Goal: Task Accomplishment & Management: Complete application form

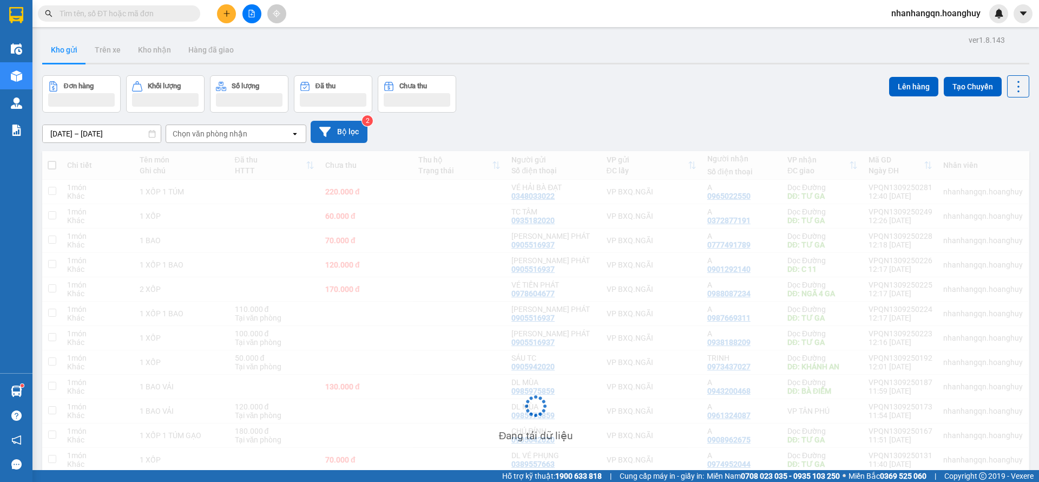
scroll to position [81, 0]
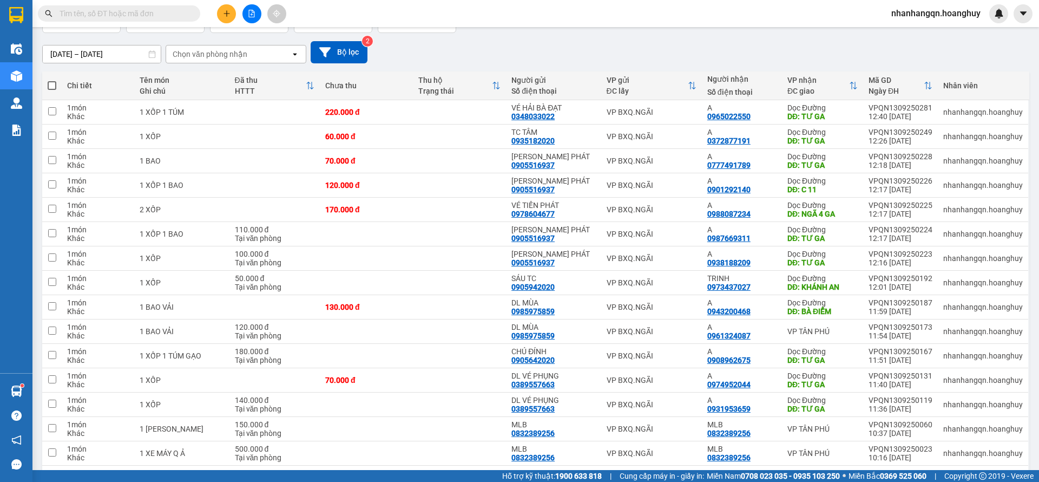
click at [119, 13] on input "text" at bounding box center [124, 14] width 128 height 12
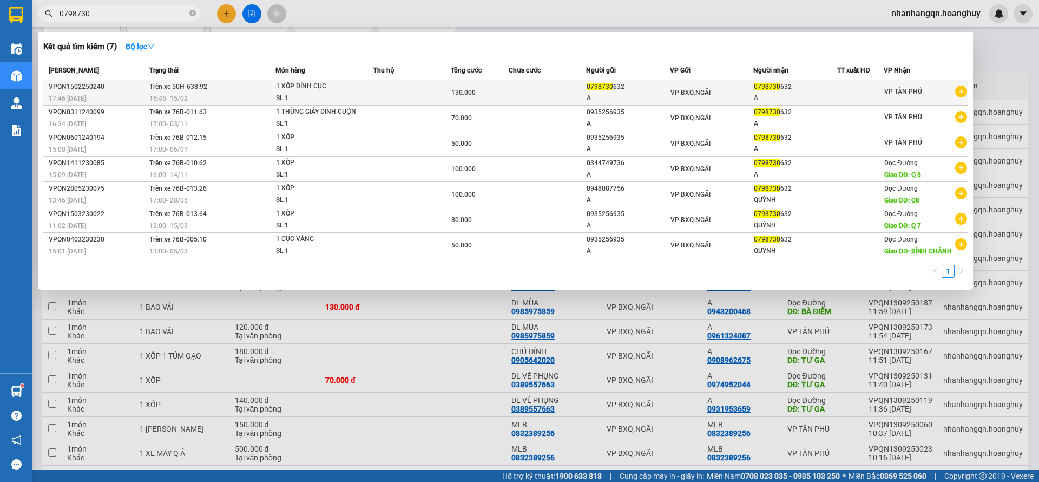
type input "0798730"
click at [753, 96] on div "VP BXQ.NGÃI" at bounding box center [712, 93] width 83 height 12
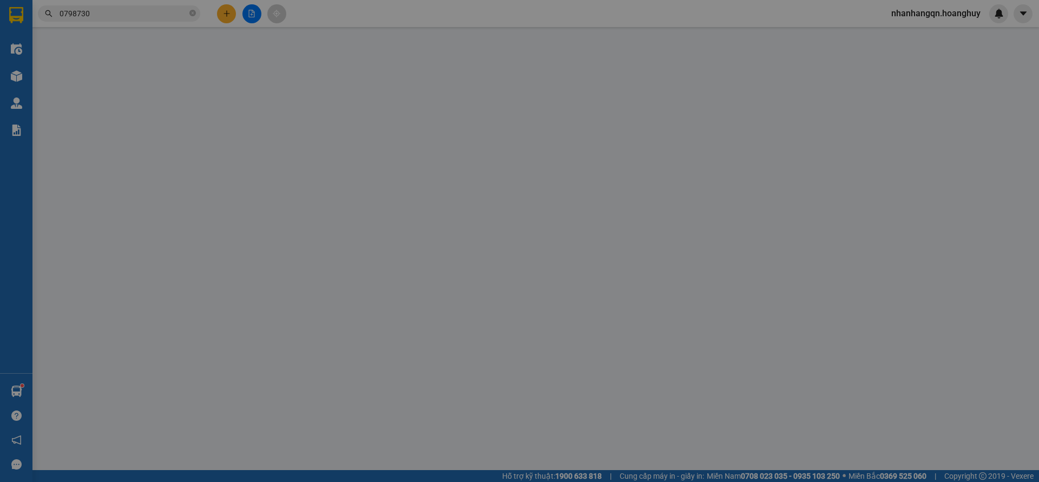
type input "0798730632"
type input "A"
type input "0798730632"
type input "A"
type input "130.000"
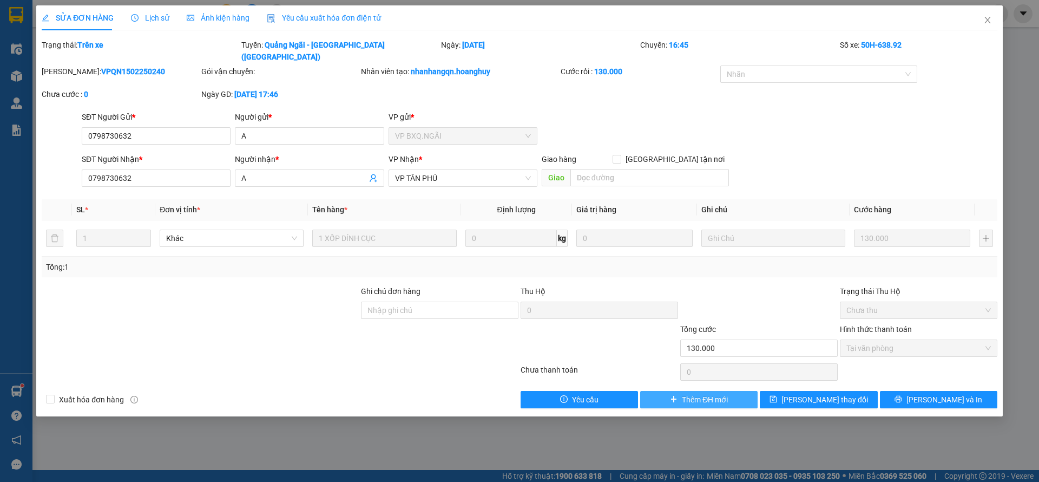
click at [713, 393] on span "Thêm ĐH mới" at bounding box center [705, 399] width 46 height 12
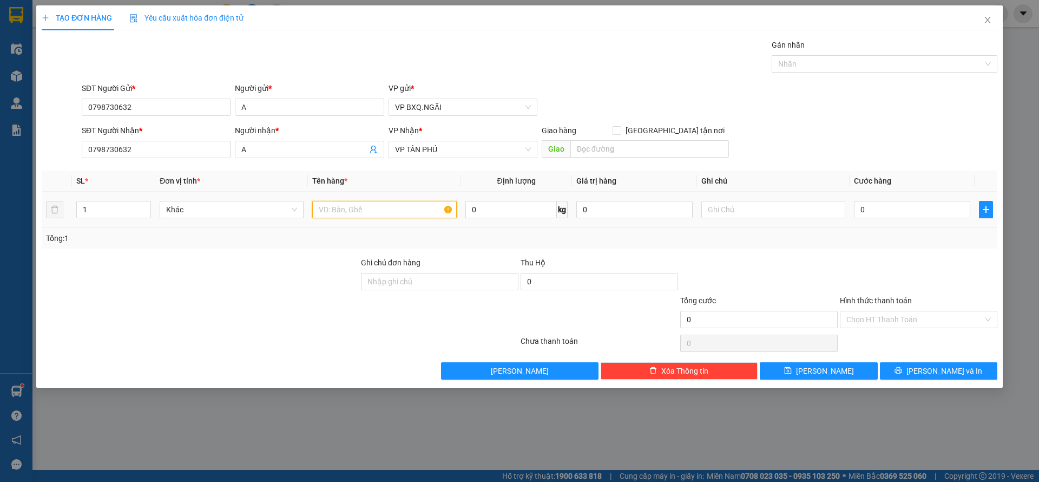
click at [377, 215] on input "text" at bounding box center [384, 209] width 144 height 17
type input "1 XỐP"
type input "8"
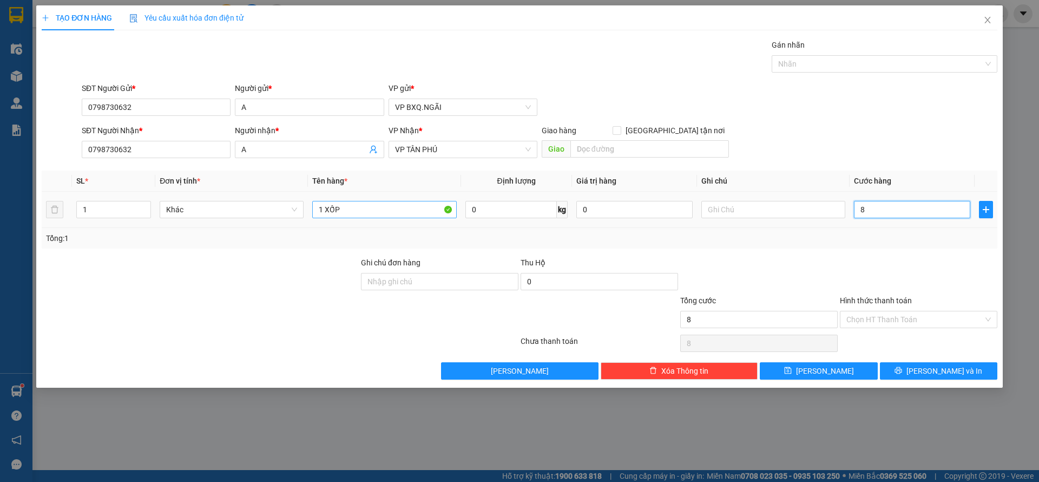
type input "80"
type input "800"
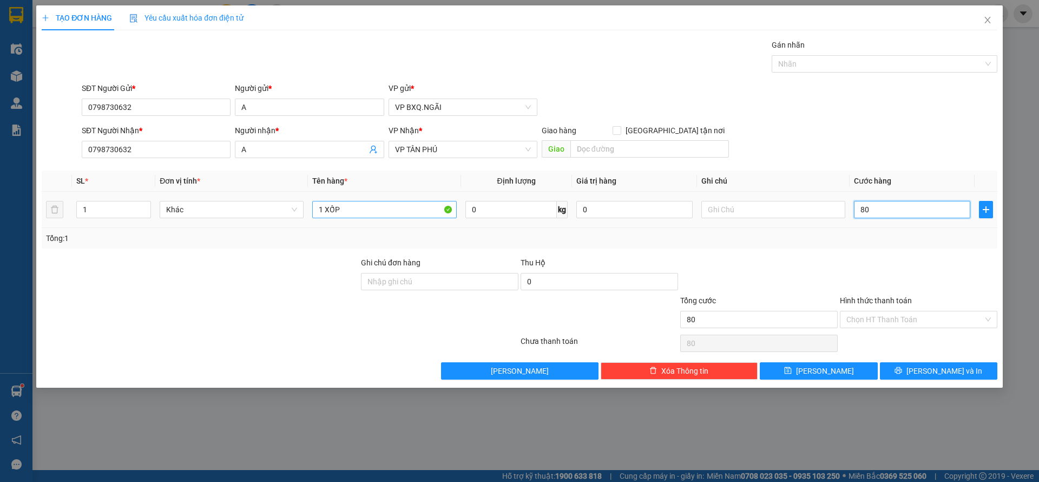
type input "800"
type input "8.000"
type input "80.000"
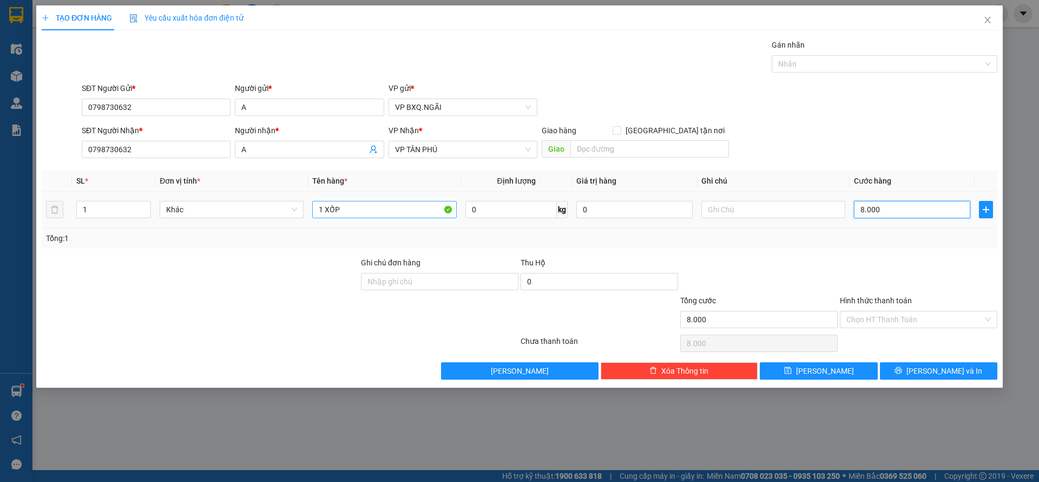
type input "80.000"
click at [915, 311] on input "Hình thức thanh toán" at bounding box center [914, 319] width 137 height 16
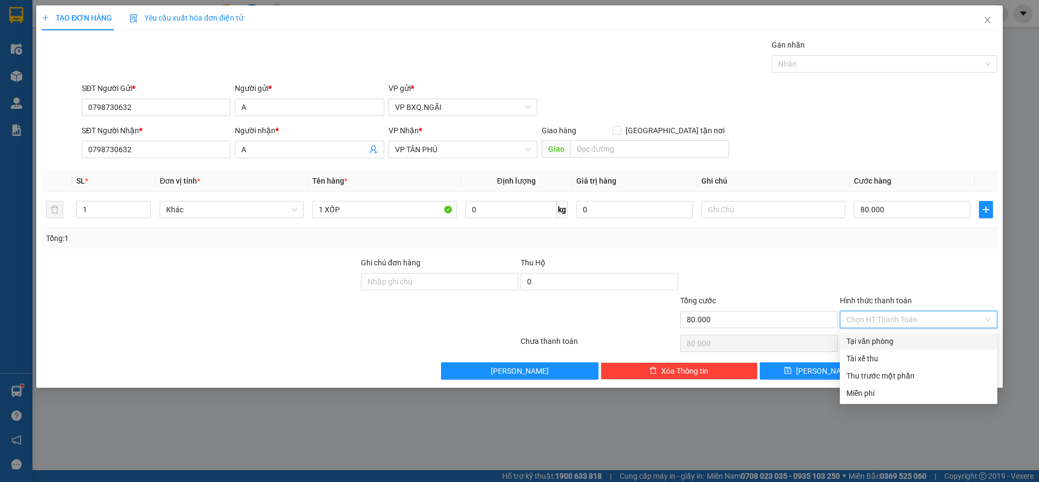
click at [901, 337] on div "Tại văn phòng" at bounding box center [918, 341] width 145 height 12
type input "0"
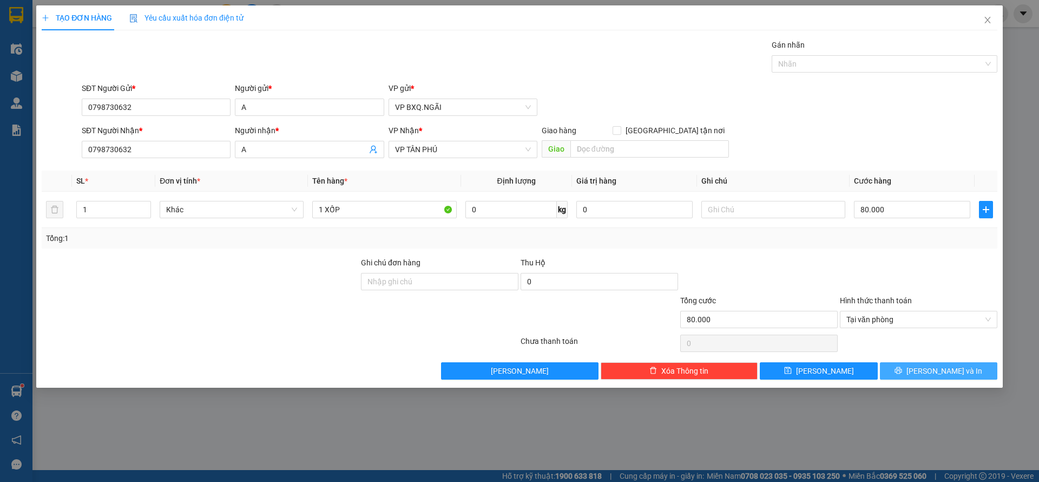
click at [916, 372] on button "[PERSON_NAME] và In" at bounding box center [938, 370] width 117 height 17
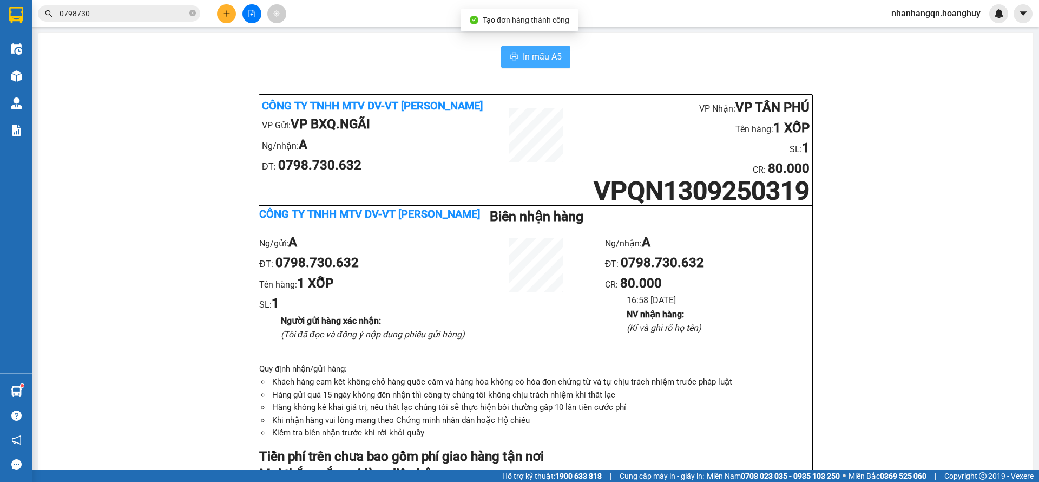
click at [547, 50] on span "In mẫu A5" at bounding box center [542, 57] width 39 height 14
click at [104, 18] on input "0798730" at bounding box center [124, 14] width 128 height 12
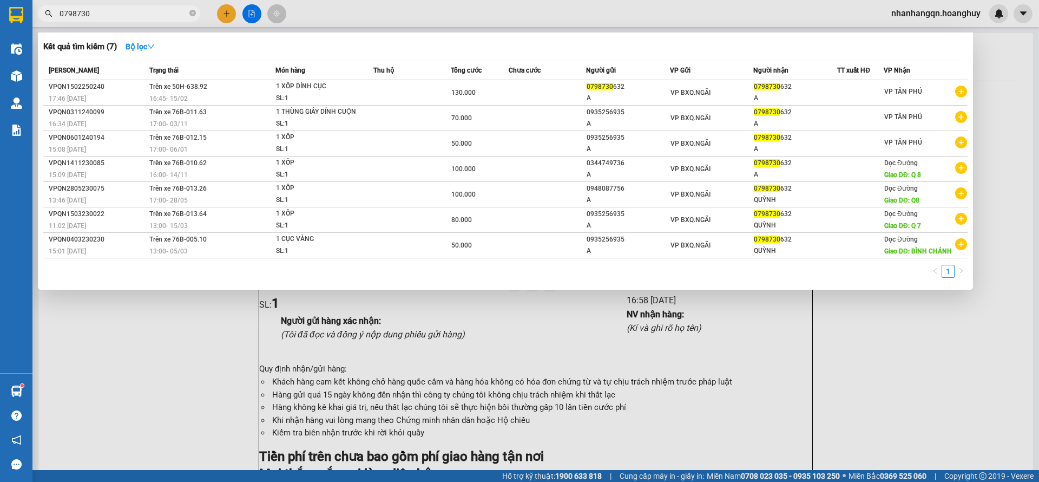
click at [104, 18] on input "0798730" at bounding box center [124, 14] width 128 height 12
click at [108, 15] on input "0798730" at bounding box center [124, 14] width 128 height 12
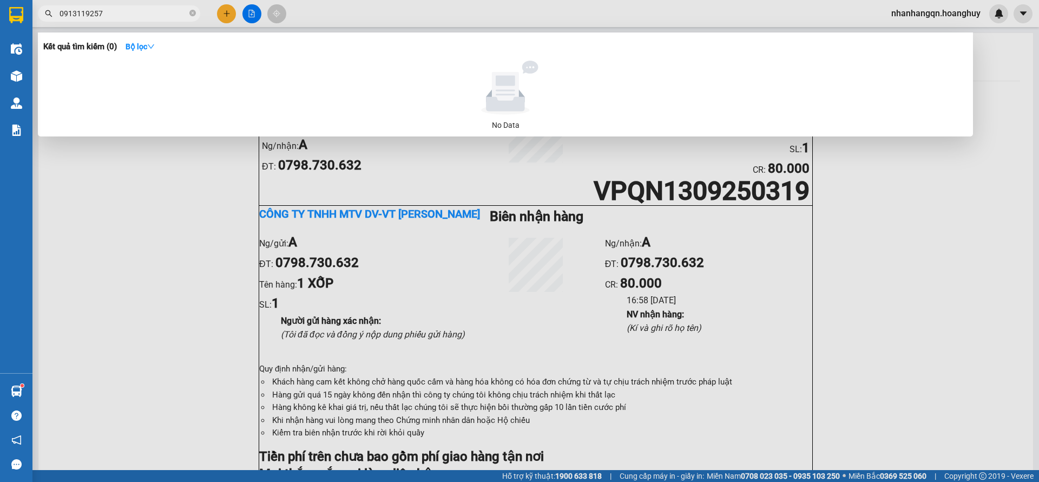
click at [107, 14] on input "0913119257" at bounding box center [124, 14] width 128 height 12
type input "0913119257"
click at [219, 6] on div at bounding box center [519, 241] width 1039 height 482
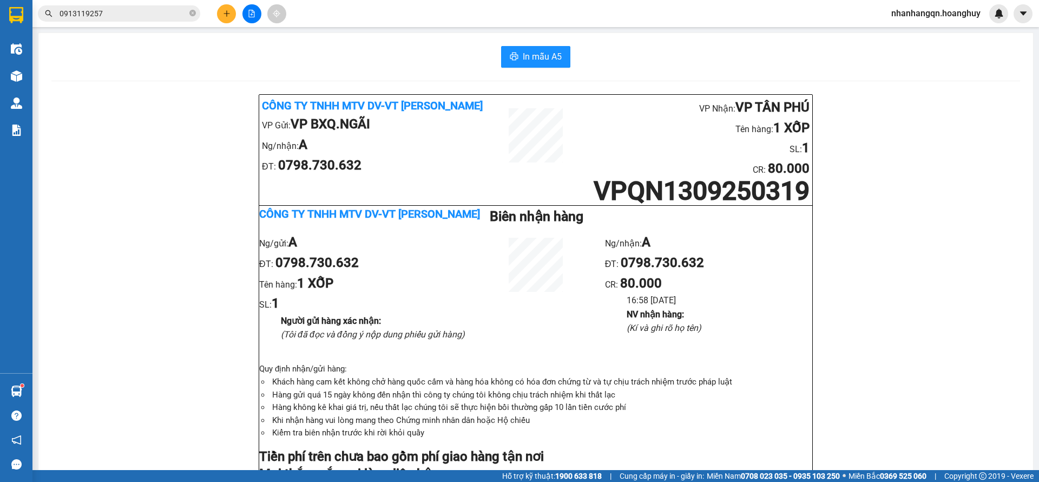
click at [221, 6] on button at bounding box center [226, 13] width 19 height 19
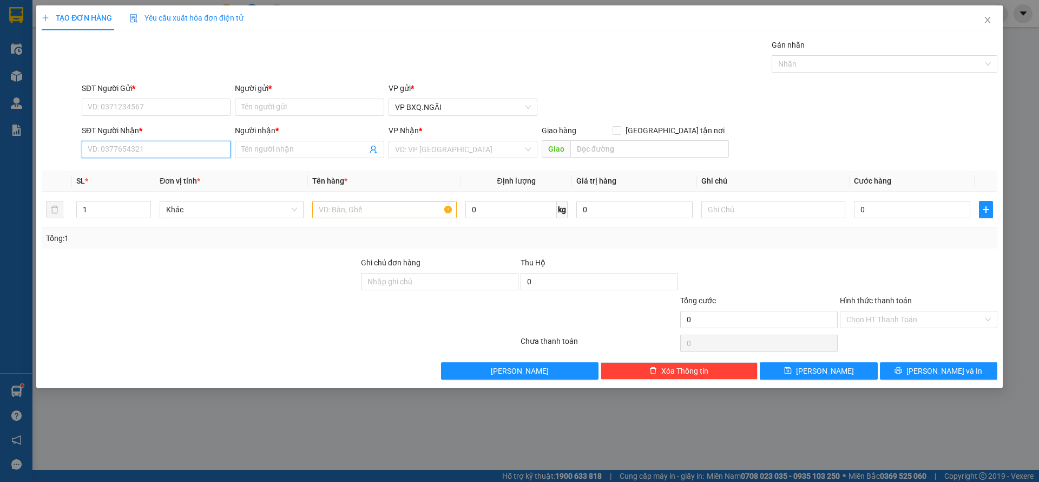
click at [172, 148] on input "SĐT Người Nhận *" at bounding box center [156, 149] width 149 height 17
paste input "0913119257"
type input "0913119257"
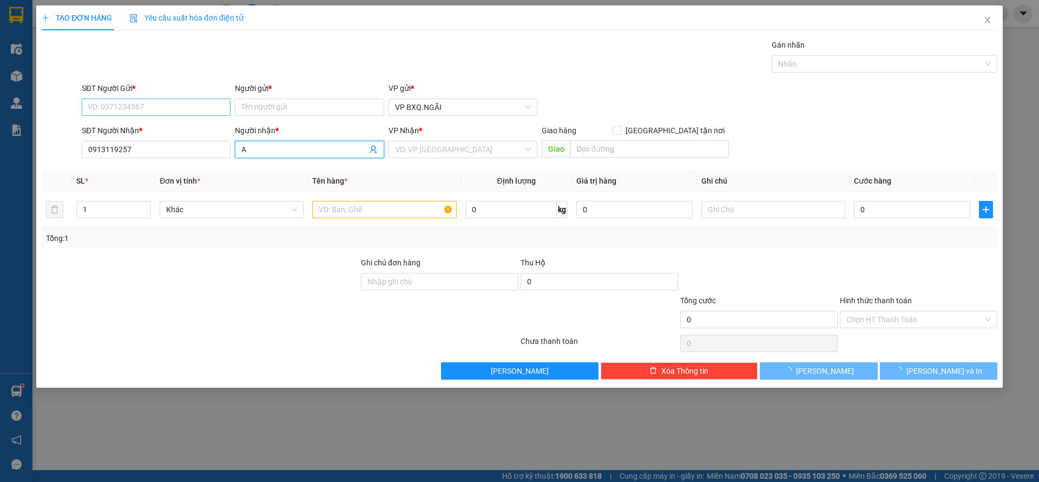
type input "A"
click at [149, 115] on input "SĐT Người Gửi *" at bounding box center [156, 106] width 149 height 17
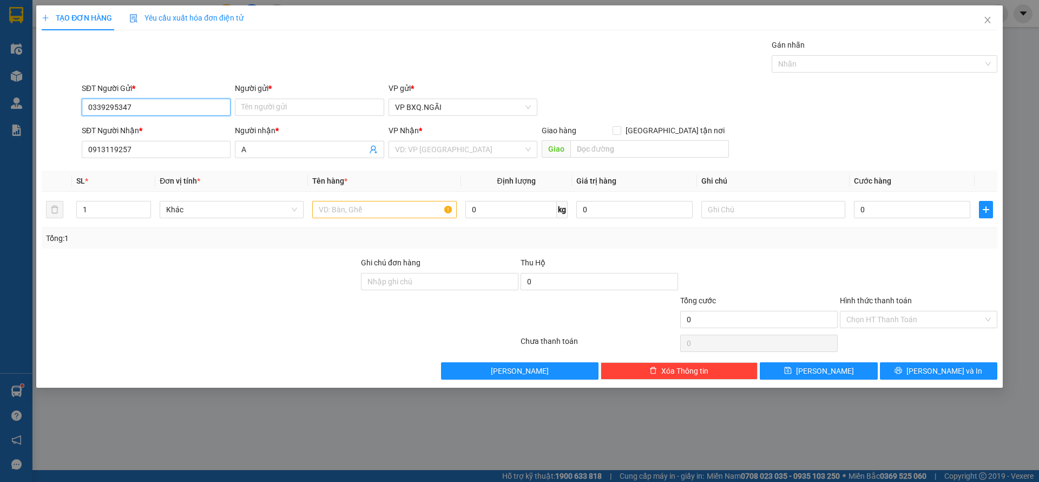
type input "0339295347"
type input "A"
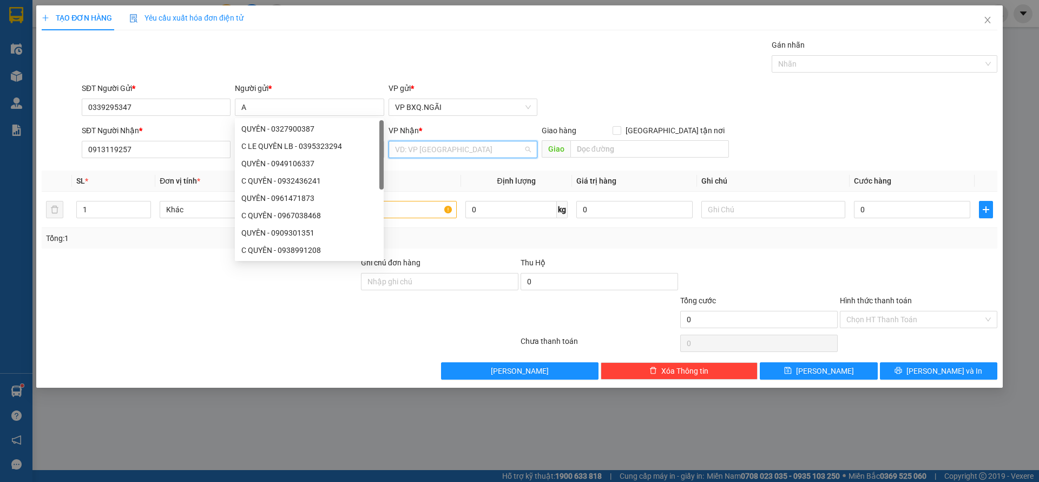
click at [444, 142] on input "search" at bounding box center [459, 149] width 128 height 16
type input "D"
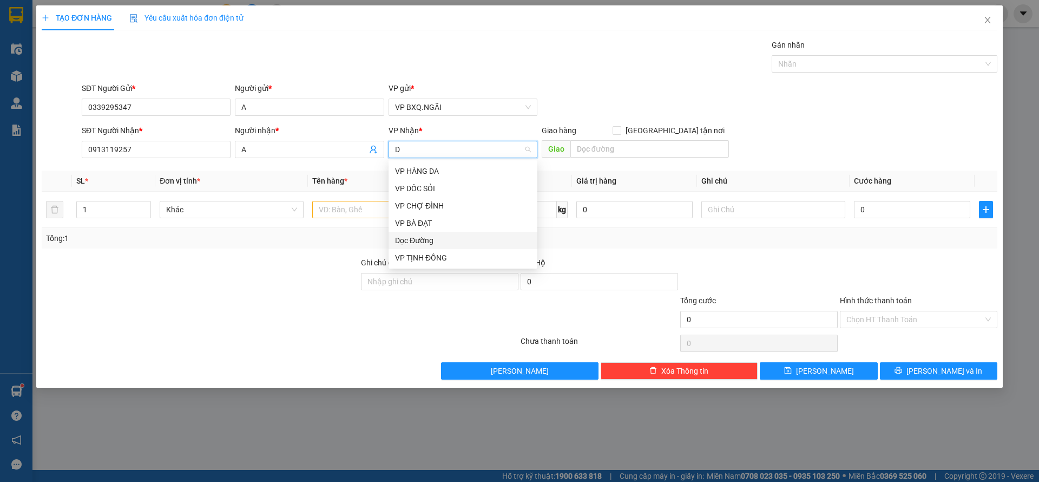
click at [427, 241] on div "Dọc Đường" at bounding box center [463, 240] width 136 height 12
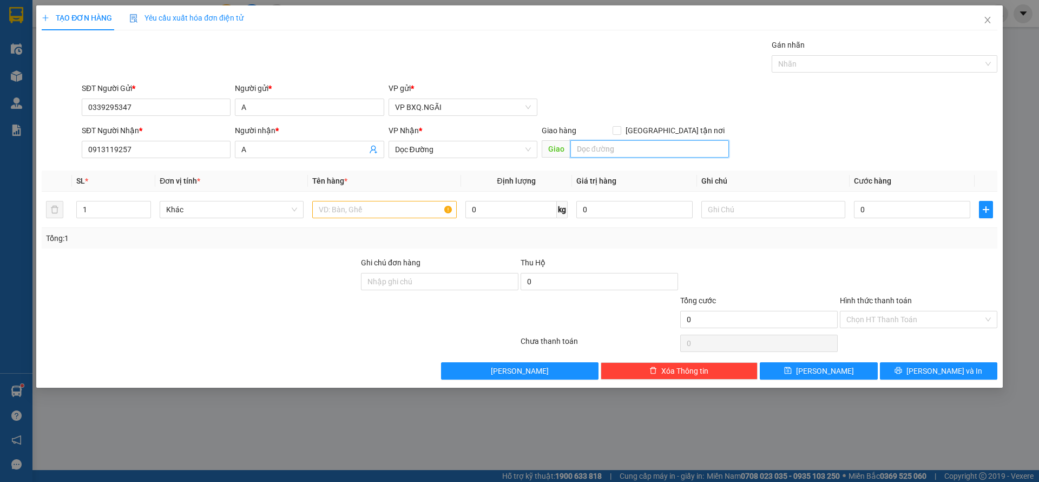
click at [633, 145] on input "text" at bounding box center [649, 148] width 159 height 17
type input "N4 BÌNH PHƯỚC"
click at [396, 217] on input "text" at bounding box center [384, 209] width 144 height 17
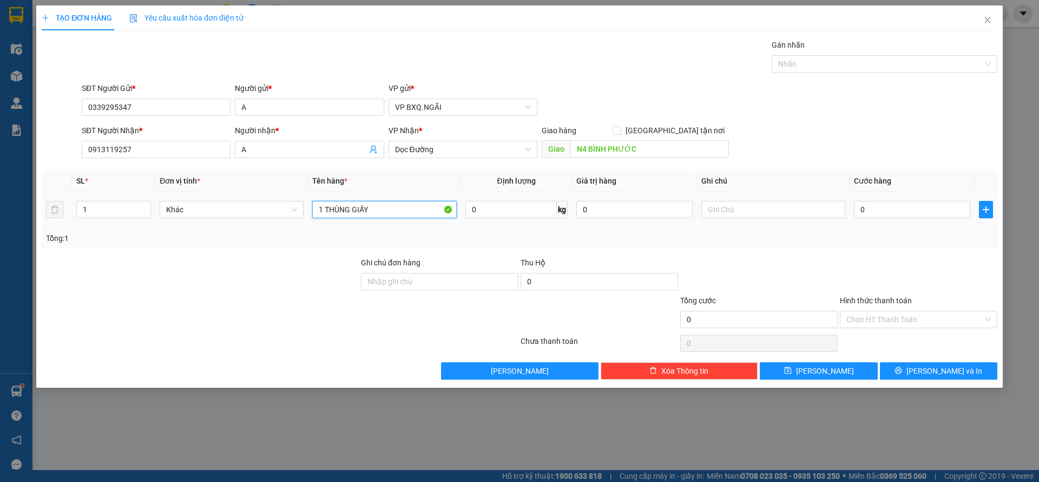
type input "1 THÙNG GIẤY"
type input "1"
type input "10"
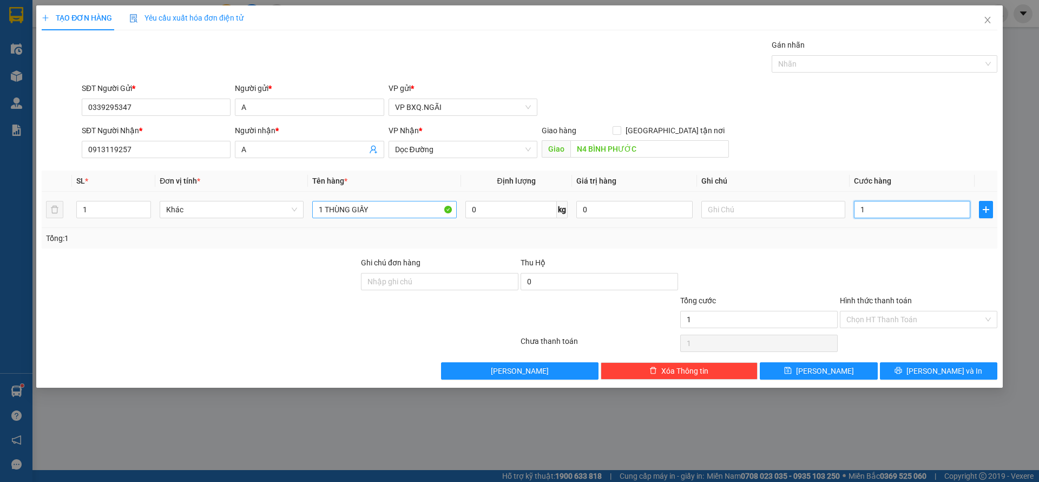
type input "10"
type input "100"
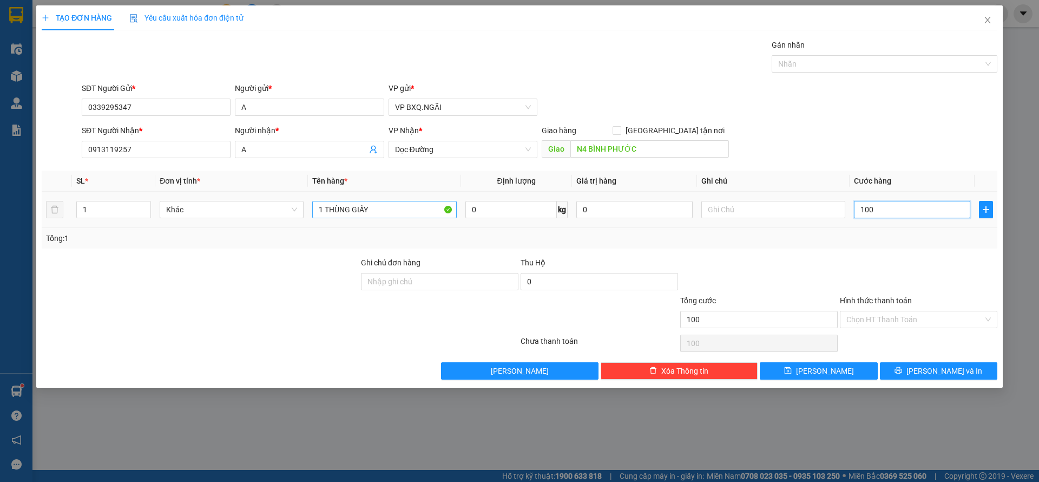
type input "1.000"
type input "10.000"
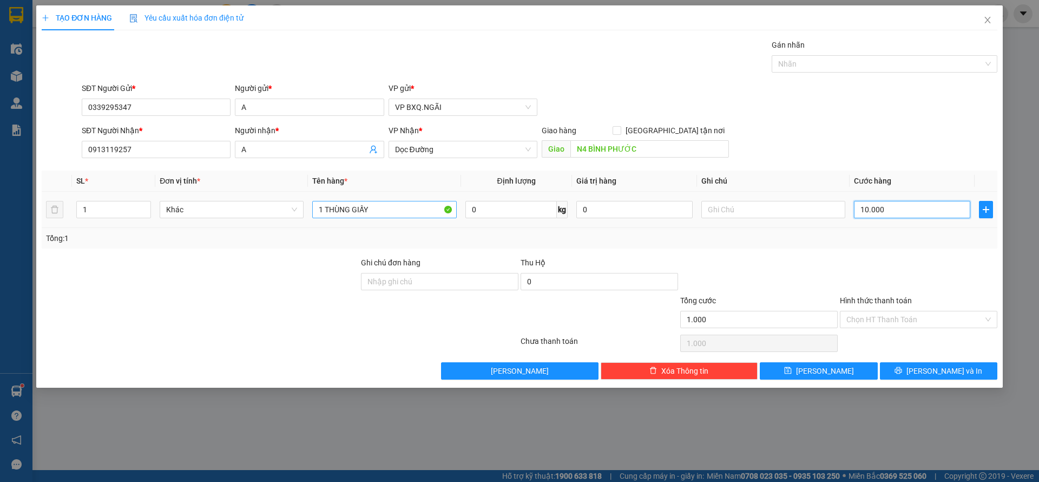
type input "10.000"
type input "100.000"
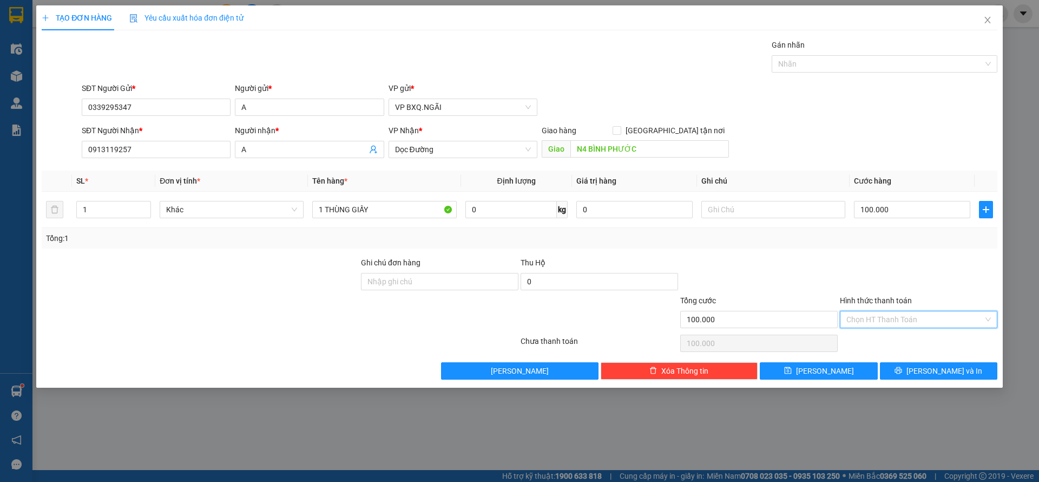
click at [909, 318] on input "Hình thức thanh toán" at bounding box center [914, 319] width 137 height 16
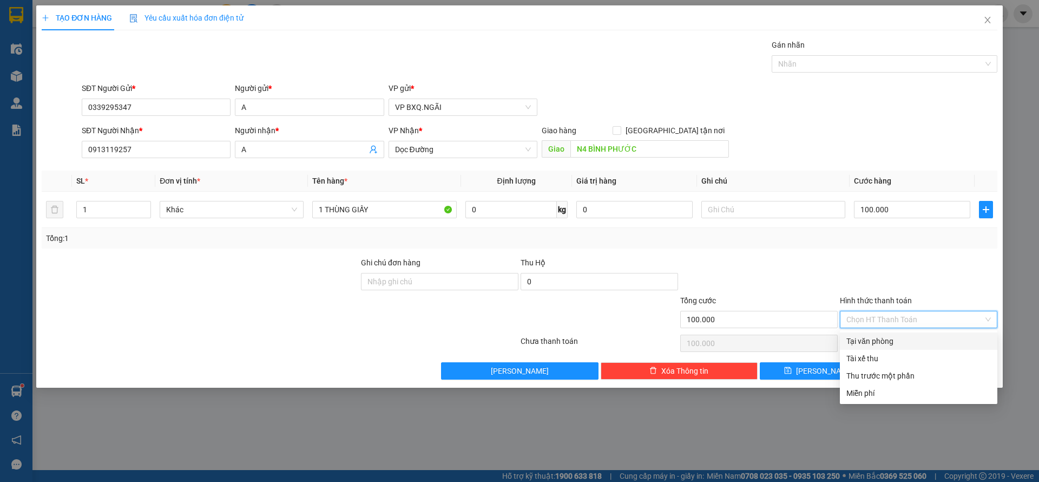
click at [884, 342] on div "Tại văn phòng" at bounding box center [918, 341] width 145 height 12
type input "0"
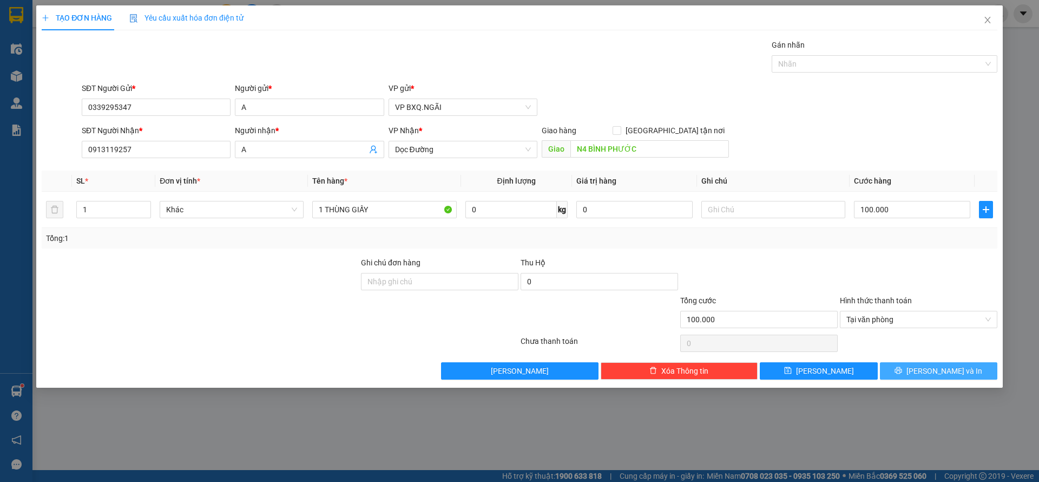
click at [932, 369] on span "[PERSON_NAME] và In" at bounding box center [945, 371] width 76 height 12
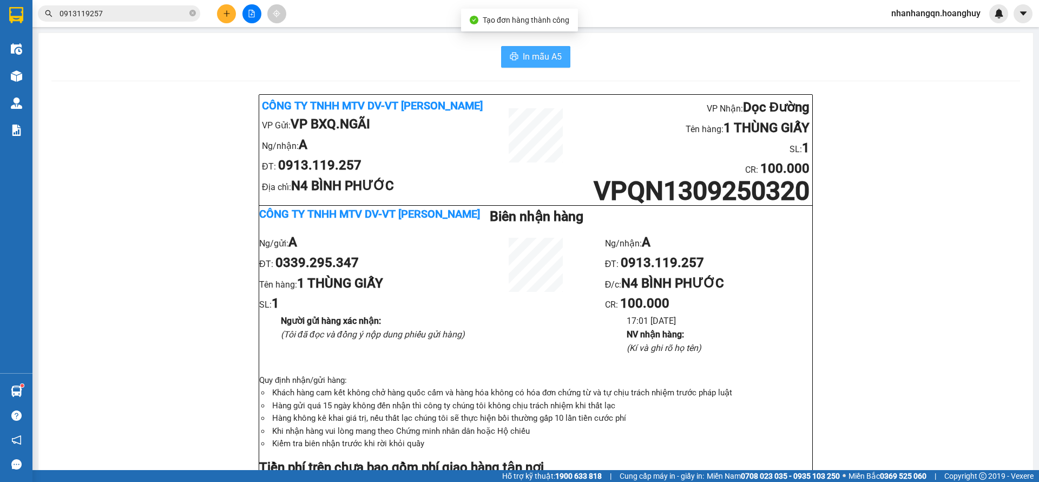
click at [540, 58] on span "In mẫu A5" at bounding box center [542, 57] width 39 height 14
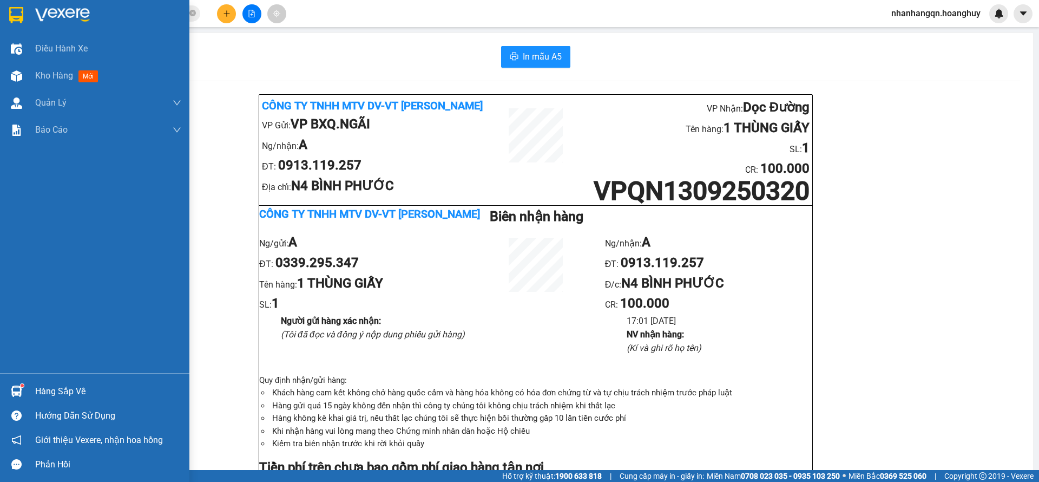
click at [28, 8] on div at bounding box center [94, 17] width 189 height 35
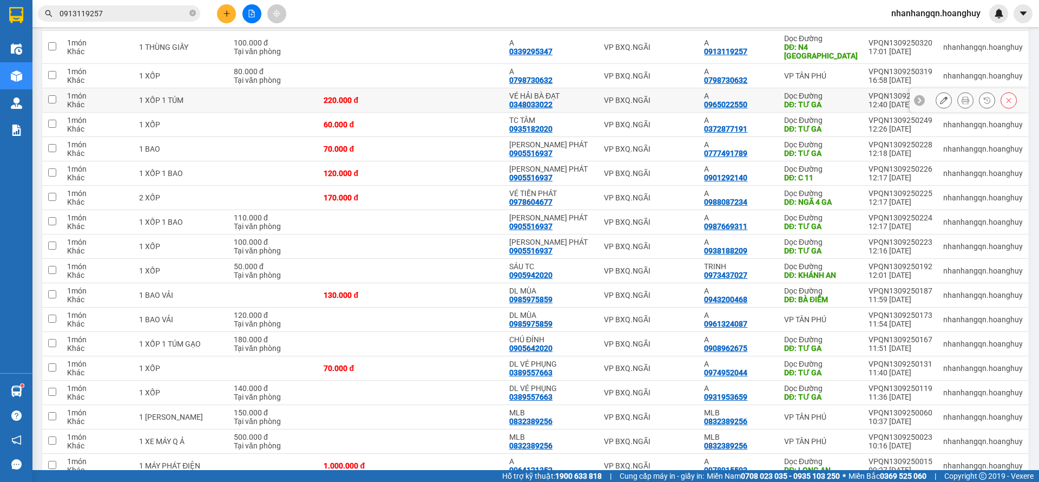
scroll to position [276, 0]
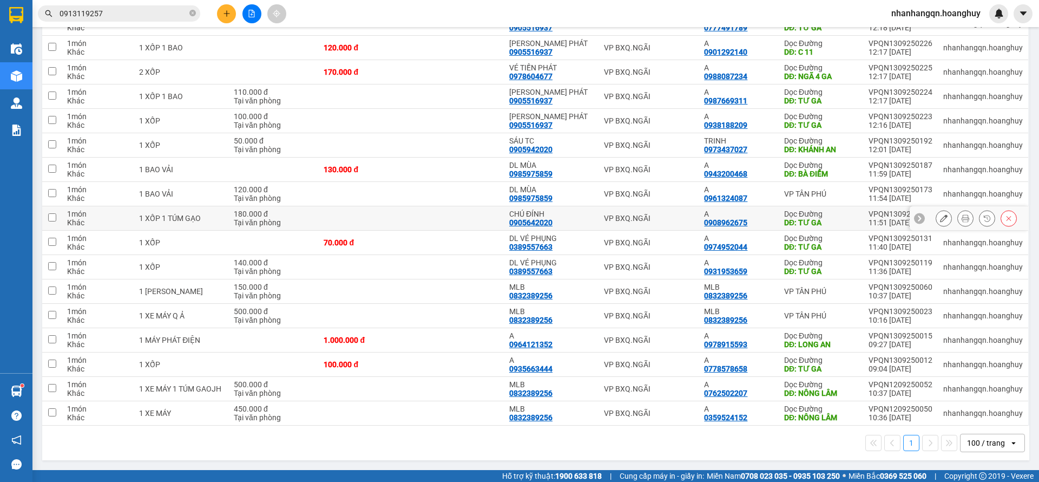
click at [650, 227] on td "VP BXQ.NGÃI" at bounding box center [649, 218] width 101 height 24
checkbox input "true"
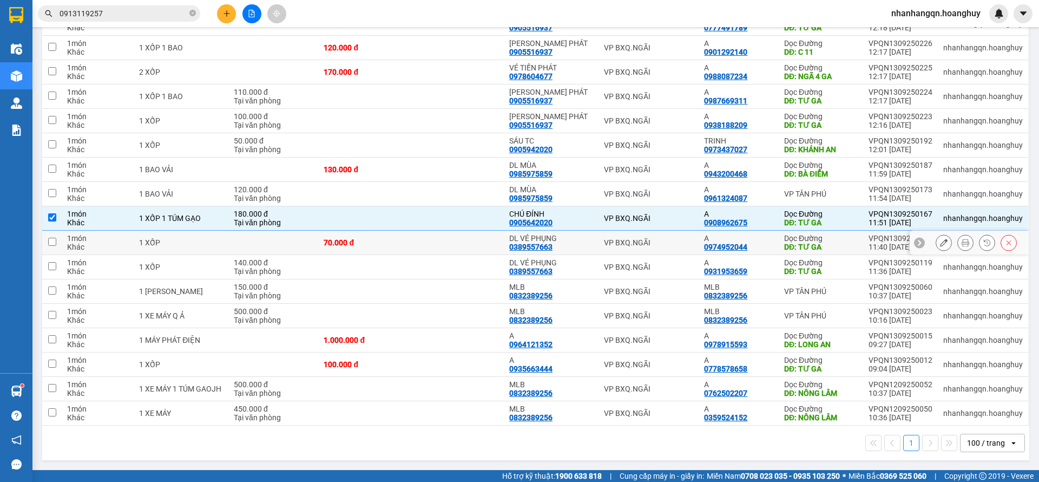
click at [659, 248] on td "VP BXQ.NGÃI" at bounding box center [649, 243] width 101 height 24
checkbox input "true"
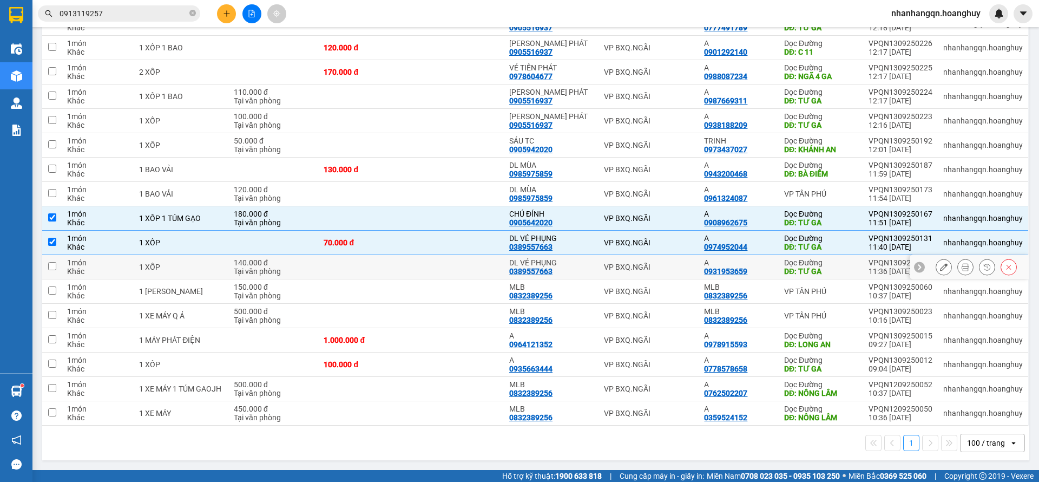
click at [662, 268] on div "VP BXQ.NGÃI" at bounding box center [649, 266] width 90 height 9
checkbox input "true"
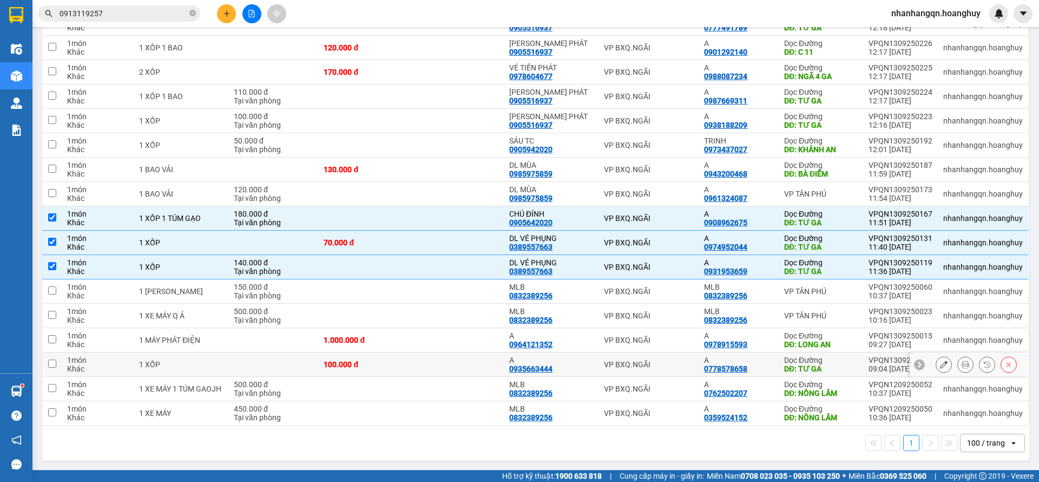
click at [675, 364] on div "VP BXQ.NGÃI" at bounding box center [649, 364] width 90 height 9
checkbox input "true"
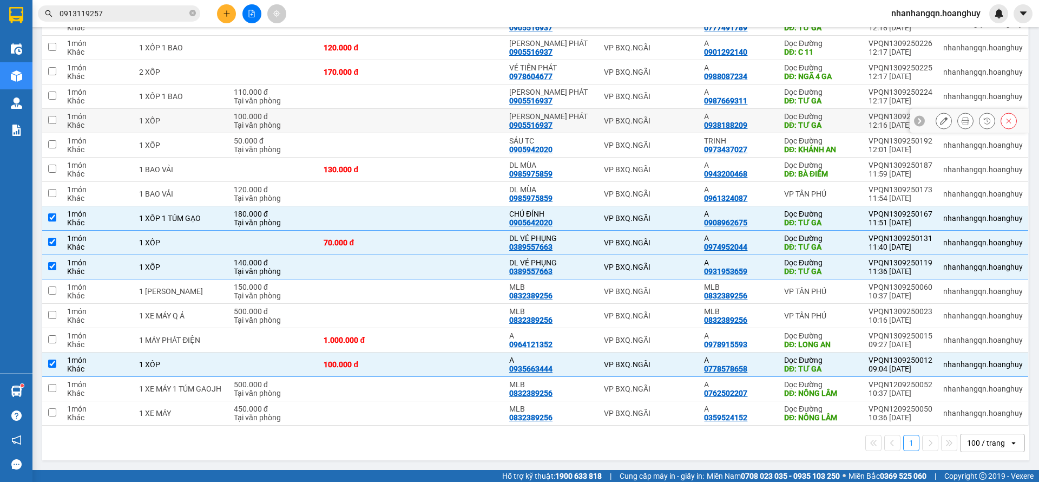
click at [653, 128] on td "VP BXQ.NGÃI" at bounding box center [649, 121] width 101 height 24
checkbox input "true"
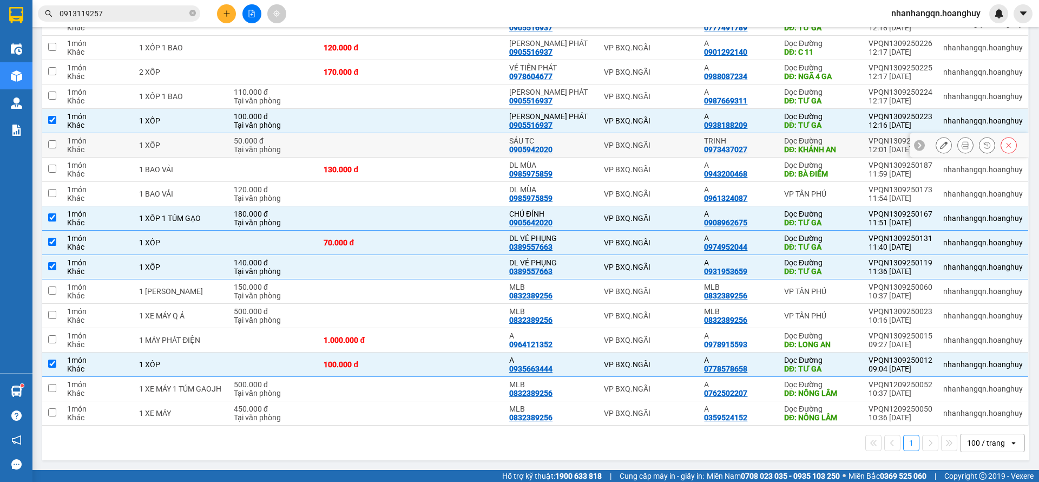
click at [656, 143] on div "VP BXQ.NGÃI" at bounding box center [649, 145] width 90 height 9
checkbox input "true"
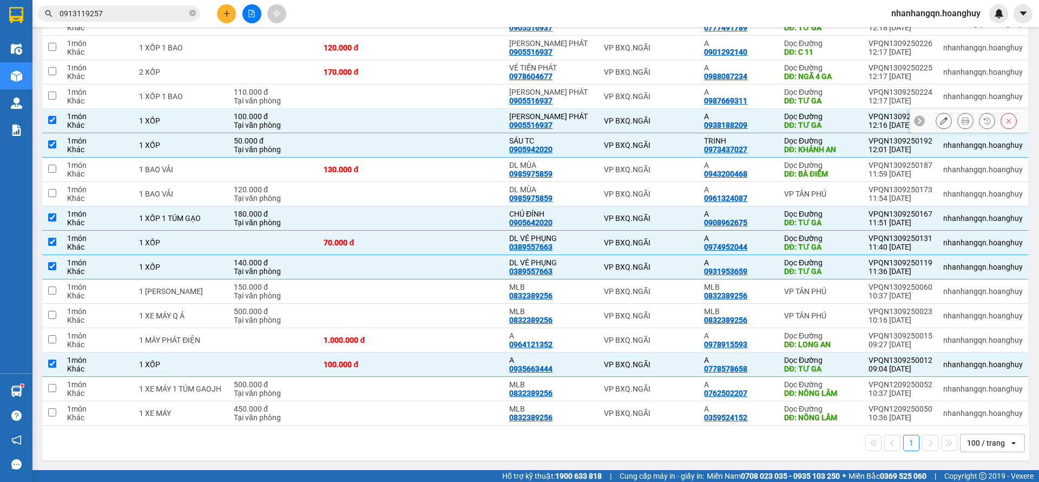
click at [658, 108] on td "VP BXQ.NGÃI" at bounding box center [649, 96] width 101 height 24
checkbox input "true"
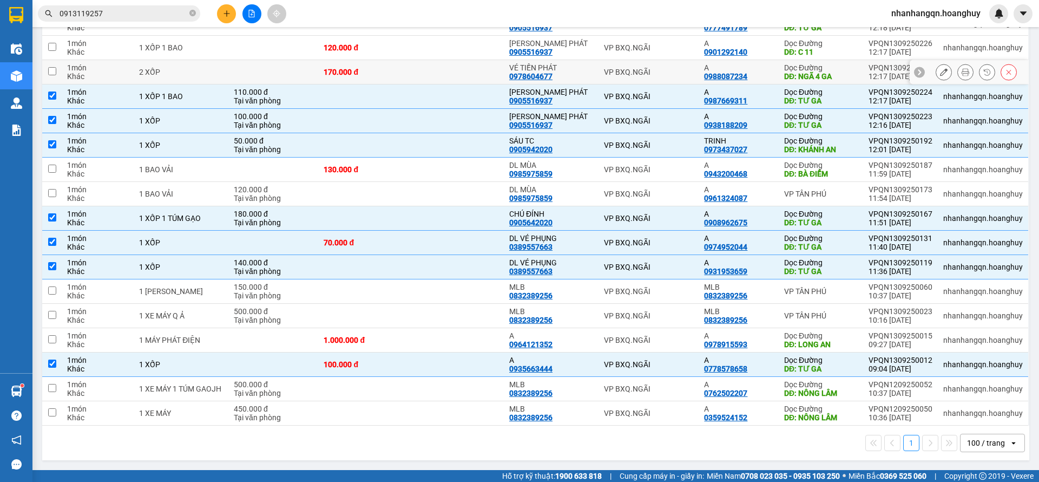
click at [654, 69] on div "VP BXQ.NGÃI" at bounding box center [649, 72] width 90 height 9
checkbox input "true"
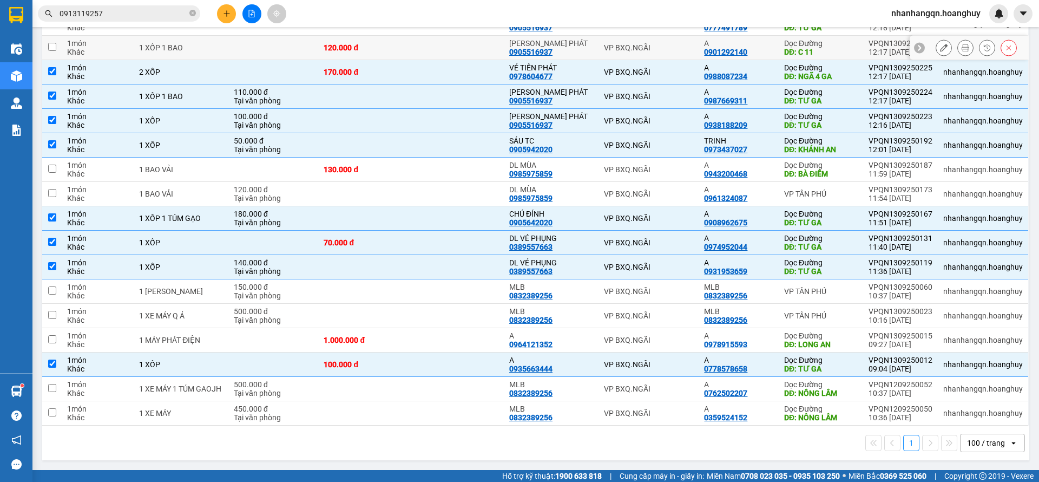
click at [655, 41] on td "VP BXQ.NGÃI" at bounding box center [649, 48] width 101 height 24
checkbox input "true"
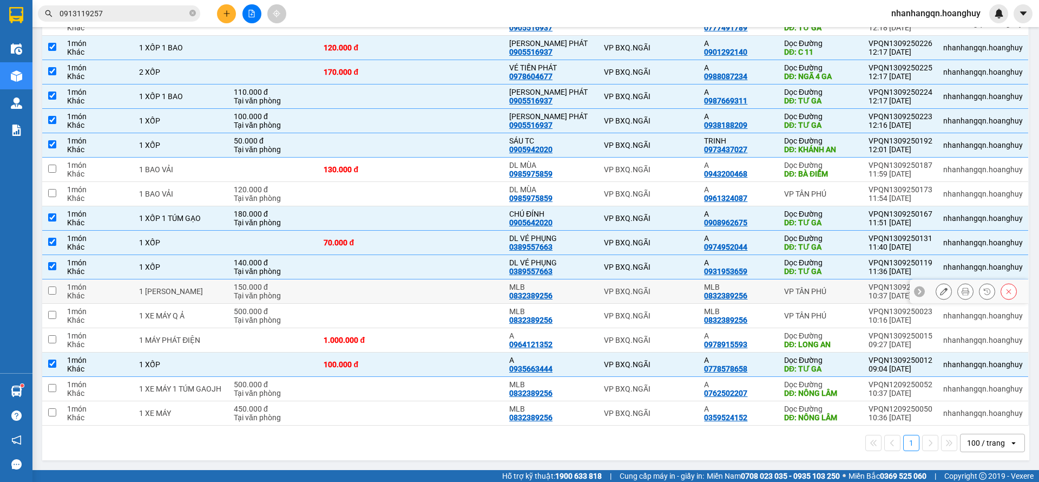
scroll to position [195, 0]
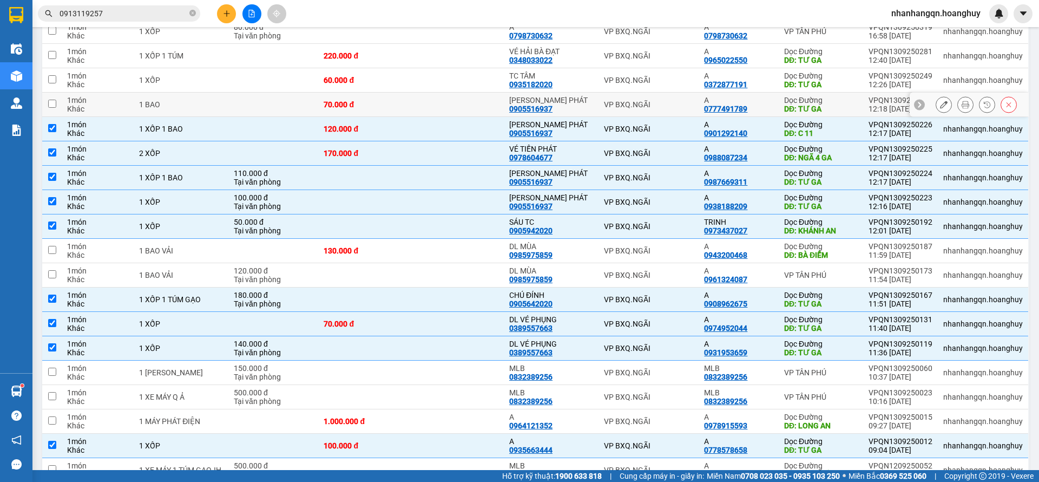
click at [631, 100] on div "VP BXQ.NGÃI" at bounding box center [649, 104] width 90 height 9
checkbox input "true"
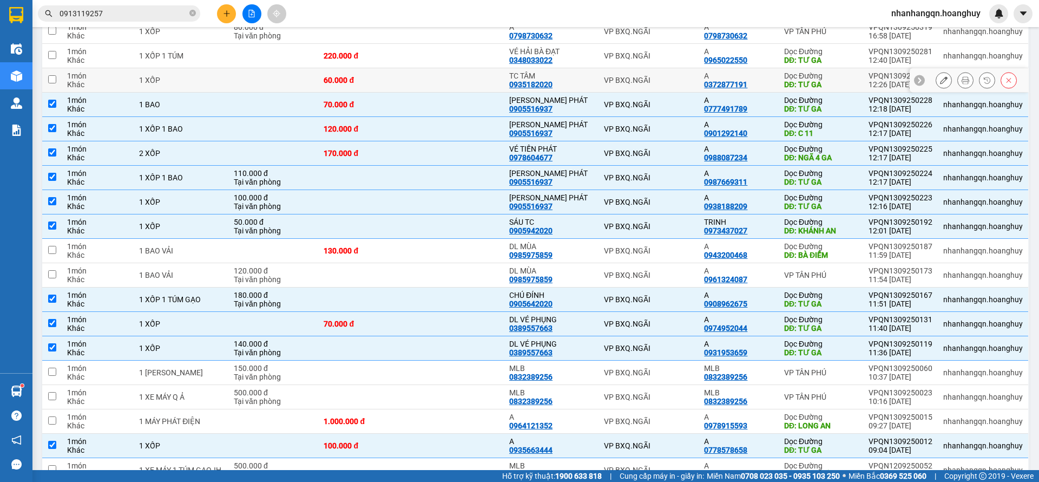
click at [660, 80] on div "VP BXQ.NGÃI" at bounding box center [649, 80] width 90 height 9
checkbox input "true"
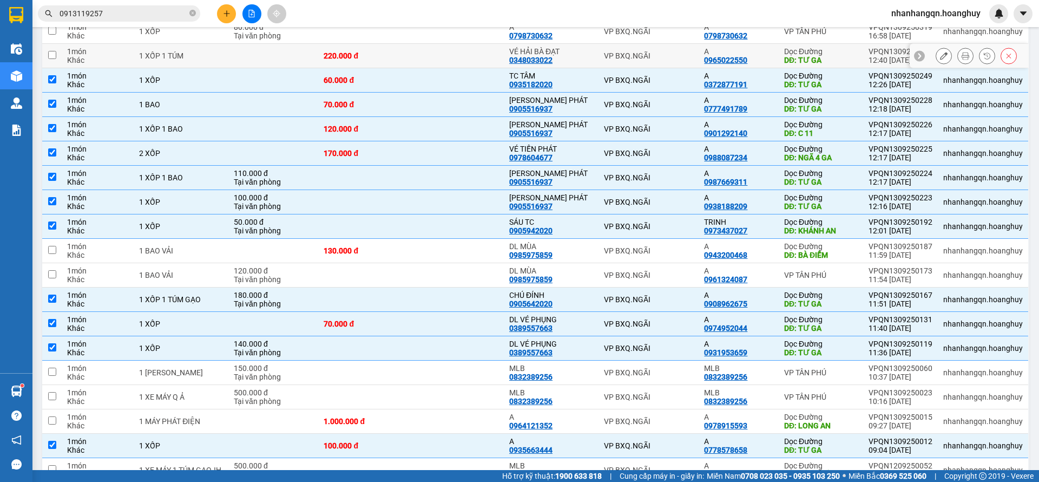
click at [663, 57] on div "VP BXQ.NGÃI" at bounding box center [649, 55] width 90 height 9
checkbox input "true"
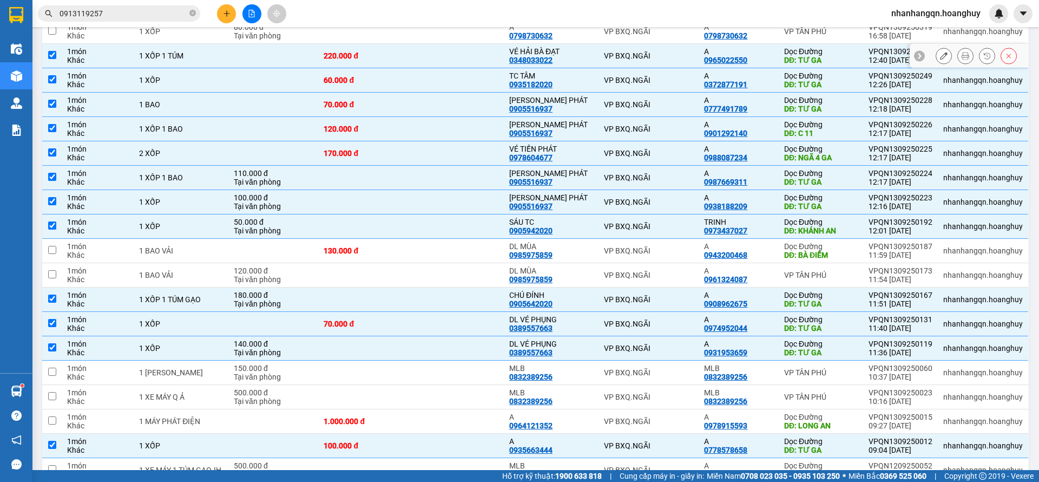
scroll to position [32, 0]
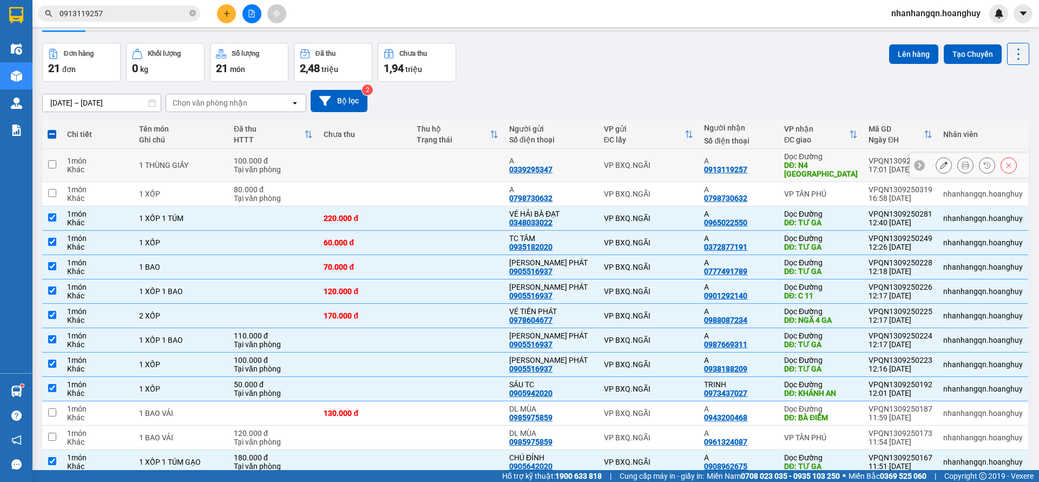
click at [683, 170] on td "VP BXQ.NGÃI" at bounding box center [649, 165] width 101 height 33
checkbox input "true"
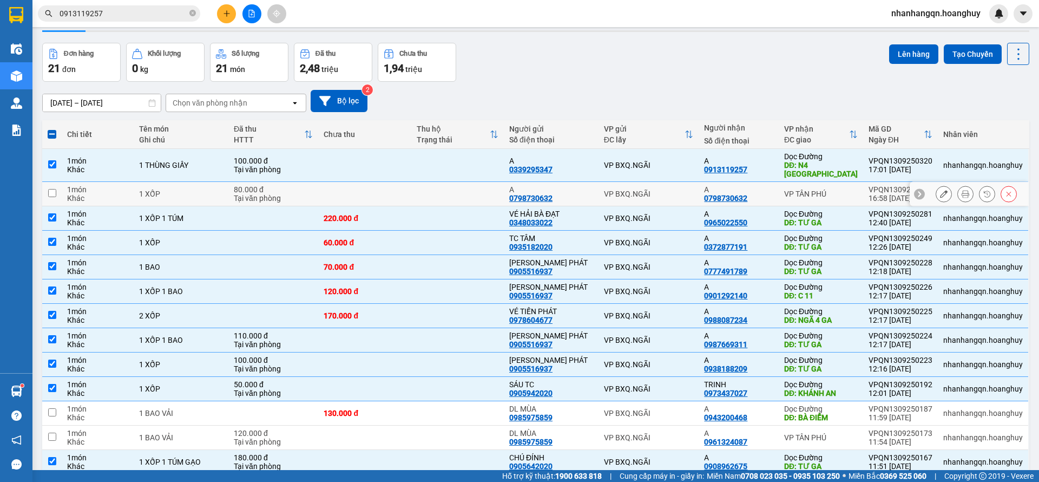
click at [679, 194] on div "VP BXQ.NGÃI" at bounding box center [649, 193] width 90 height 9
checkbox input "true"
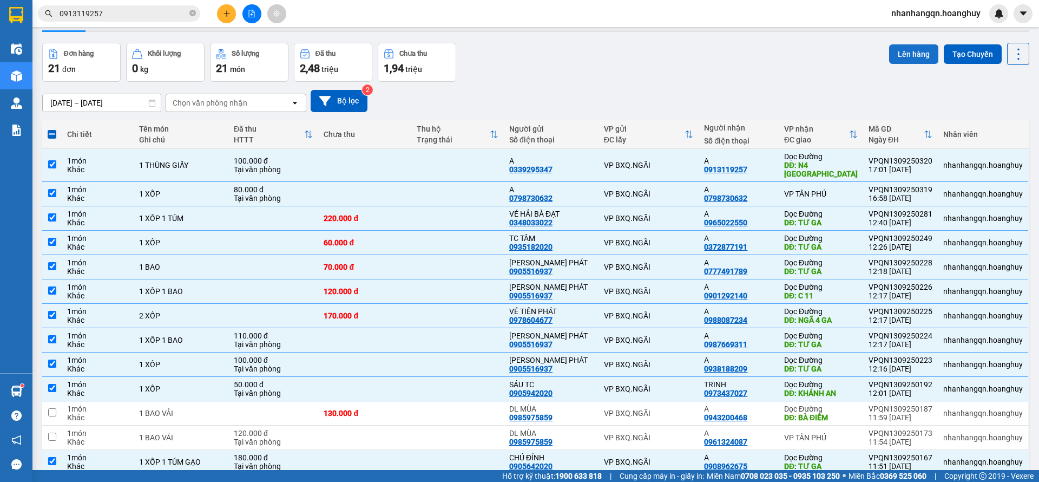
click at [913, 57] on button "Lên hàng" at bounding box center [913, 53] width 49 height 19
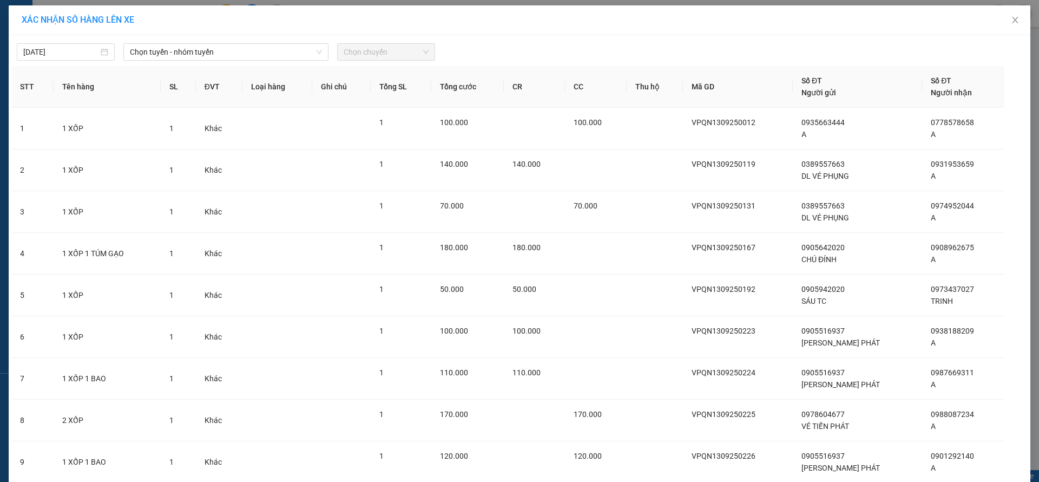
click at [198, 62] on div "[DATE] Chọn tuyến - nhóm tuyến Chọn chuyến STT Tên hàng SL ĐVT Loại hàng Ghi ch…" at bounding box center [520, 396] width 1022 height 722
click at [195, 51] on span "Chọn tuyến - nhóm tuyến" at bounding box center [226, 52] width 192 height 16
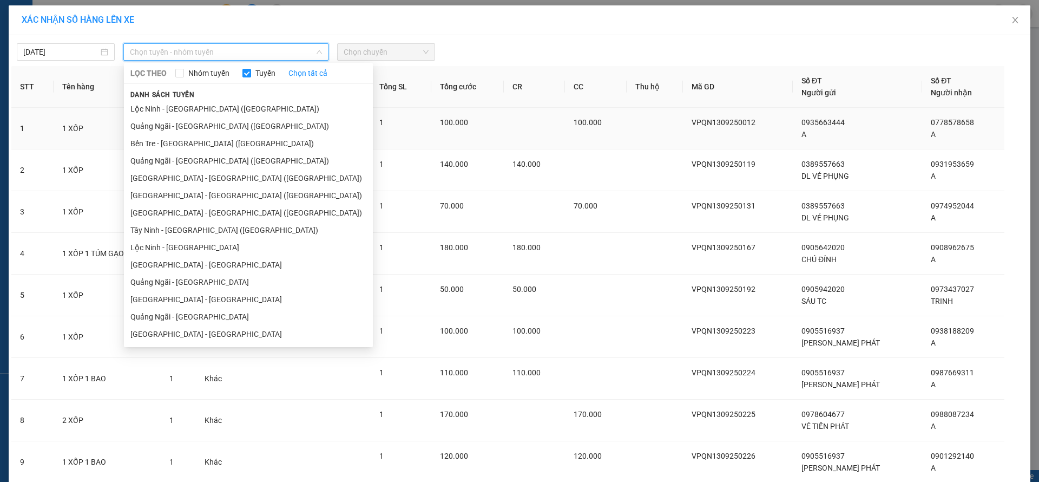
drag, startPoint x: 208, startPoint y: 126, endPoint x: 273, endPoint y: 114, distance: 65.9
click at [208, 126] on li "Quảng Ngãi - [GEOGRAPHIC_DATA] ([GEOGRAPHIC_DATA])" at bounding box center [248, 125] width 249 height 17
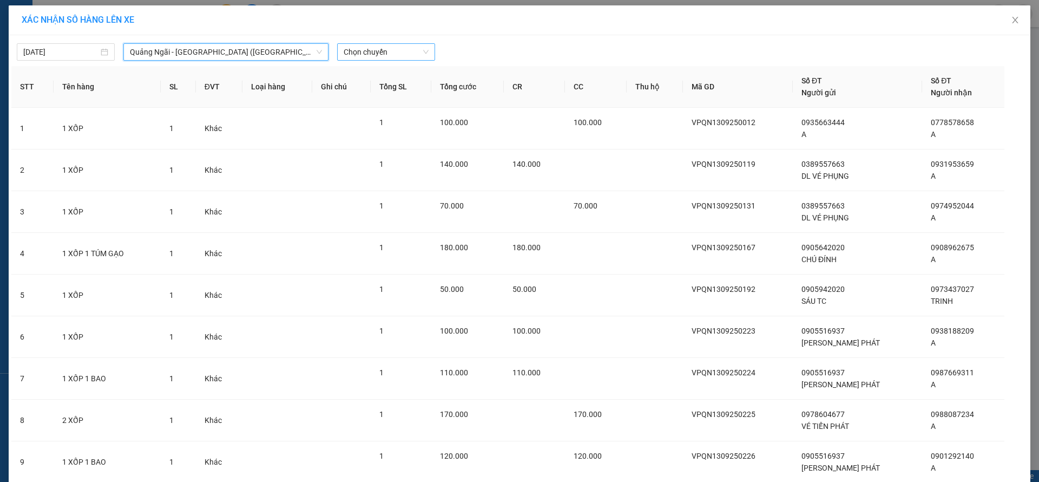
click at [361, 52] on span "Chọn chuyến" at bounding box center [386, 52] width 85 height 16
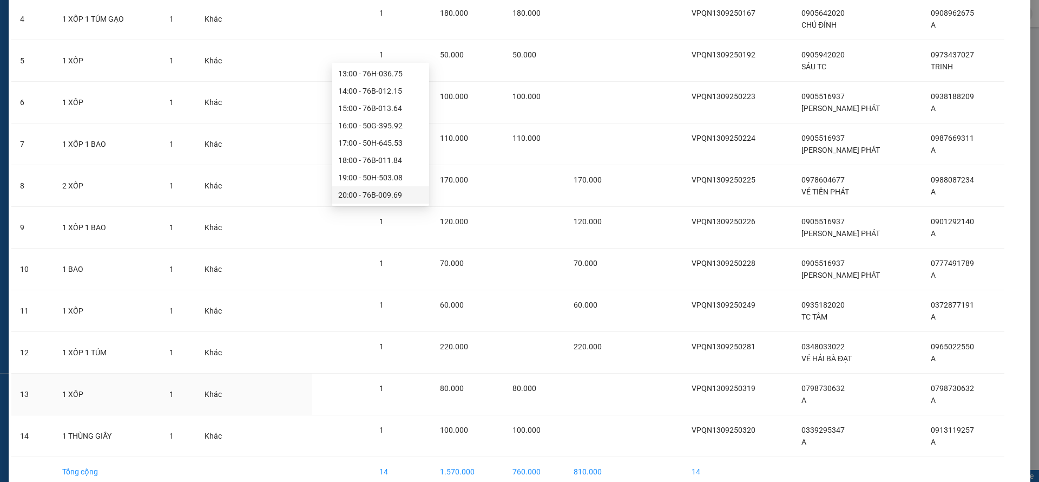
scroll to position [288, 0]
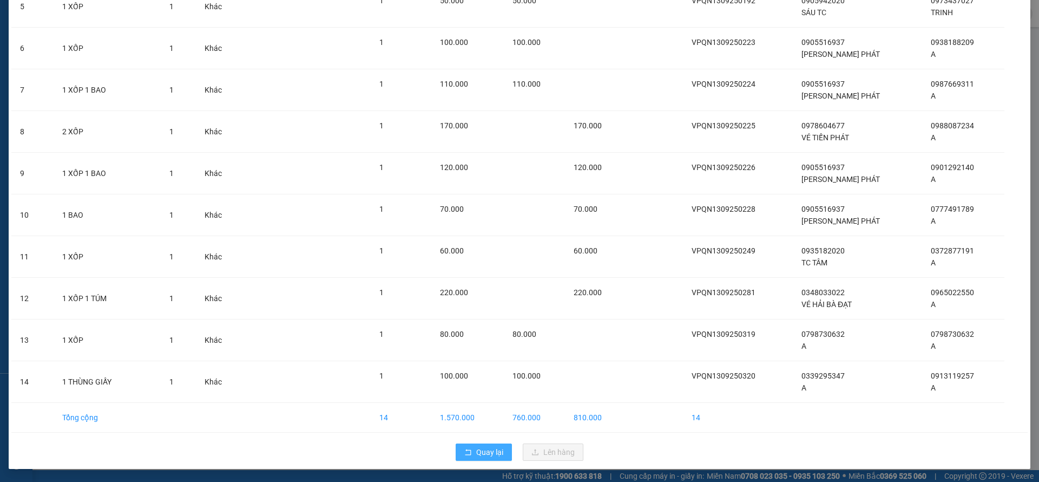
click at [495, 454] on span "Quay lại" at bounding box center [489, 452] width 27 height 12
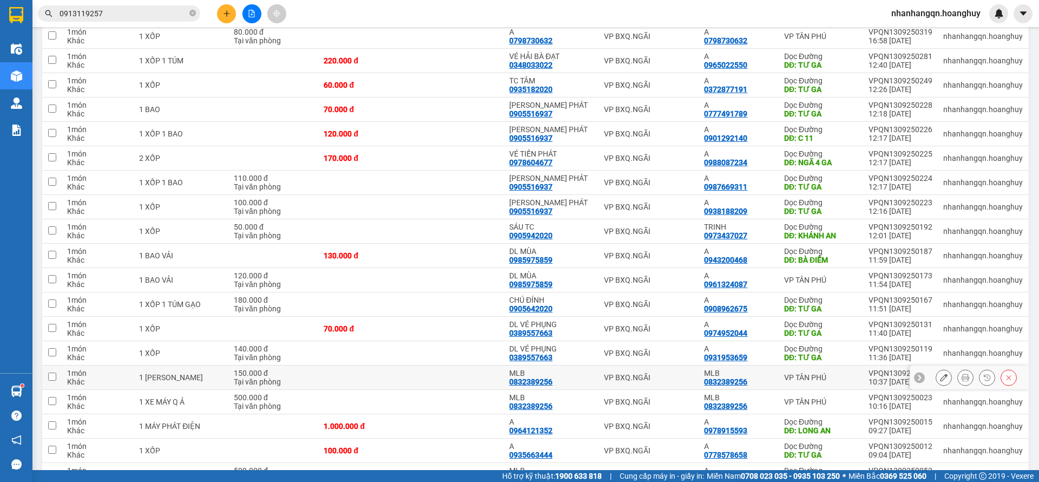
scroll to position [276, 0]
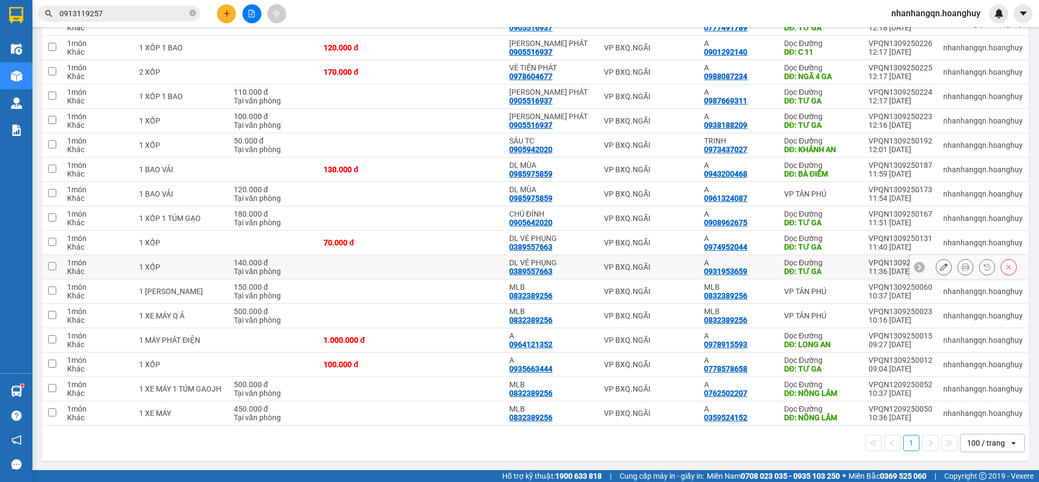
click at [721, 273] on div "0931953659" at bounding box center [725, 271] width 43 height 9
click at [699, 245] on td "A 0974952044" at bounding box center [739, 243] width 80 height 24
click at [682, 210] on td "VP BXQ.NGÃI" at bounding box center [649, 218] width 101 height 24
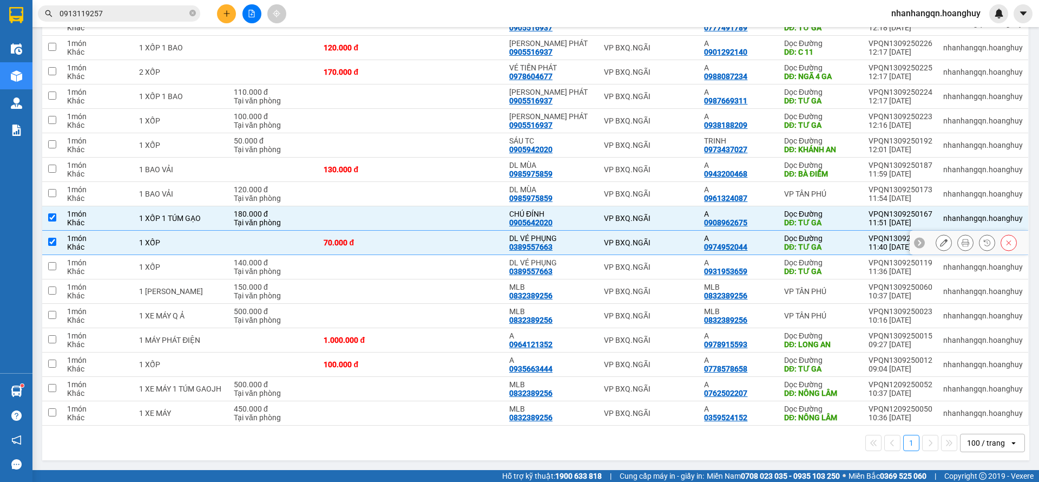
checkbox input "true"
click at [682, 246] on div "VP BXQ.NGÃI" at bounding box center [649, 242] width 90 height 9
click at [683, 273] on td "VP BXQ.NGÃI" at bounding box center [649, 267] width 101 height 24
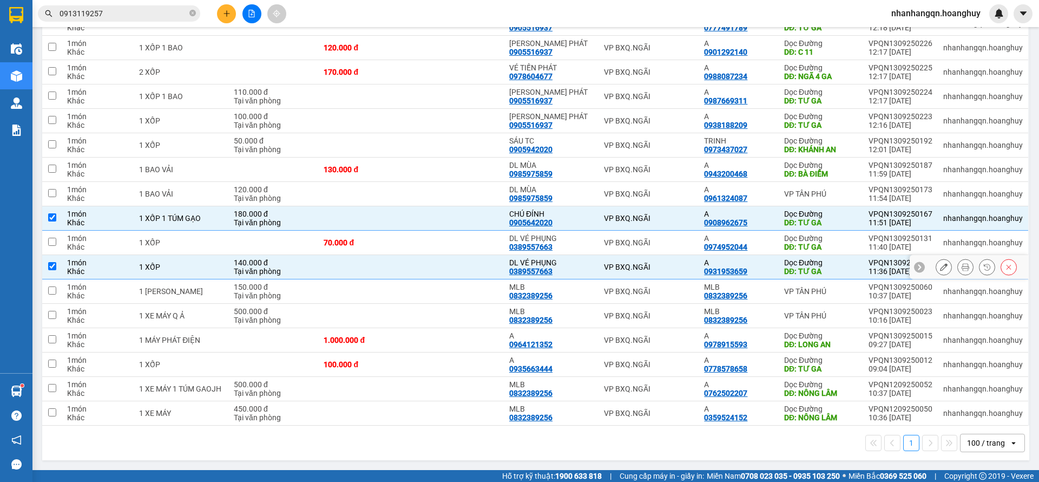
checkbox input "false"
checkbox input "true"
click at [680, 244] on div "VP BXQ.NGÃI" at bounding box center [649, 242] width 90 height 9
checkbox input "true"
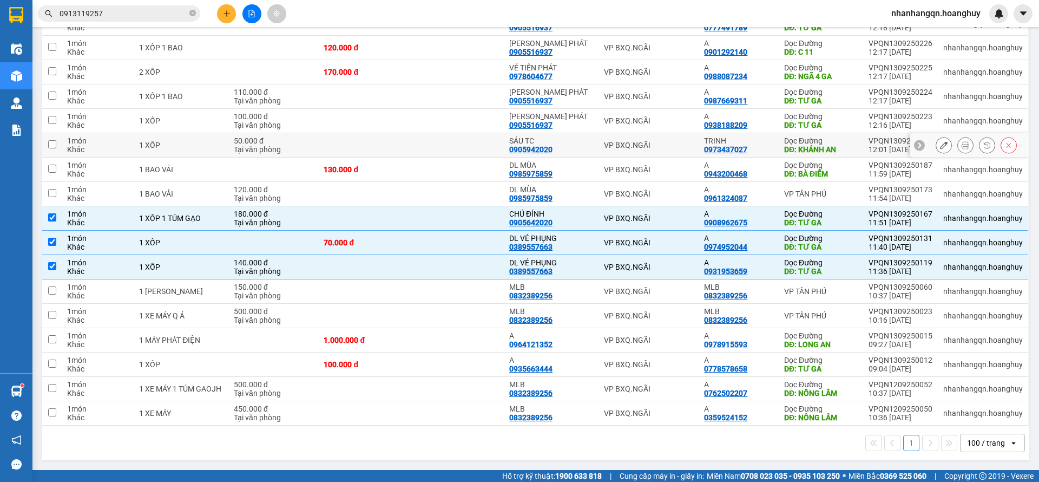
click at [688, 135] on td "VP BXQ.NGÃI" at bounding box center [649, 145] width 101 height 24
checkbox input "true"
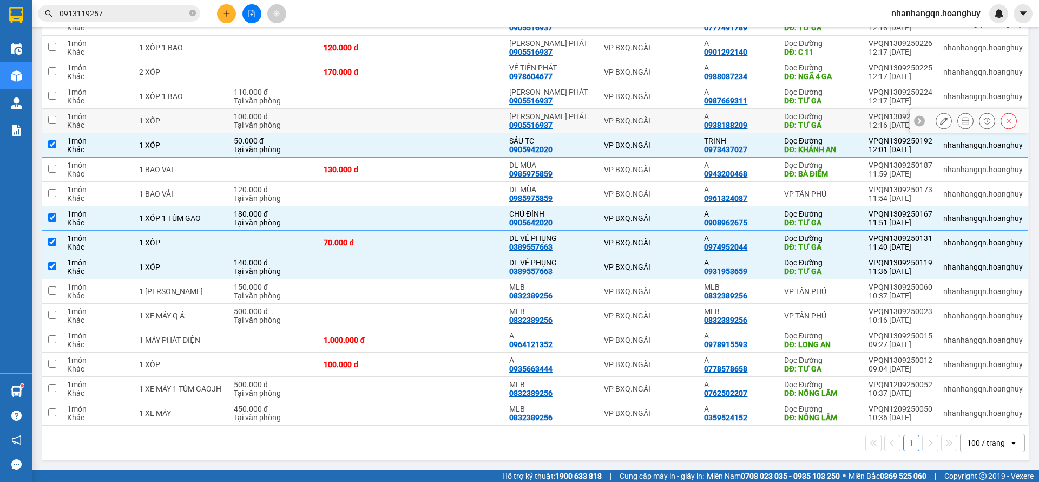
click at [686, 114] on td "VP BXQ.NGÃI" at bounding box center [649, 121] width 101 height 24
checkbox input "true"
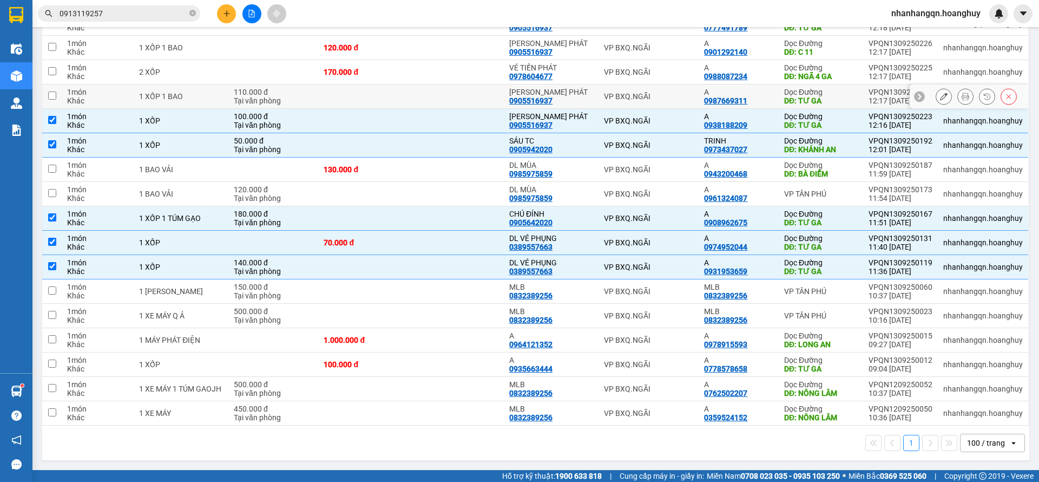
click at [684, 97] on div "VP BXQ.NGÃI" at bounding box center [649, 96] width 90 height 9
checkbox input "true"
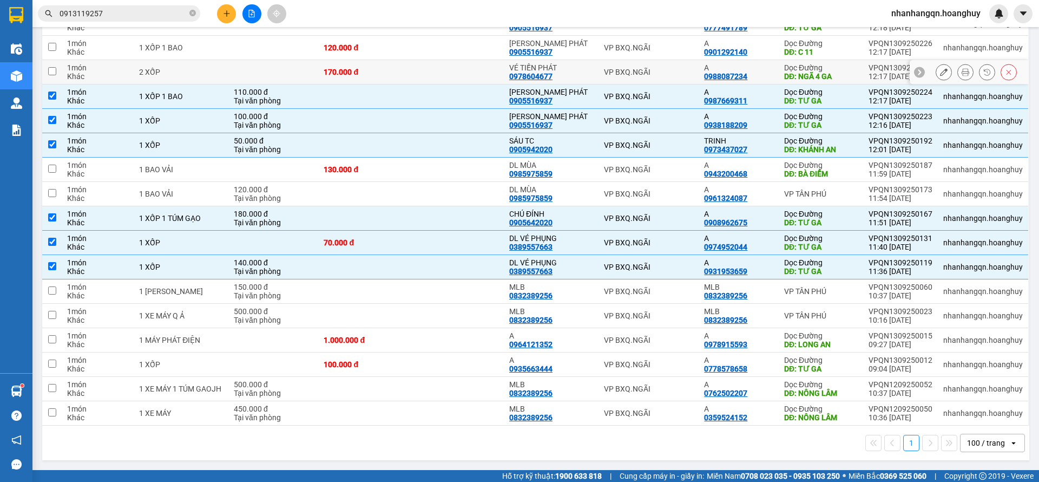
click at [679, 72] on div "VP BXQ.NGÃI" at bounding box center [649, 72] width 90 height 9
checkbox input "true"
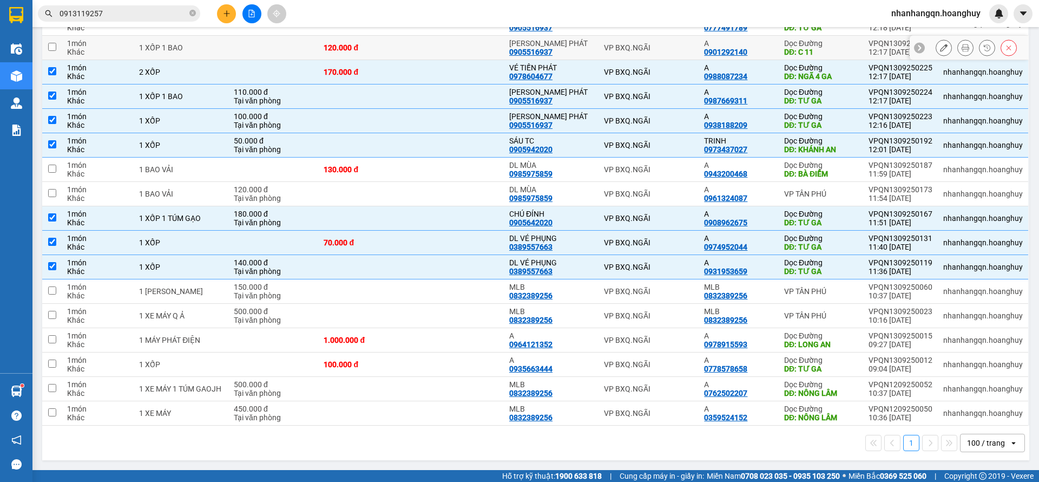
click at [672, 43] on div "VP BXQ.NGÃI" at bounding box center [649, 47] width 90 height 9
checkbox input "true"
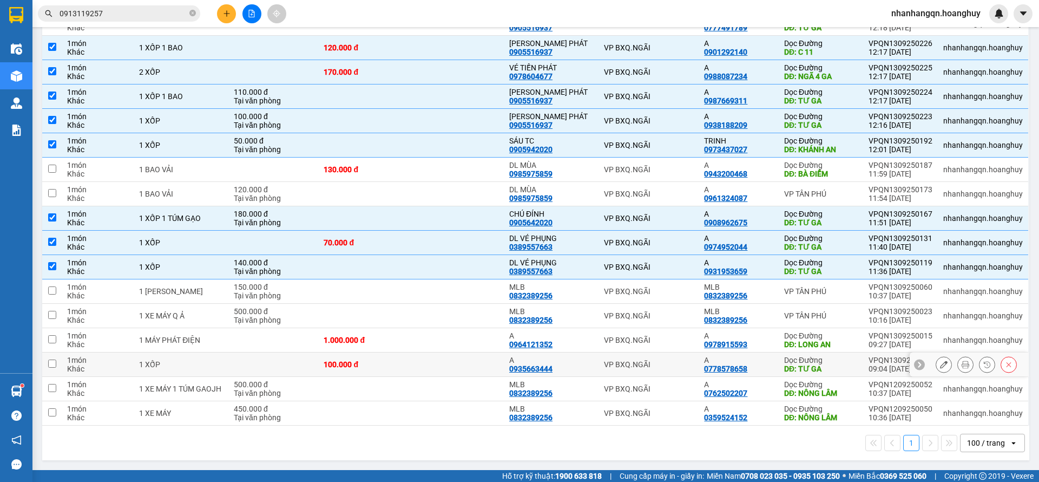
click at [673, 371] on td "VP BXQ.NGÃI" at bounding box center [649, 364] width 101 height 24
checkbox input "true"
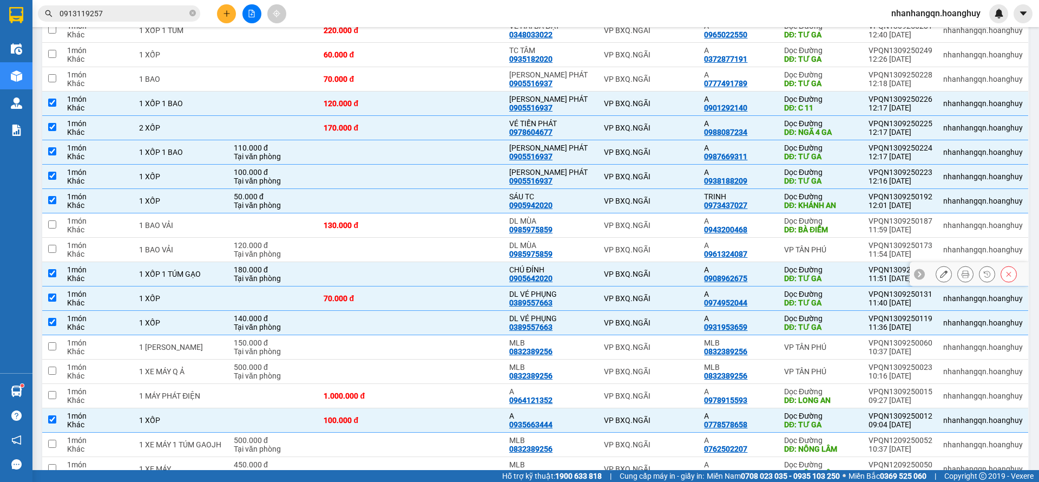
scroll to position [195, 0]
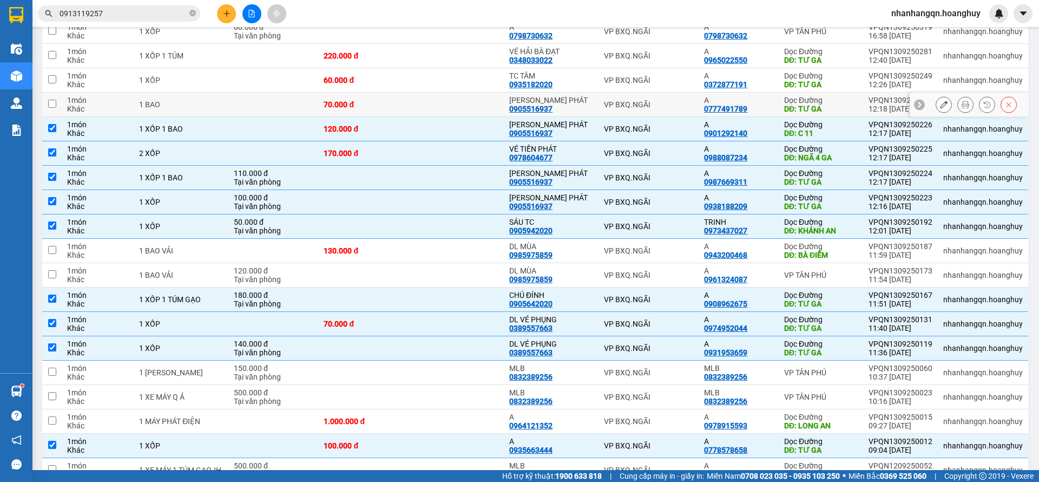
click at [678, 101] on div "VP BXQ.NGÃI" at bounding box center [649, 104] width 90 height 9
checkbox input "true"
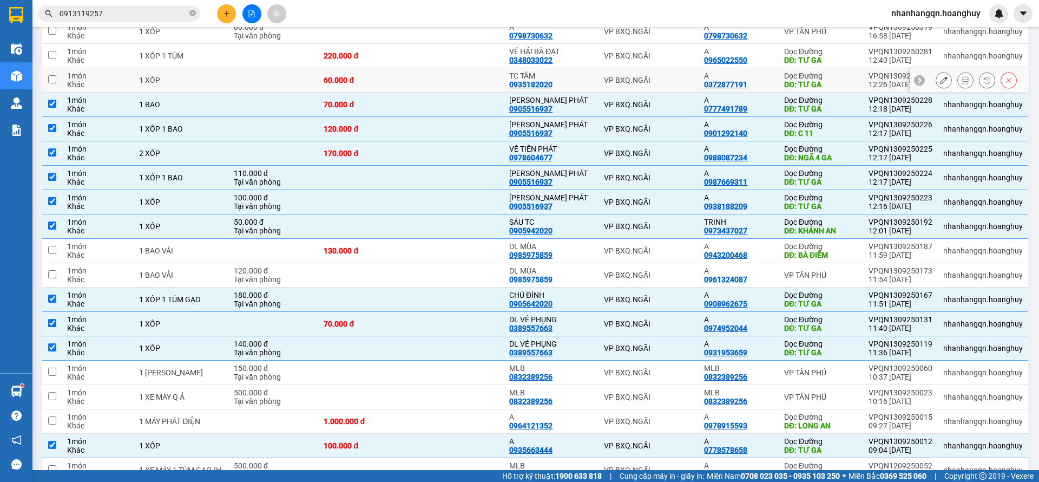
click at [672, 68] on td "VP BXQ.NGÃI" at bounding box center [649, 80] width 101 height 24
checkbox input "true"
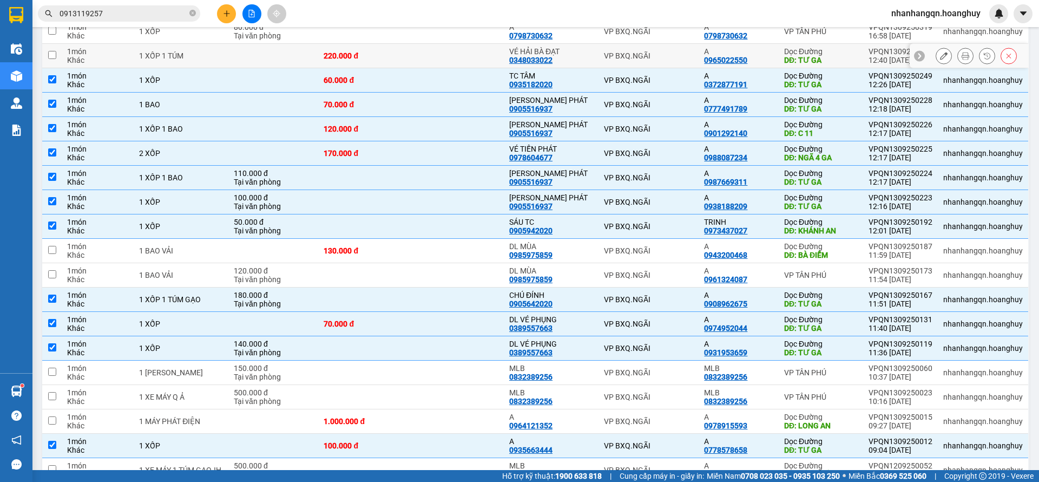
click at [669, 49] on td "VP BXQ.NGÃI" at bounding box center [649, 56] width 101 height 24
checkbox input "true"
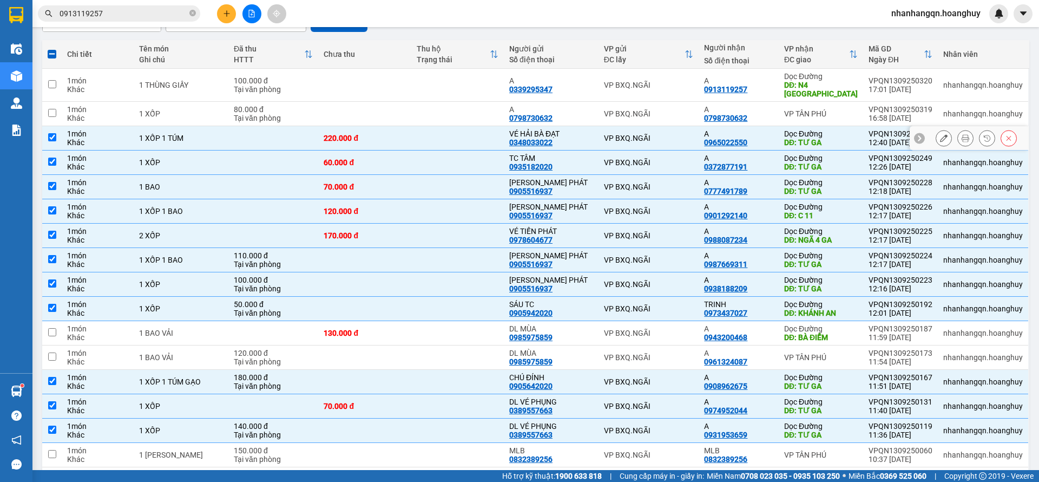
scroll to position [0, 0]
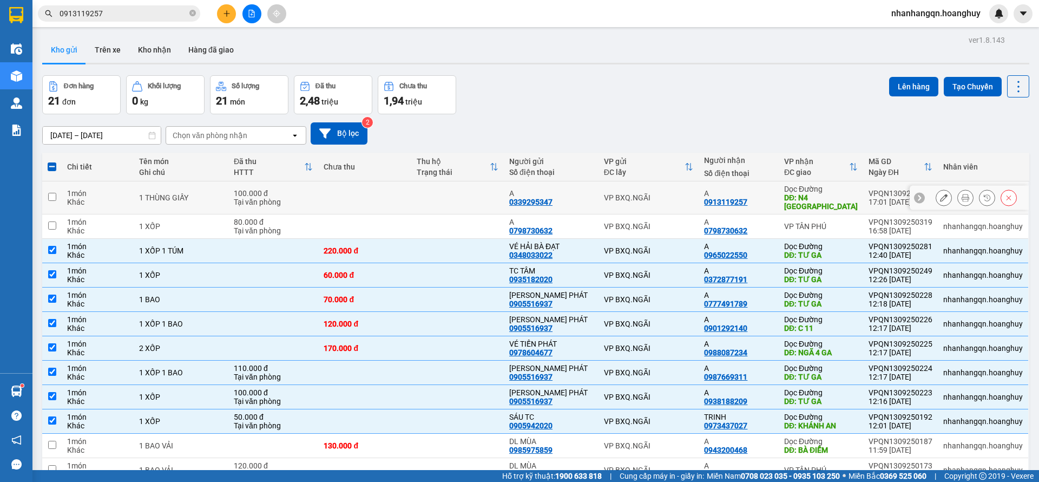
click at [686, 192] on td "VP BXQ.NGÃI" at bounding box center [649, 197] width 101 height 33
checkbox input "true"
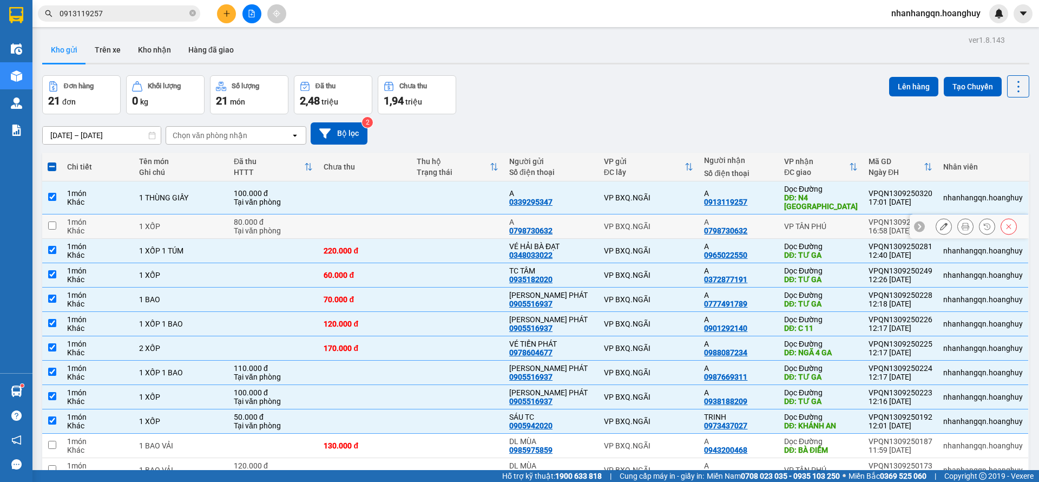
click at [671, 217] on td "VP BXQ.NGÃI" at bounding box center [649, 226] width 101 height 24
checkbox input "true"
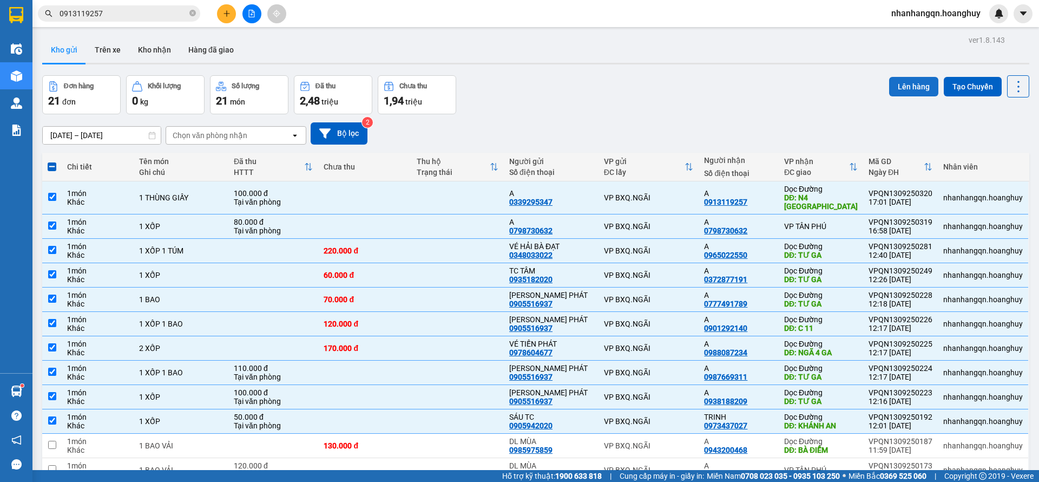
click at [919, 77] on button "Lên hàng" at bounding box center [913, 86] width 49 height 19
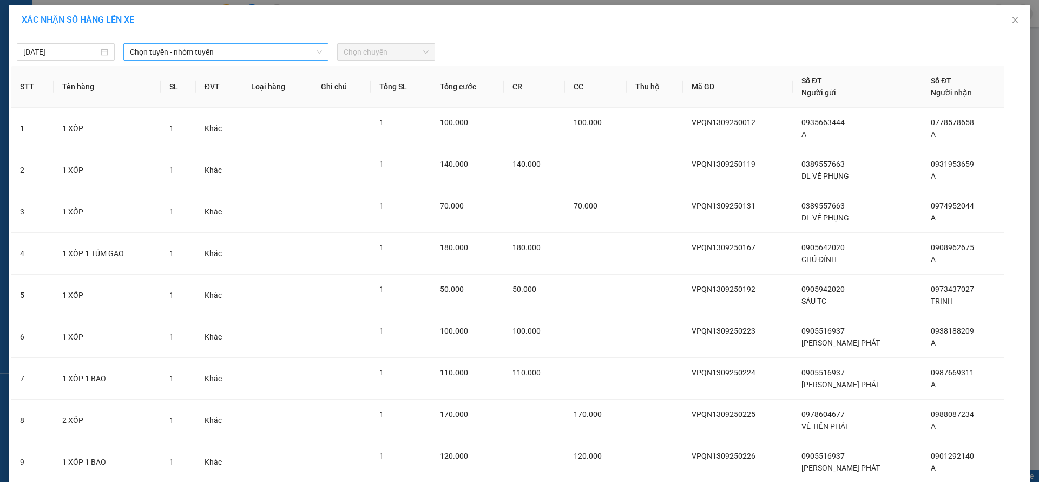
click at [290, 47] on span "Chọn tuyến - nhóm tuyến" at bounding box center [226, 52] width 192 height 16
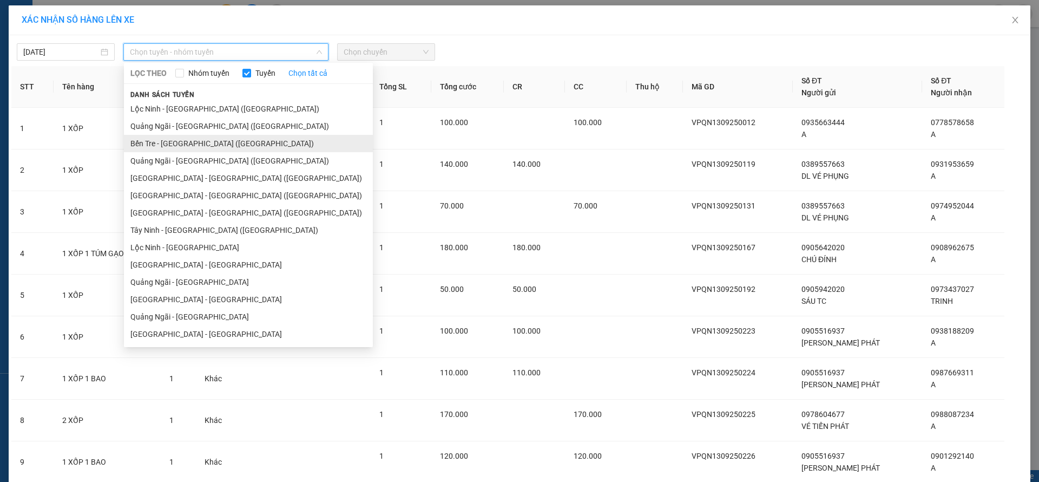
click at [214, 137] on li "Bến Tre - [GEOGRAPHIC_DATA] ([GEOGRAPHIC_DATA])" at bounding box center [248, 143] width 249 height 17
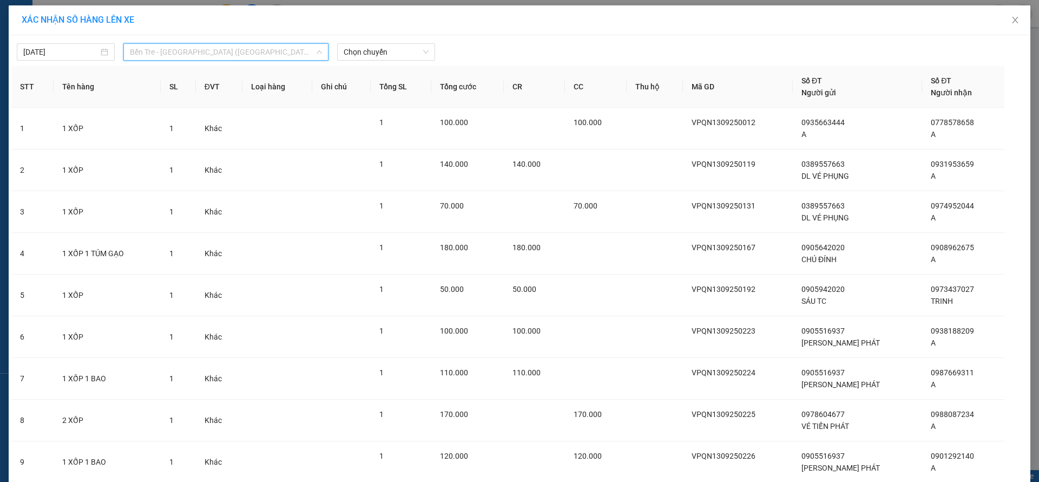
click at [216, 46] on span "Bến Tre - [GEOGRAPHIC_DATA] ([GEOGRAPHIC_DATA])" at bounding box center [226, 52] width 192 height 16
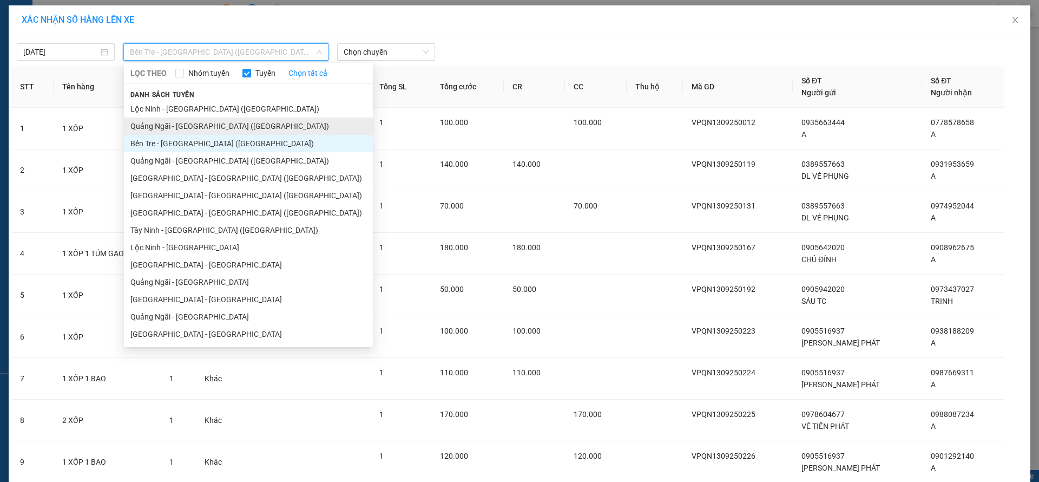
click at [206, 121] on li "Quảng Ngãi - [GEOGRAPHIC_DATA] ([GEOGRAPHIC_DATA])" at bounding box center [248, 125] width 249 height 17
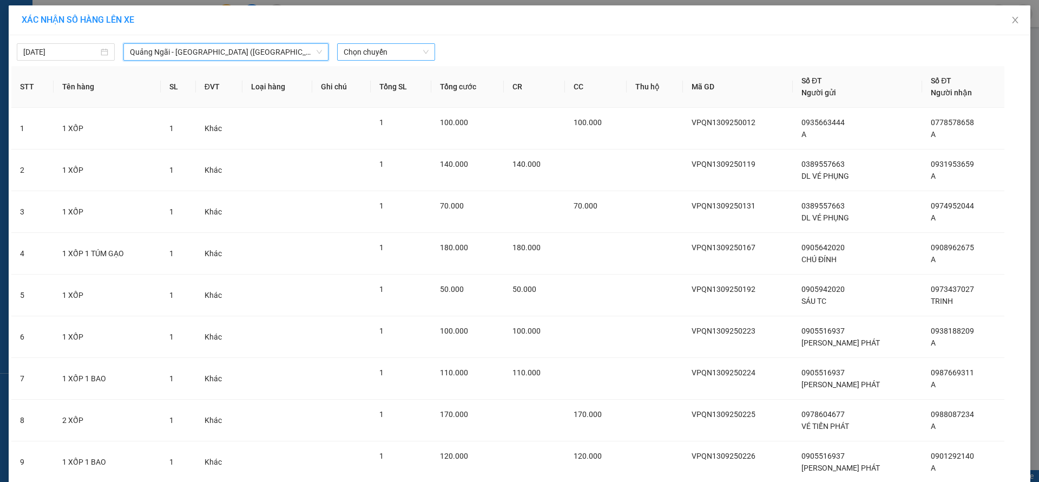
click at [357, 50] on span "Chọn chuyến" at bounding box center [386, 52] width 85 height 16
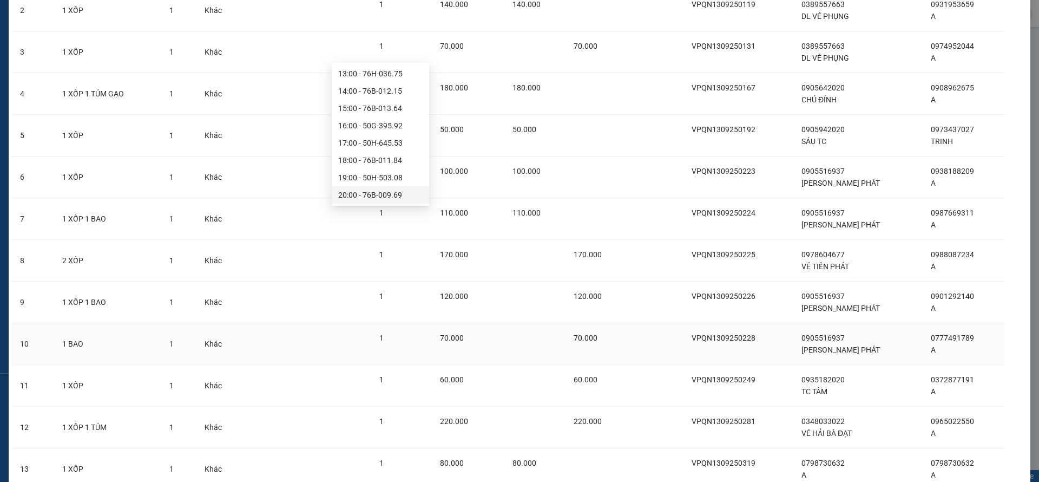
scroll to position [288, 0]
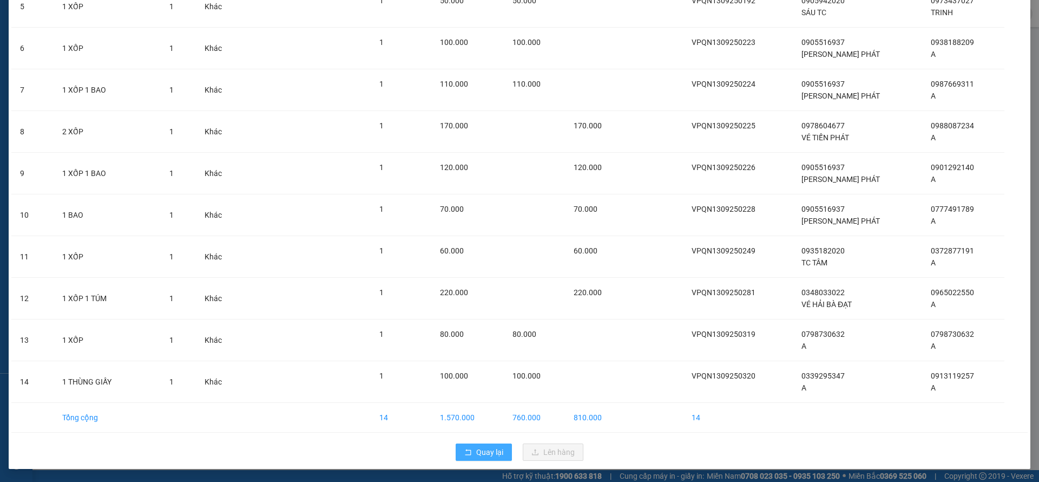
click at [478, 451] on span "Quay lại" at bounding box center [489, 452] width 27 height 12
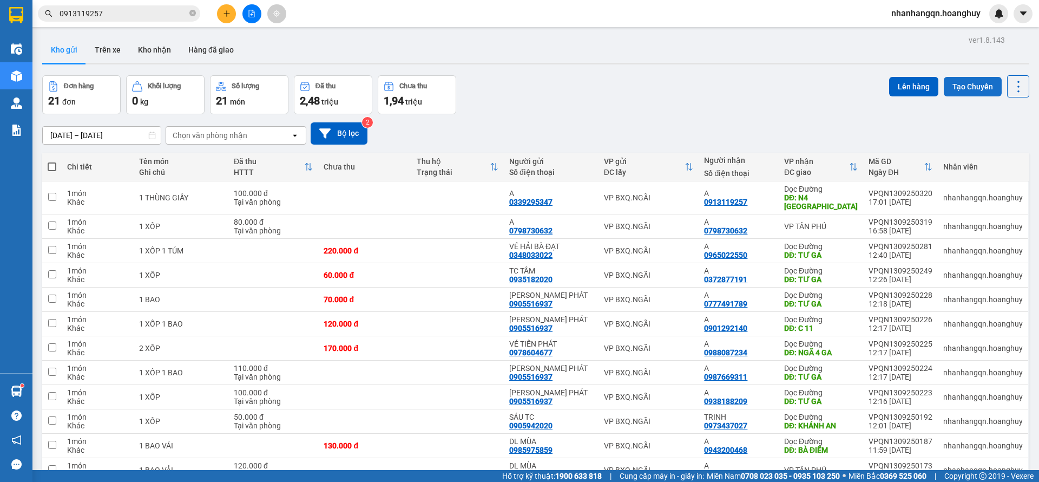
click at [969, 90] on button "Tạo Chuyến" at bounding box center [973, 86] width 58 height 19
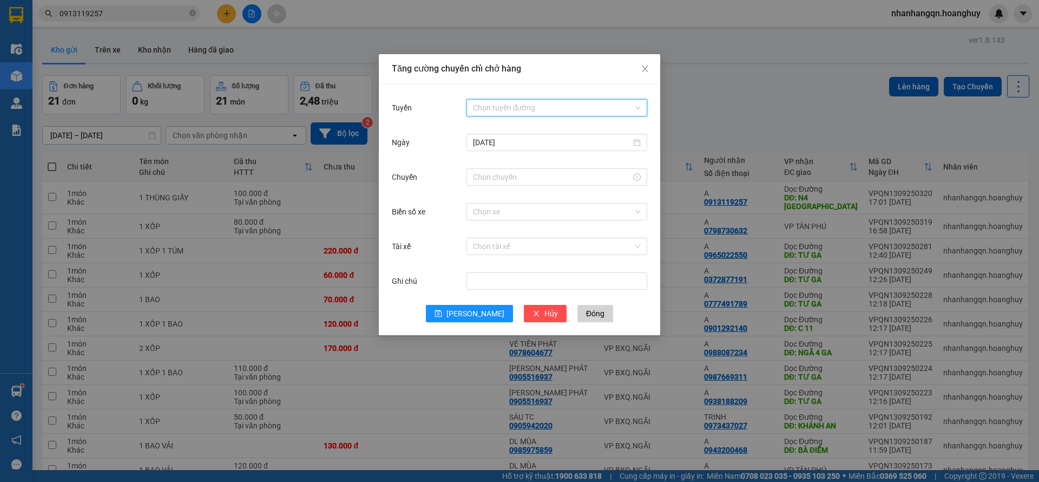
click at [587, 110] on input "Tuyến" at bounding box center [553, 108] width 160 height 16
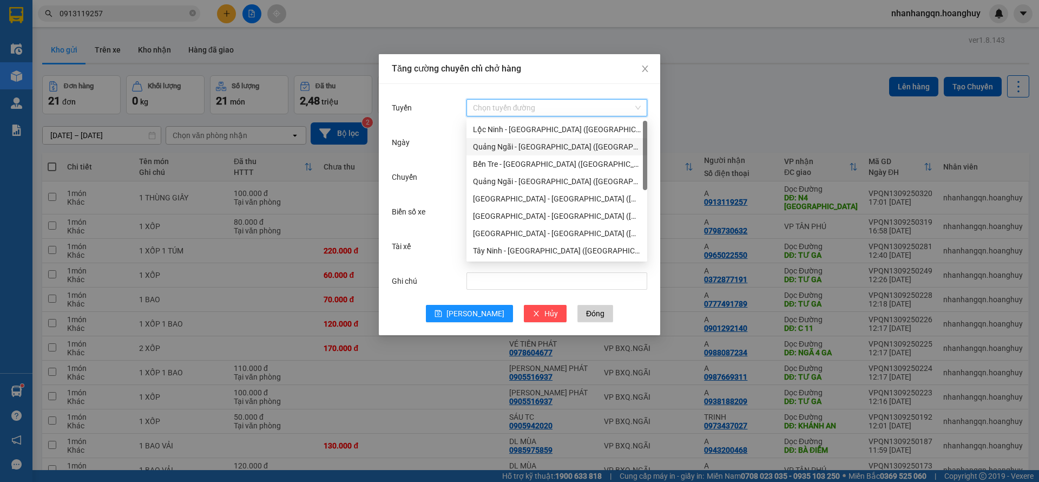
click at [542, 147] on div "Quảng Ngãi - [GEOGRAPHIC_DATA] ([GEOGRAPHIC_DATA])" at bounding box center [557, 147] width 168 height 12
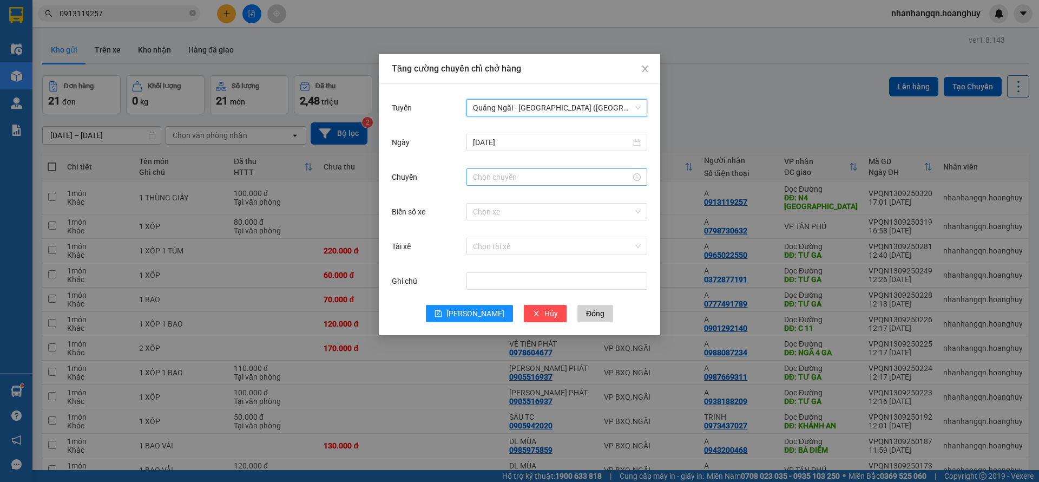
click at [525, 173] on input "Chuyến" at bounding box center [552, 177] width 158 height 12
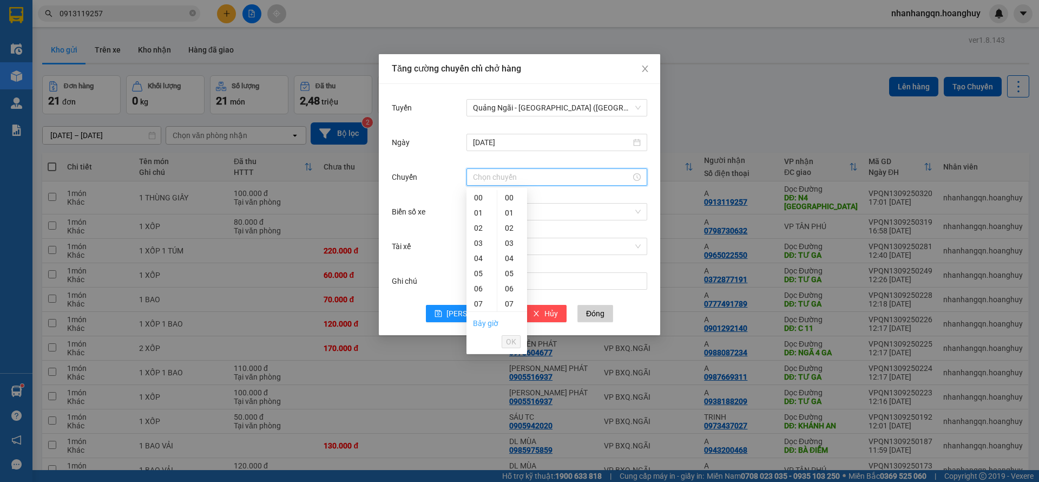
click at [488, 324] on link "Bây giờ" at bounding box center [485, 323] width 25 height 9
type input "17:35"
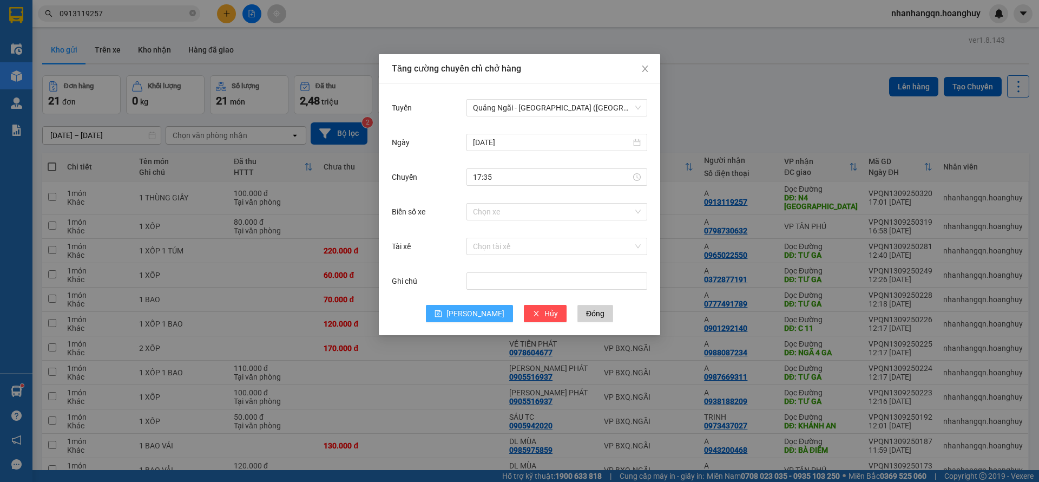
click at [467, 312] on button "[PERSON_NAME]" at bounding box center [469, 313] width 87 height 17
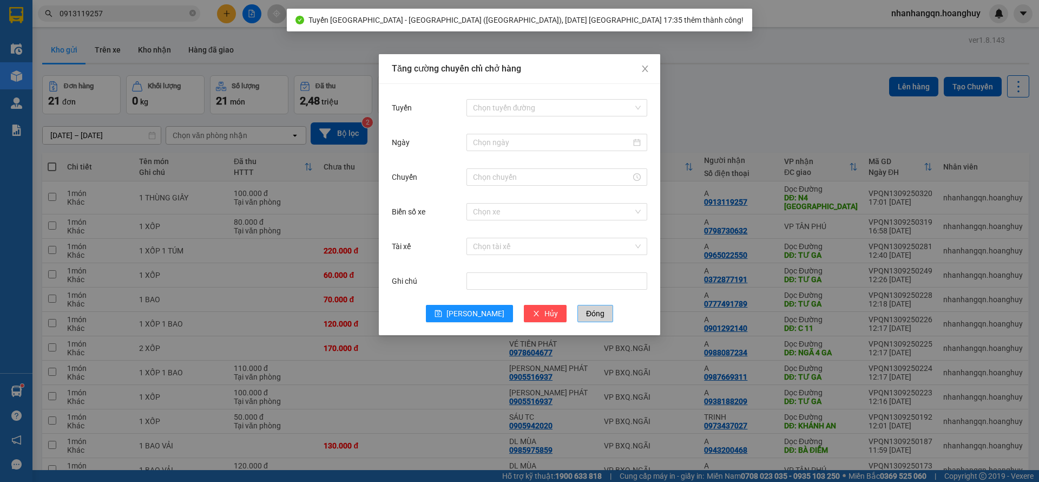
click at [586, 310] on span "Đóng" at bounding box center [595, 313] width 18 height 12
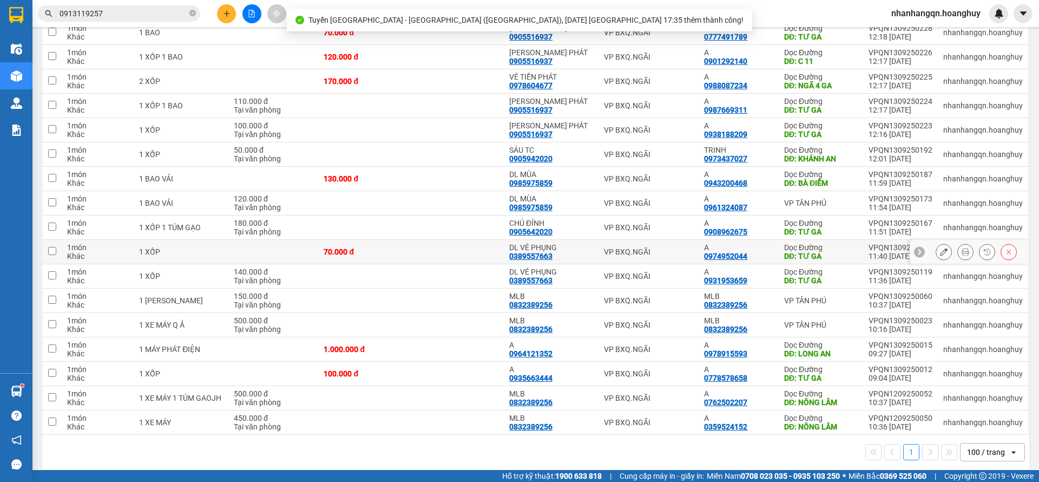
scroll to position [276, 0]
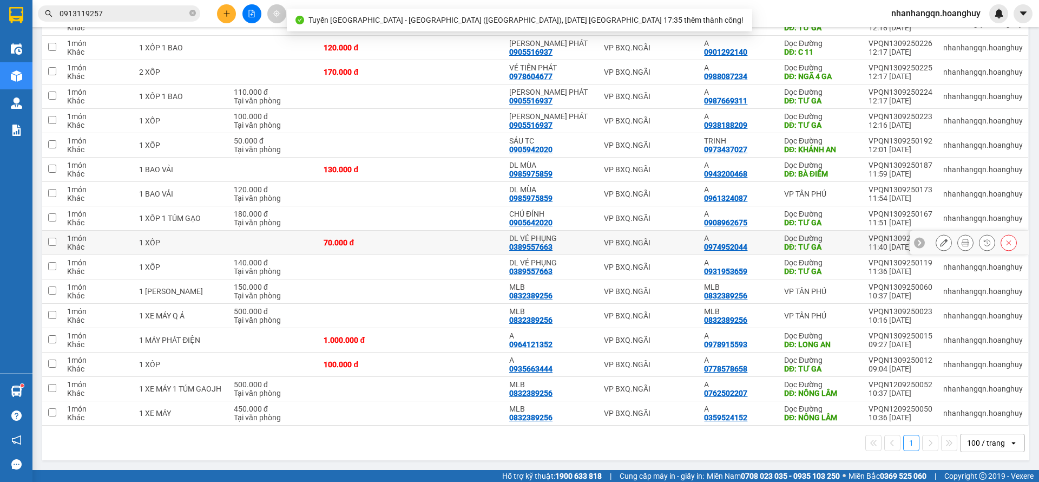
click at [658, 238] on div "VP BXQ.NGÃI" at bounding box center [649, 242] width 90 height 9
checkbox input "true"
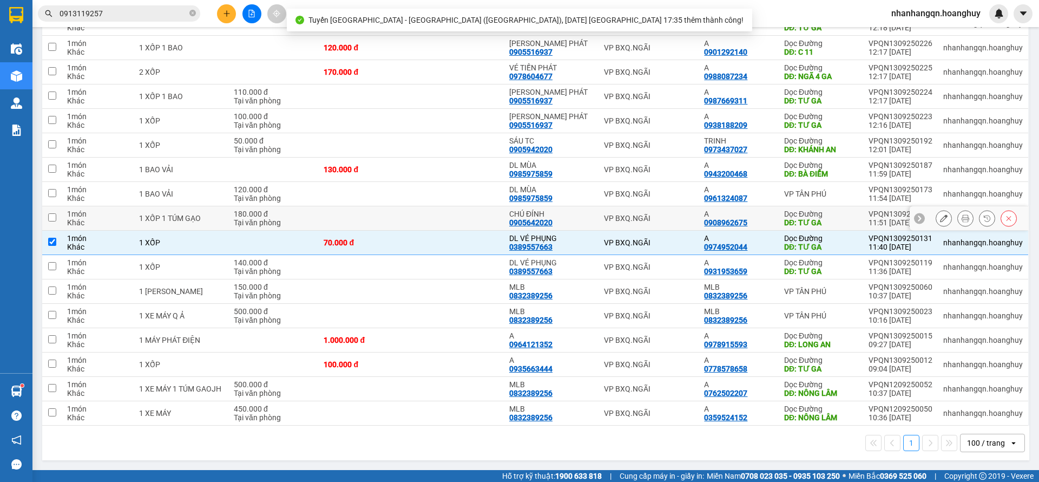
click at [663, 215] on div "VP BXQ.NGÃI" at bounding box center [649, 218] width 90 height 9
checkbox input "true"
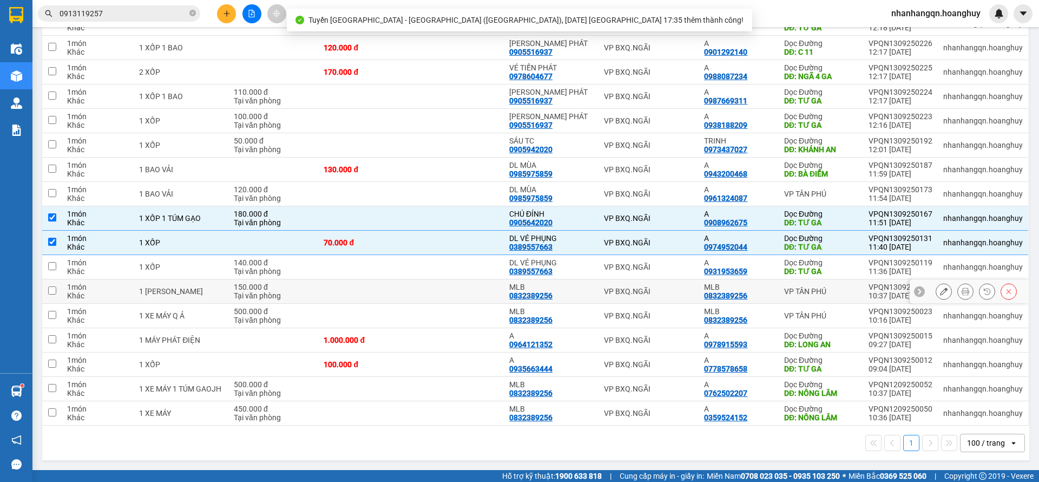
click at [674, 284] on td "VP BXQ.NGÃI" at bounding box center [649, 291] width 101 height 24
checkbox input "true"
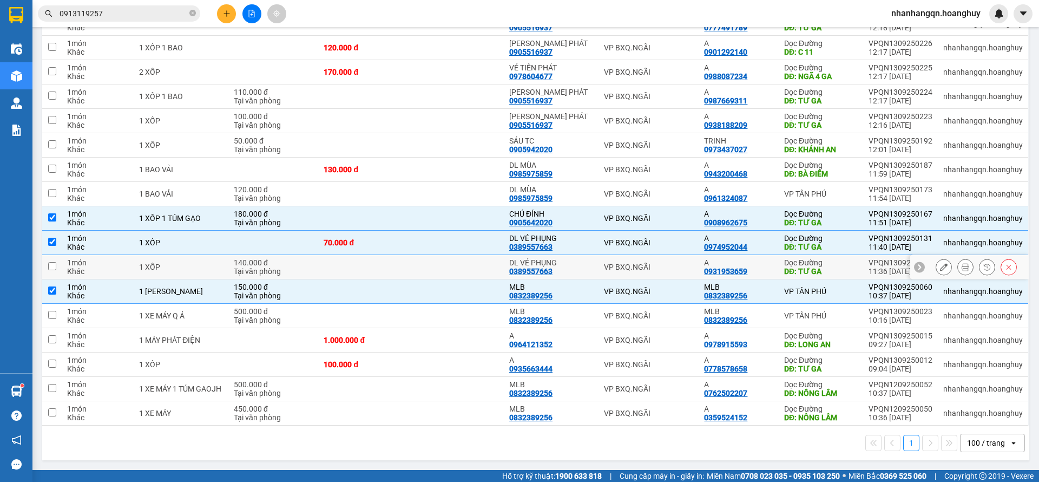
click at [669, 272] on td "VP BXQ.NGÃI" at bounding box center [649, 267] width 101 height 24
checkbox input "true"
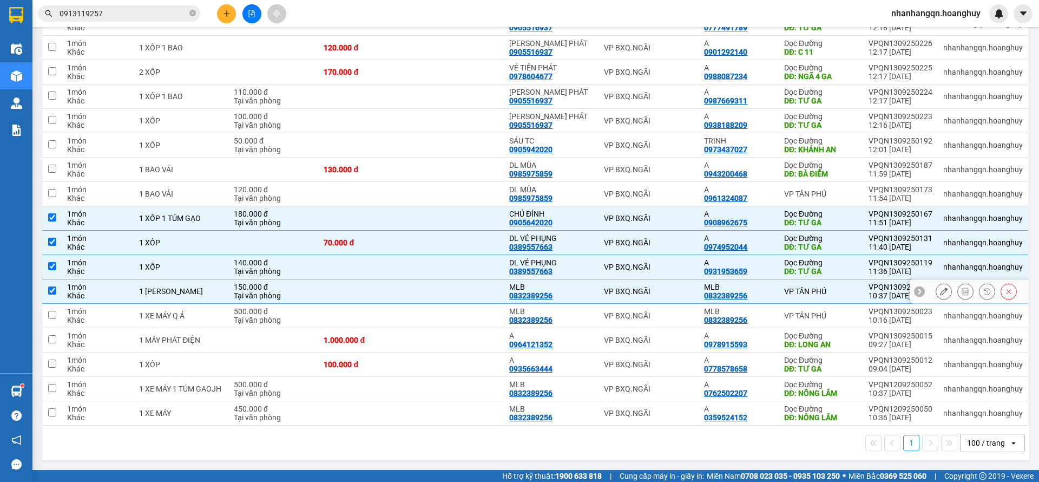
click at [669, 293] on div "VP BXQ.NGÃI" at bounding box center [649, 291] width 90 height 9
checkbox input "false"
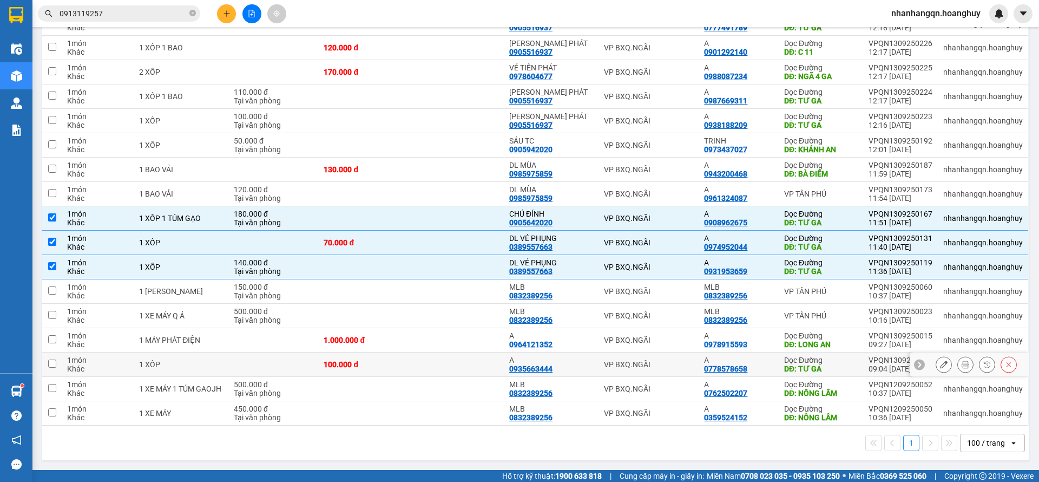
click at [677, 354] on td "VP BXQ.NGÃI" at bounding box center [649, 364] width 101 height 24
checkbox input "true"
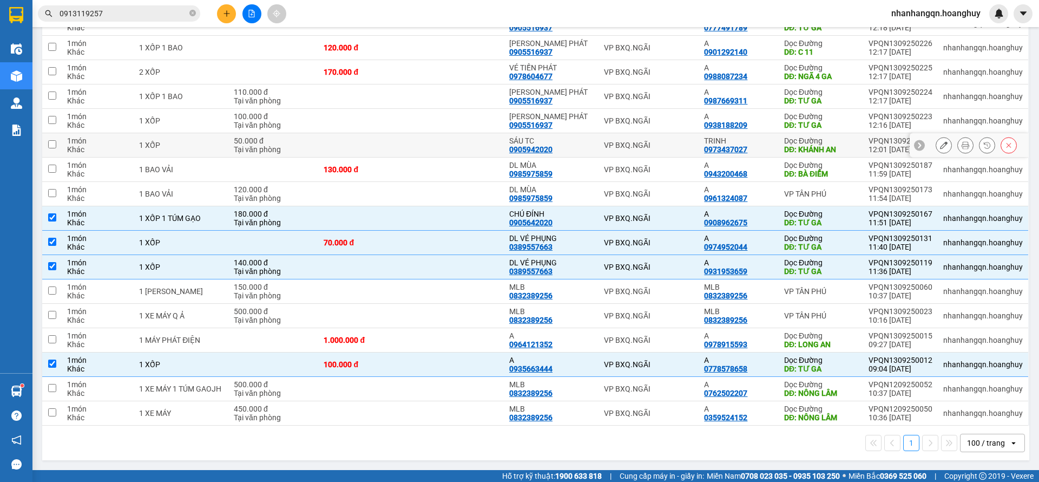
click at [674, 147] on div "VP BXQ.NGÃI" at bounding box center [649, 145] width 90 height 9
checkbox input "true"
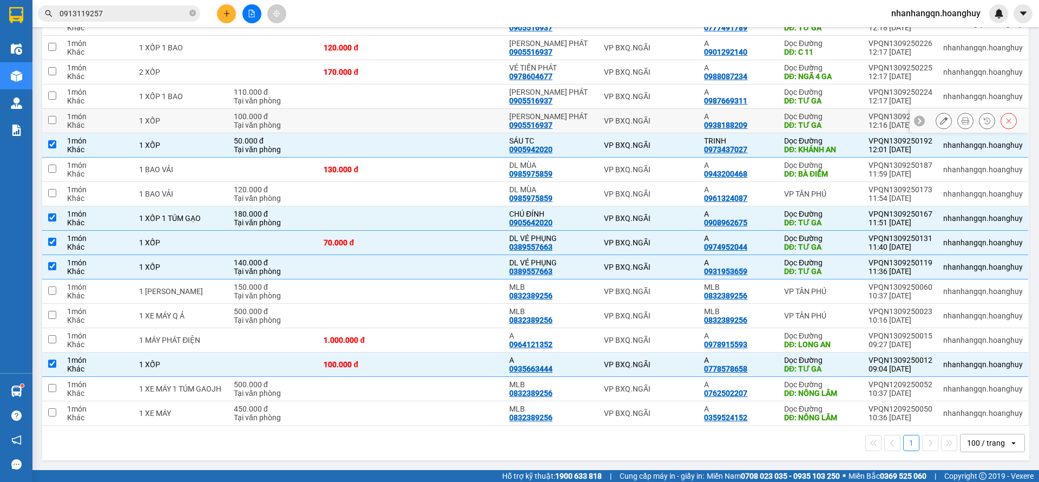
click at [673, 121] on div "VP BXQ.NGÃI" at bounding box center [649, 120] width 90 height 9
checkbox input "true"
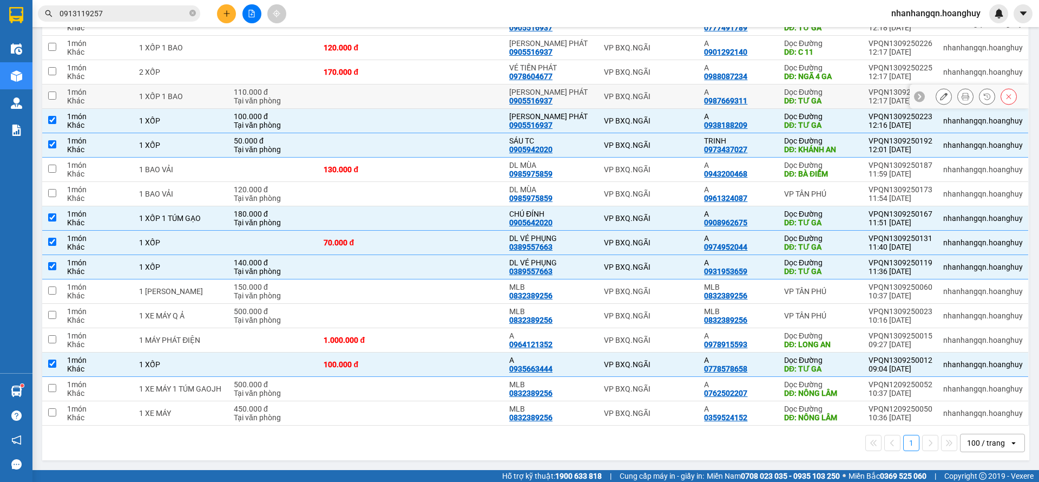
click at [670, 95] on div "VP BXQ.NGÃI" at bounding box center [649, 96] width 90 height 9
checkbox input "true"
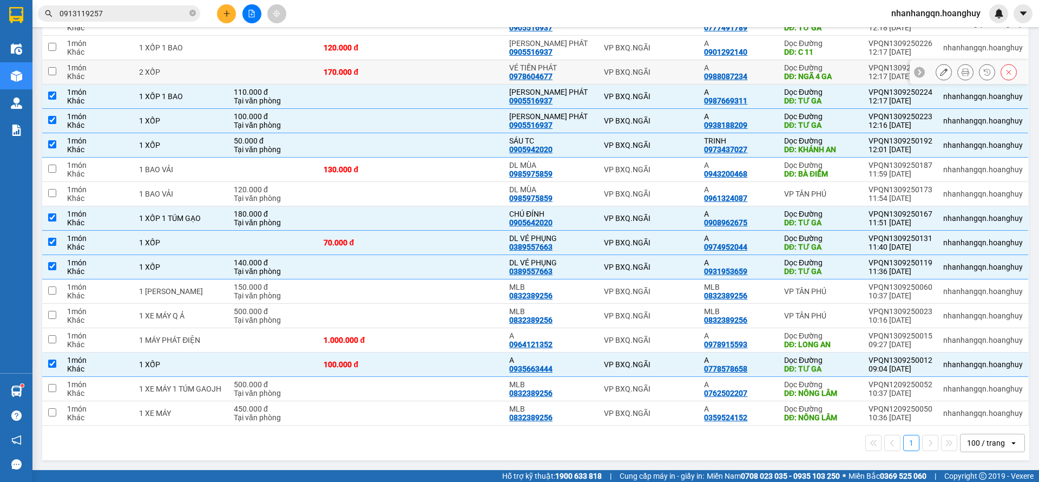
click at [670, 76] on td "VP BXQ.NGÃI" at bounding box center [649, 72] width 101 height 24
checkbox input "true"
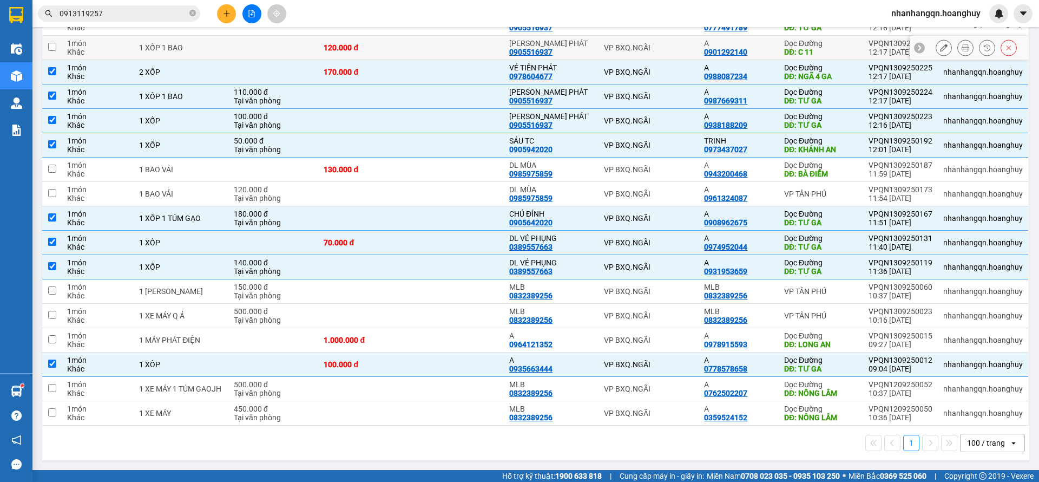
click at [669, 55] on td "VP BXQ.NGÃI" at bounding box center [649, 48] width 101 height 24
checkbox input "true"
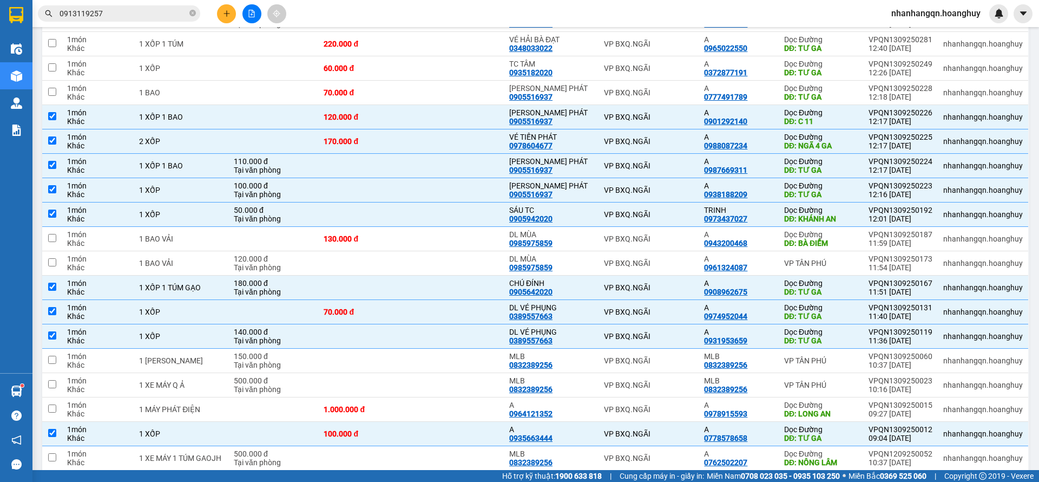
scroll to position [114, 0]
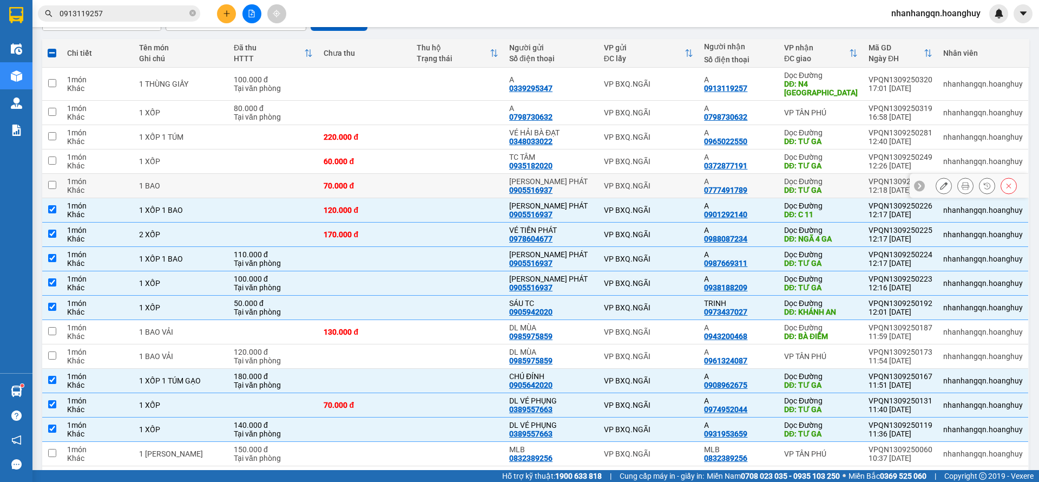
click at [673, 180] on td "VP BXQ.NGÃI" at bounding box center [649, 186] width 101 height 24
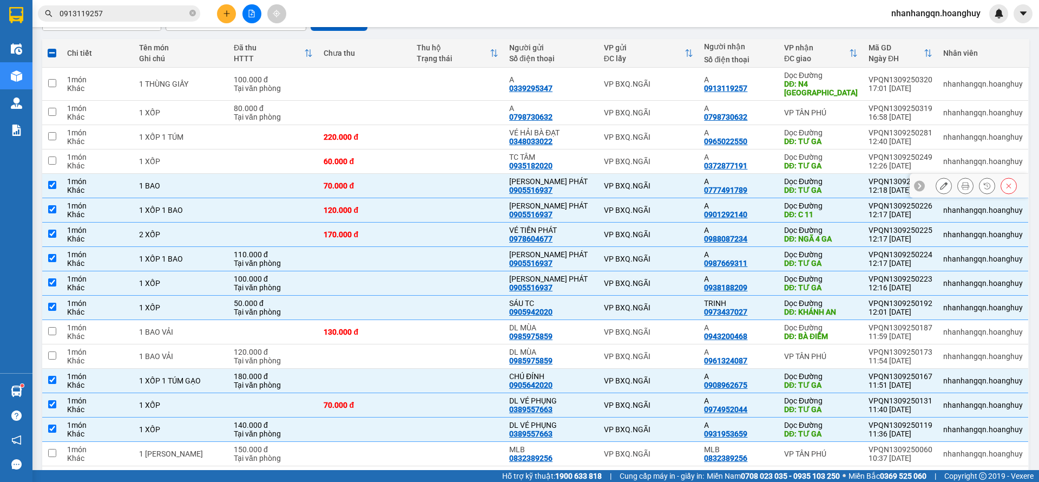
checkbox input "true"
click at [673, 167] on td "VP BXQ.NGÃI" at bounding box center [649, 161] width 101 height 24
checkbox input "true"
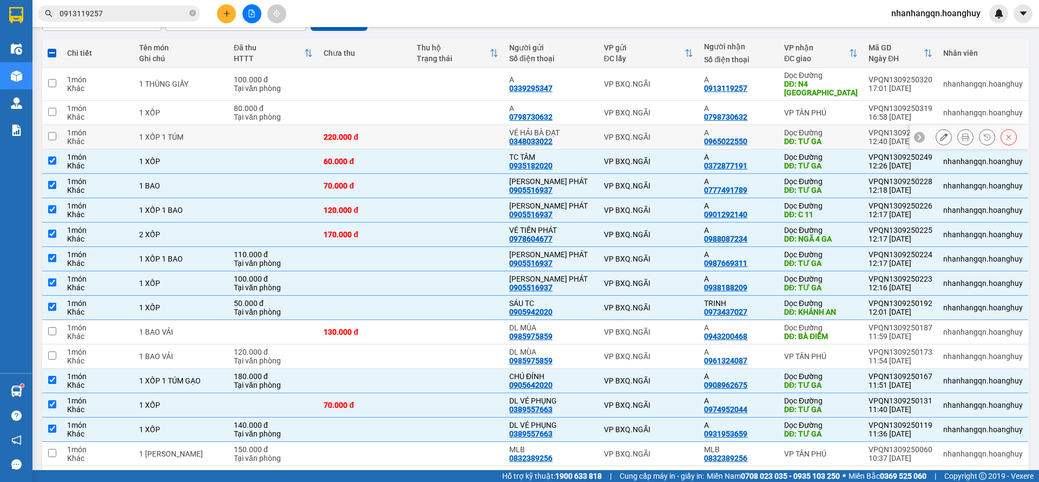
click at [669, 128] on td "VP BXQ.NGÃI" at bounding box center [649, 137] width 101 height 24
checkbox input "true"
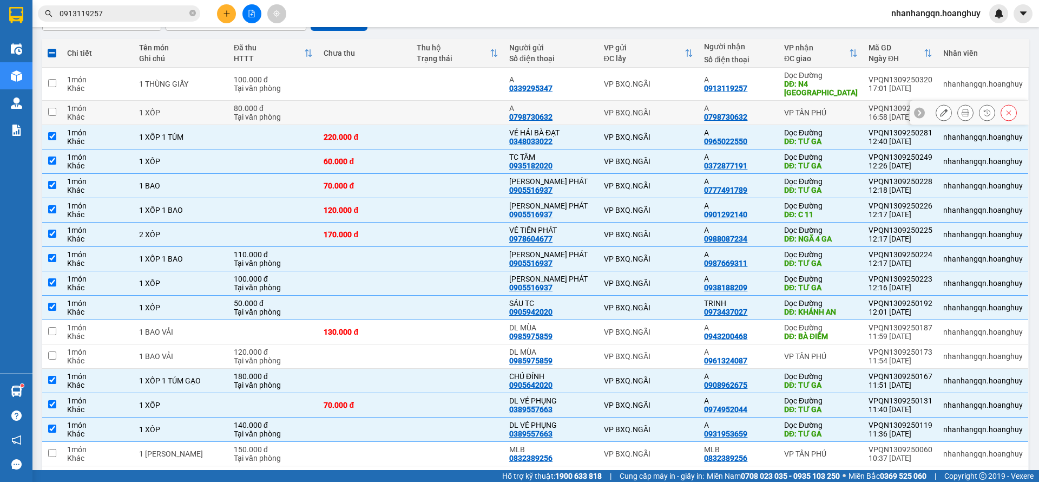
click at [669, 101] on td "VP BXQ.NGÃI" at bounding box center [649, 113] width 101 height 24
checkbox input "true"
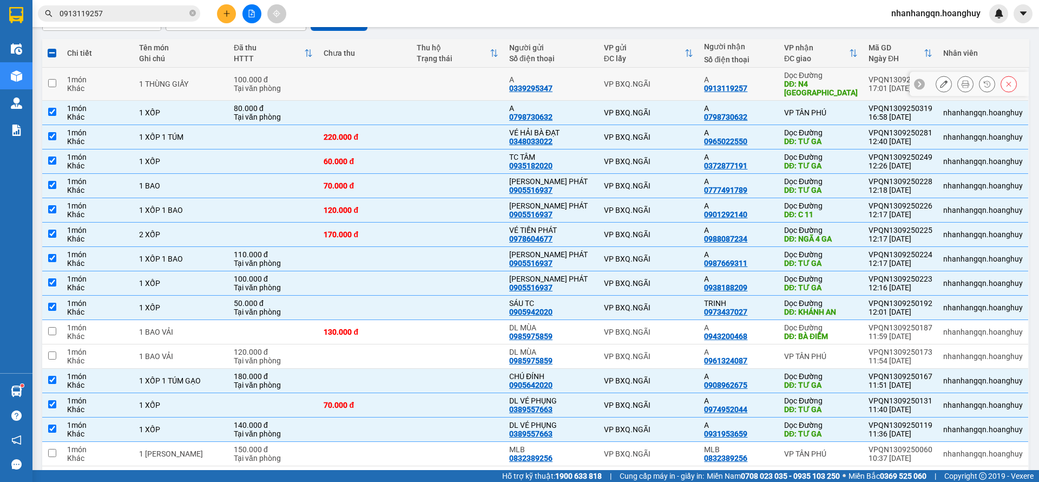
click at [669, 84] on div "VP BXQ.NGÃI" at bounding box center [649, 84] width 90 height 9
checkbox input "true"
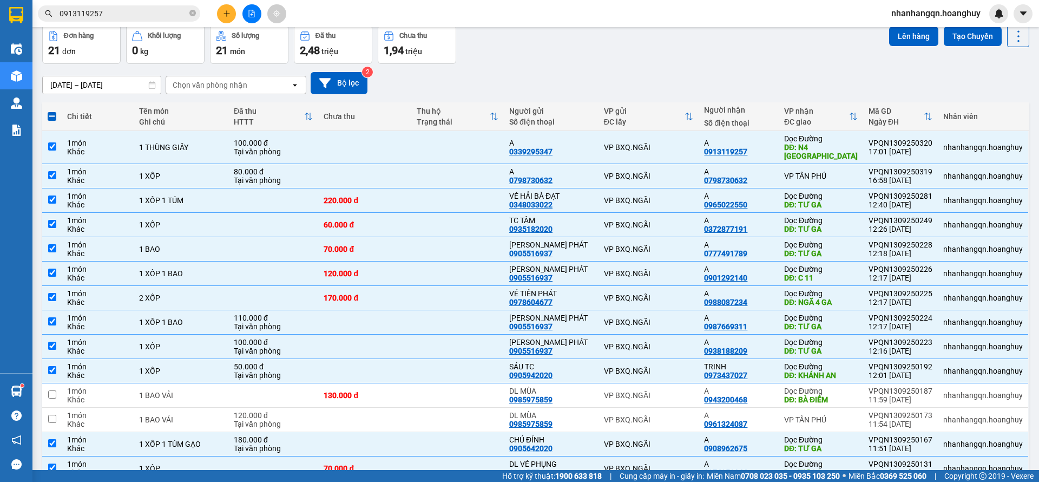
scroll to position [0, 0]
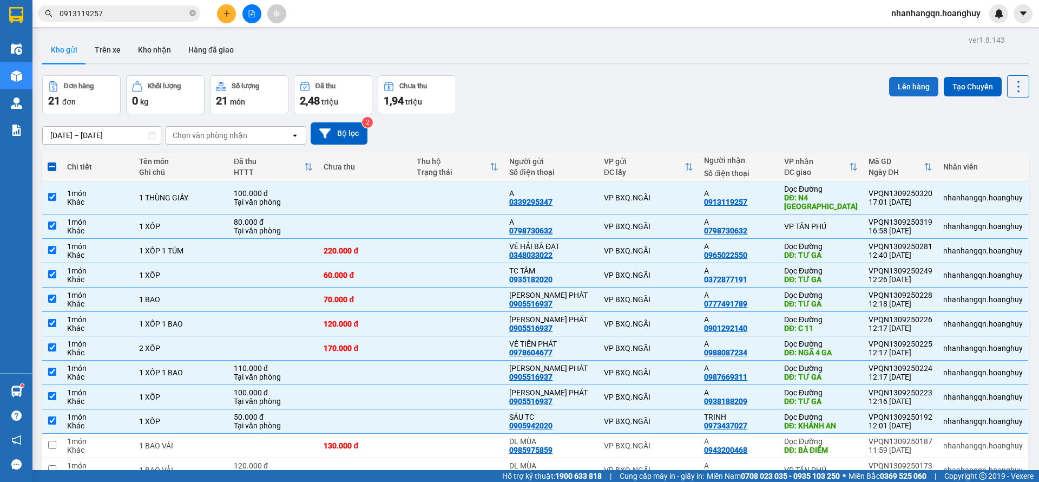
click at [905, 84] on button "Lên hàng" at bounding box center [913, 86] width 49 height 19
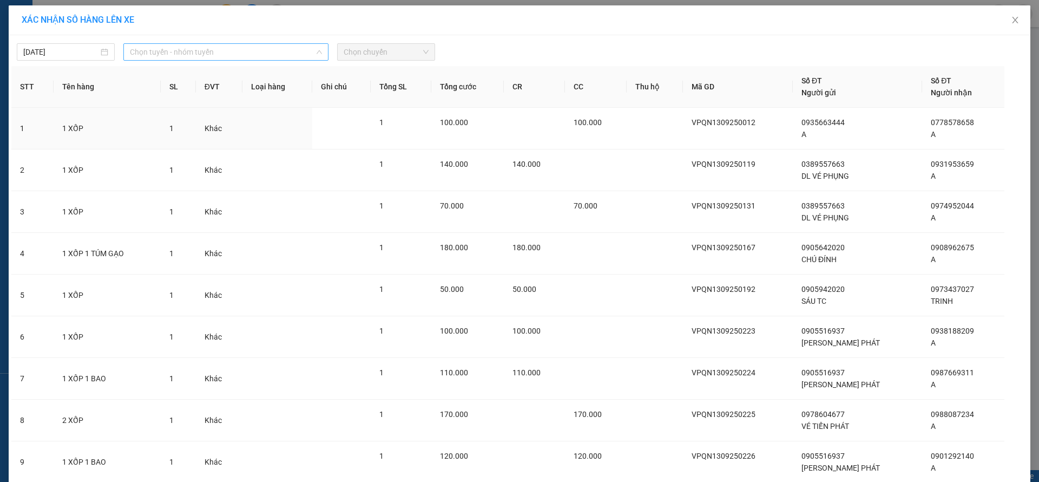
click at [235, 54] on span "Chọn tuyến - nhóm tuyến" at bounding box center [226, 52] width 192 height 16
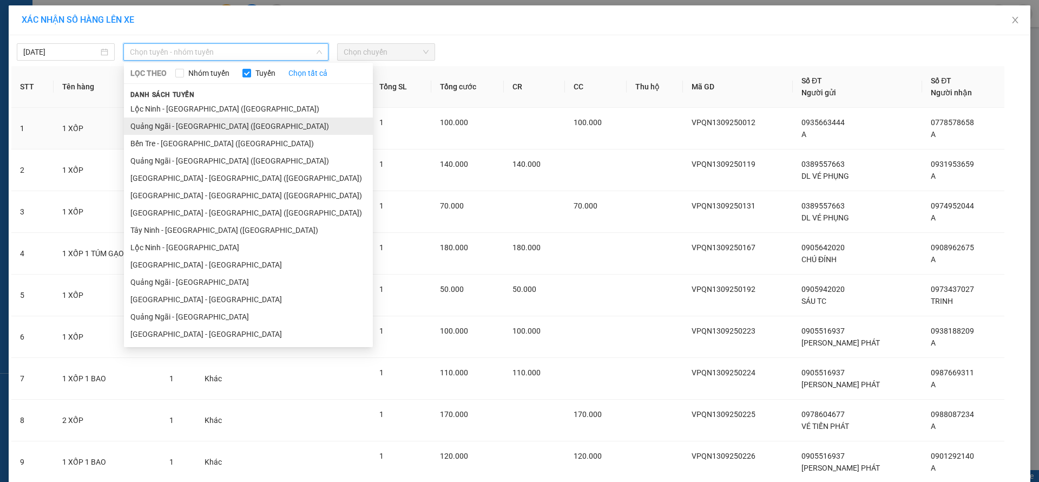
click at [224, 122] on li "Quảng Ngãi - [GEOGRAPHIC_DATA] ([GEOGRAPHIC_DATA])" at bounding box center [248, 125] width 249 height 17
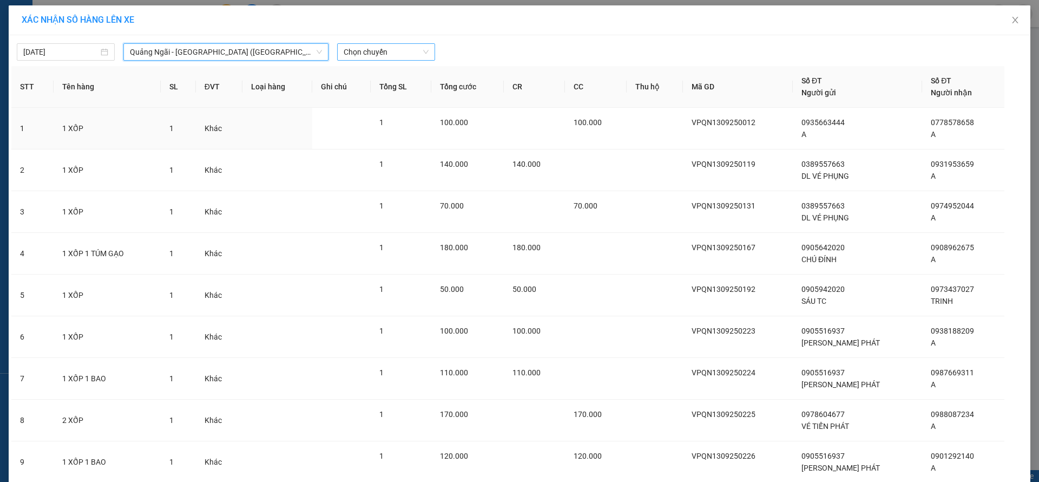
click at [385, 48] on span "Chọn chuyến" at bounding box center [386, 52] width 85 height 16
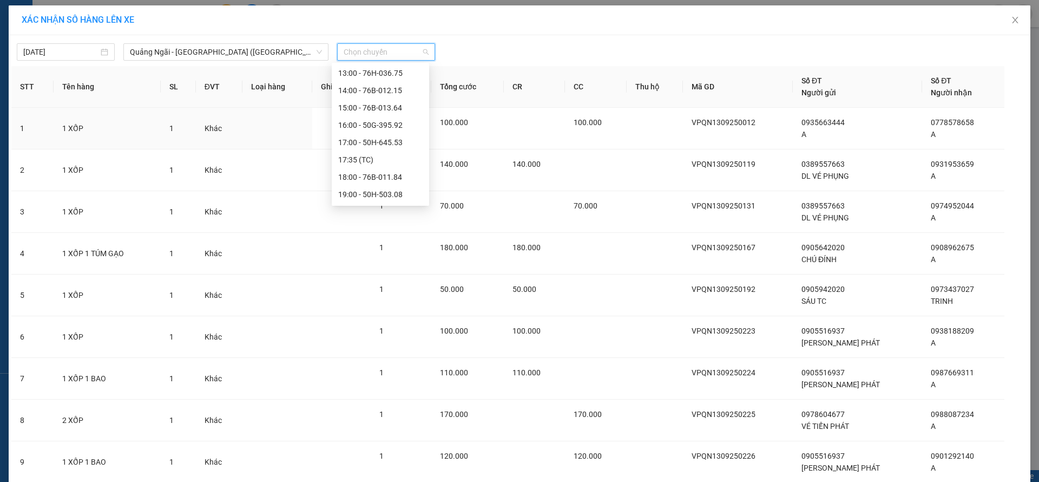
scroll to position [52, 0]
click at [385, 139] on div "17:35 (TC)" at bounding box center [380, 143] width 84 height 12
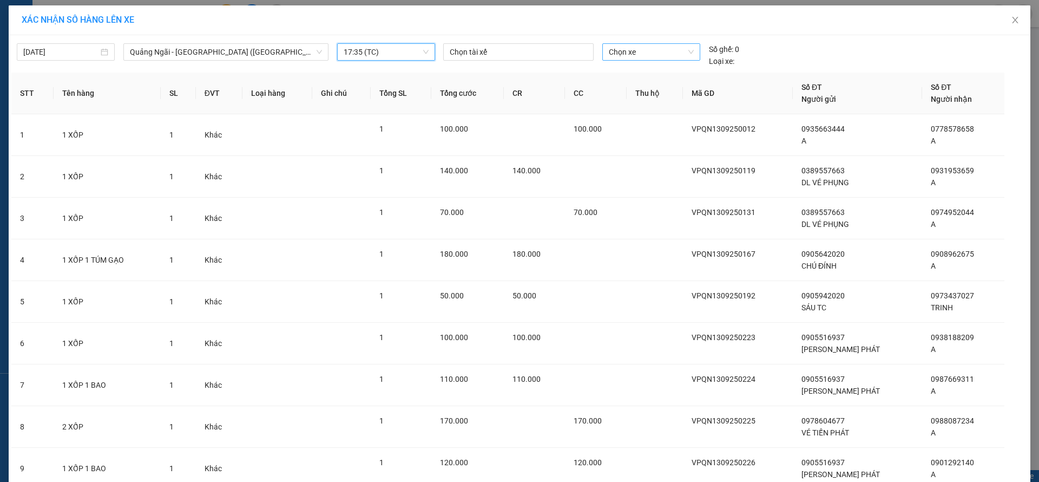
click at [651, 49] on span "Chọn xe" at bounding box center [651, 52] width 84 height 16
type input "3892"
click at [651, 70] on div "50H-638.92" at bounding box center [644, 74] width 84 height 12
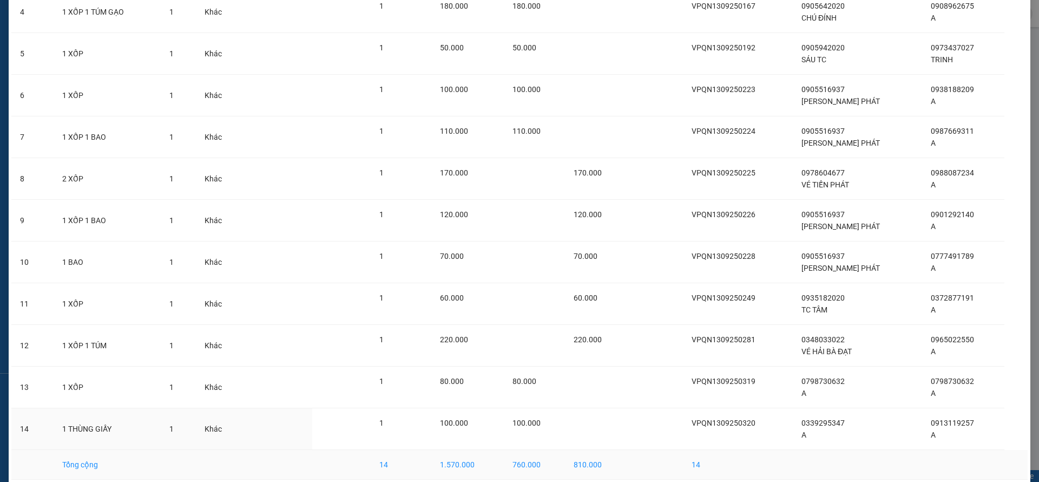
scroll to position [288, 0]
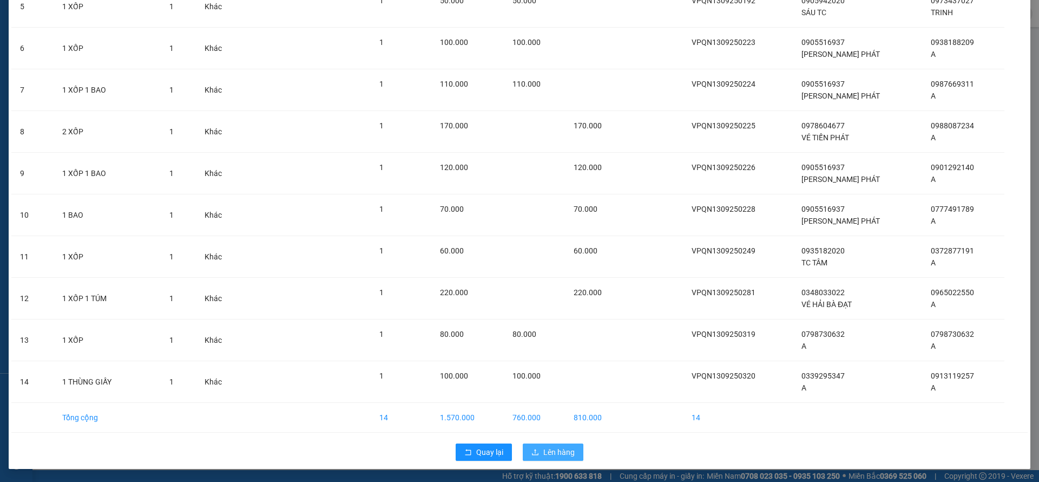
click at [558, 449] on span "Lên hàng" at bounding box center [558, 452] width 31 height 12
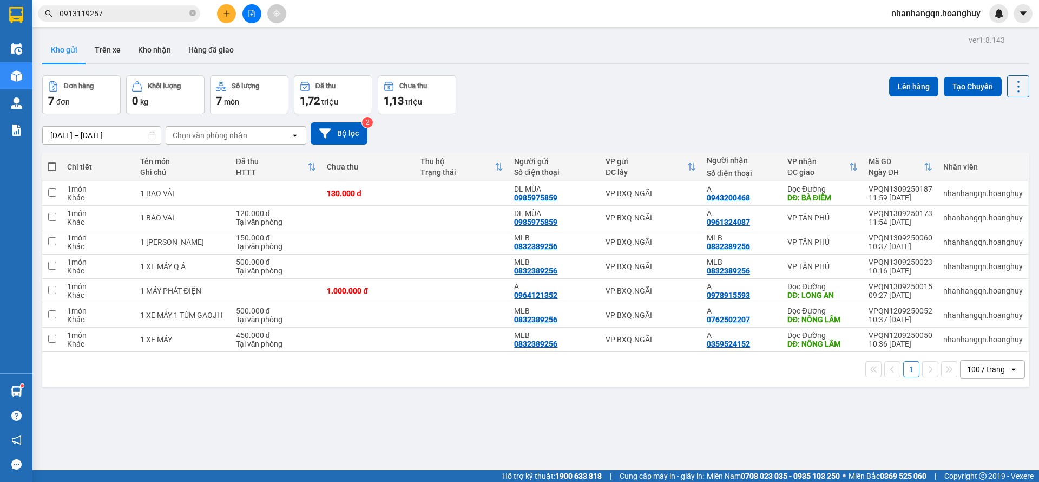
click at [249, 12] on icon "file-add" at bounding box center [252, 14] width 8 height 8
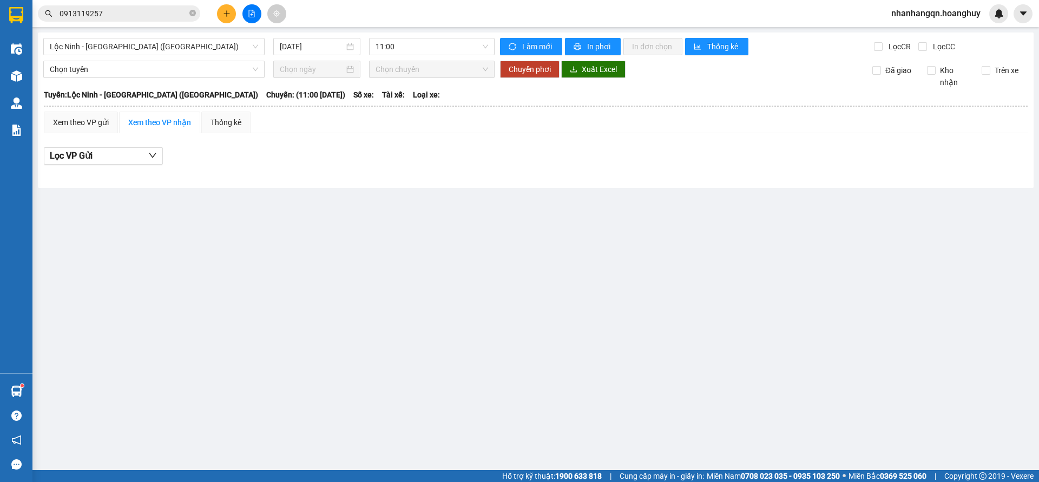
click at [21, 9] on img at bounding box center [16, 15] width 14 height 16
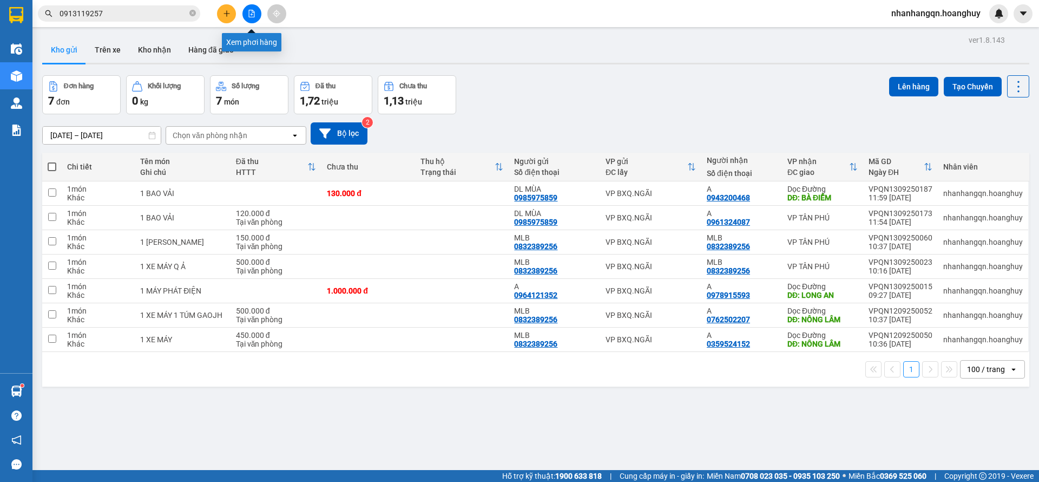
click at [250, 18] on button at bounding box center [251, 13] width 19 height 19
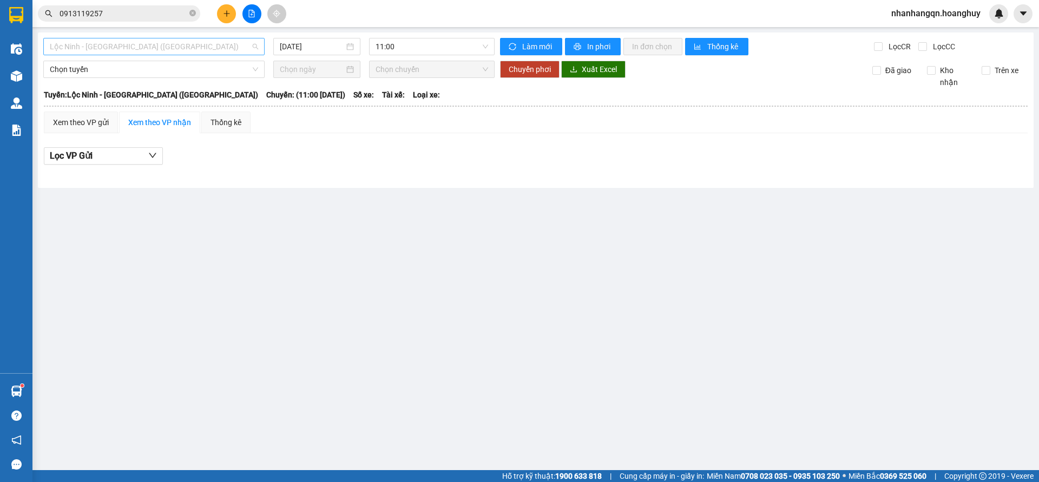
click at [199, 50] on span "Lộc Ninh - [GEOGRAPHIC_DATA] ([GEOGRAPHIC_DATA])" at bounding box center [154, 46] width 208 height 16
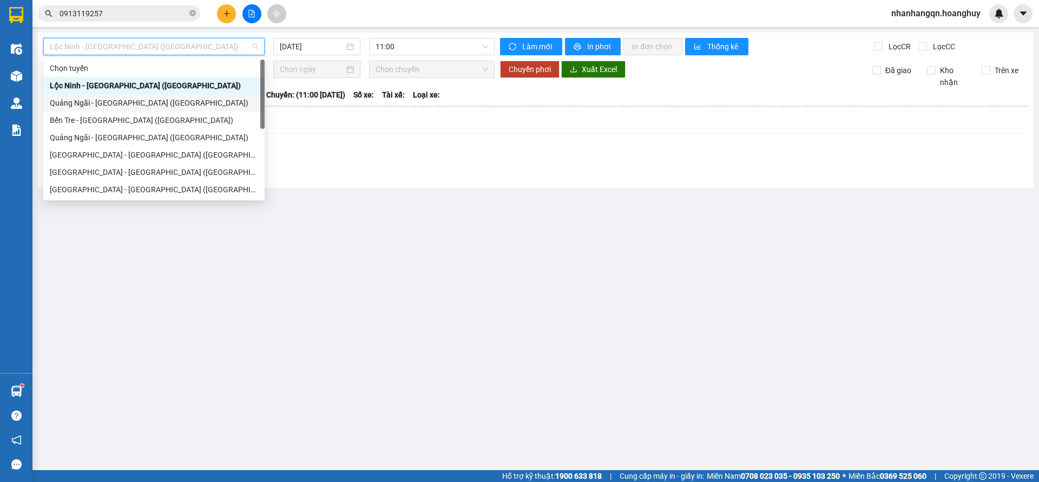
click at [145, 109] on div "Quảng Ngãi - [GEOGRAPHIC_DATA] ([GEOGRAPHIC_DATA])" at bounding box center [153, 102] width 221 height 17
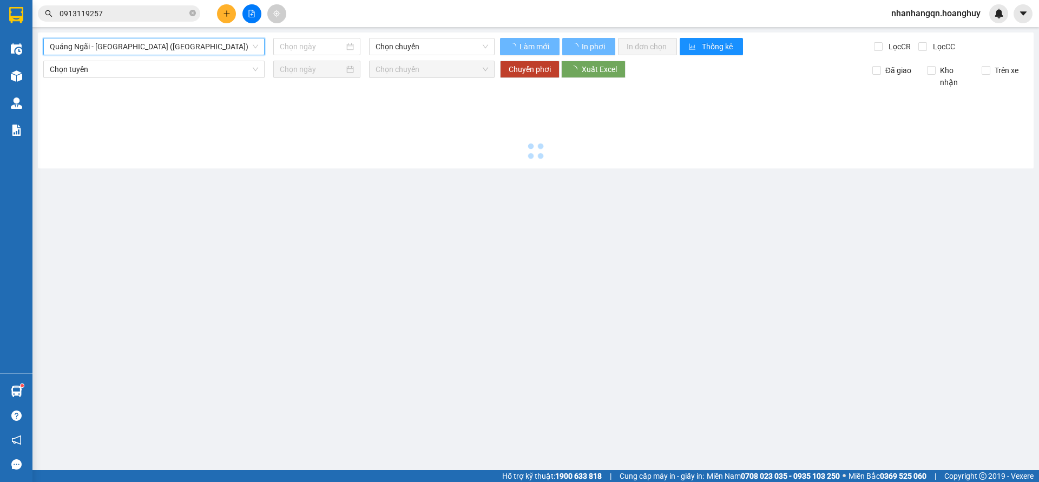
type input "[DATE]"
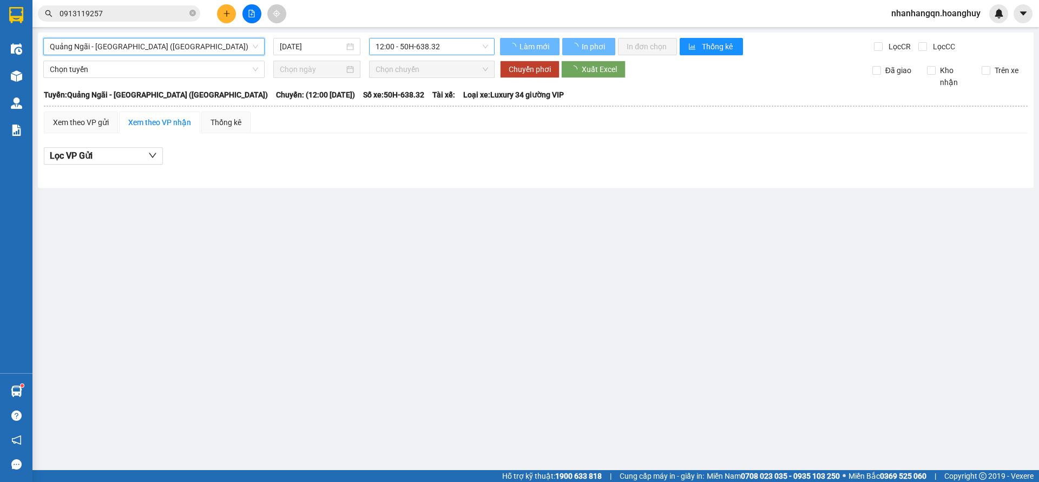
click at [453, 38] on div "12:00 - 50H-638.32" at bounding box center [432, 46] width 126 height 17
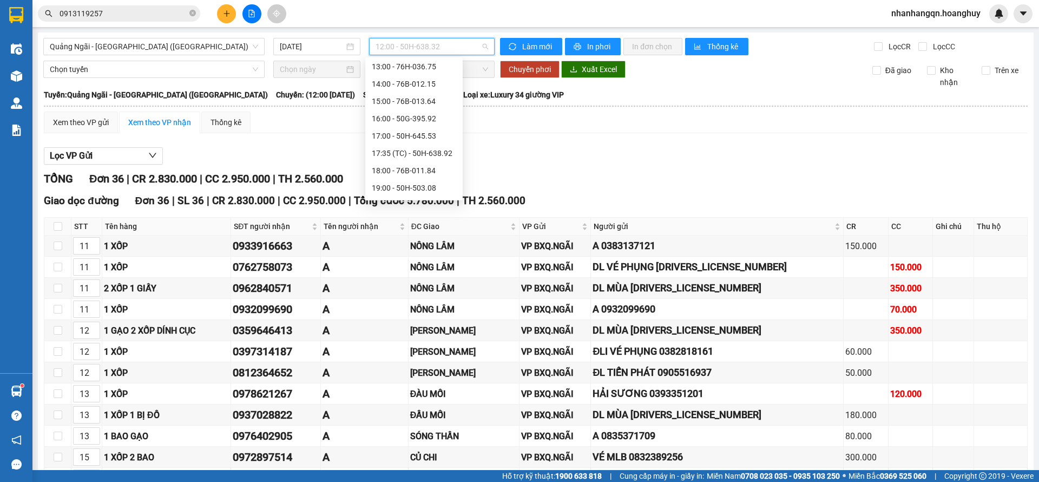
scroll to position [52, 0]
click at [430, 140] on div "17:35 (TC) - 50H-638.92" at bounding box center [414, 138] width 84 height 12
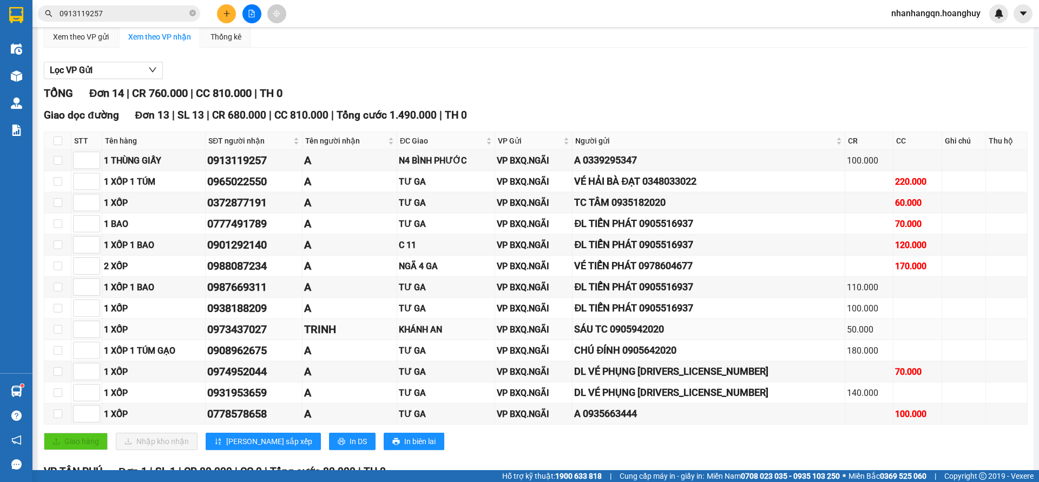
scroll to position [36, 0]
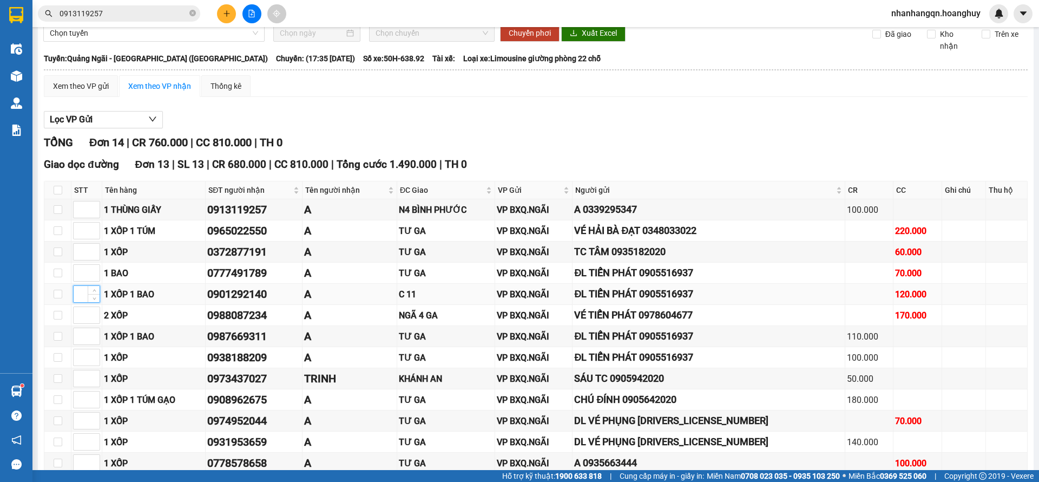
click at [80, 297] on input at bounding box center [87, 294] width 26 height 16
type input "1"
click at [83, 201] on input at bounding box center [87, 209] width 26 height 16
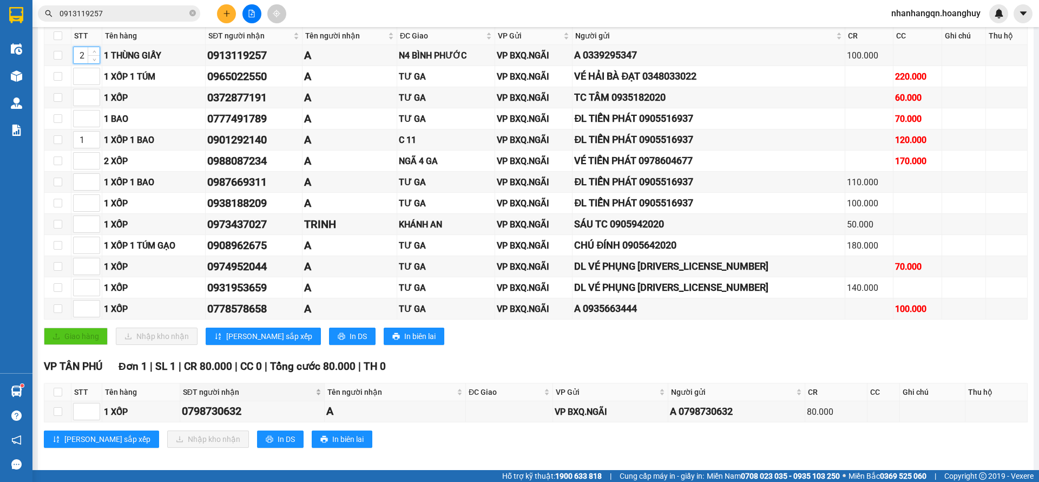
scroll to position [199, 0]
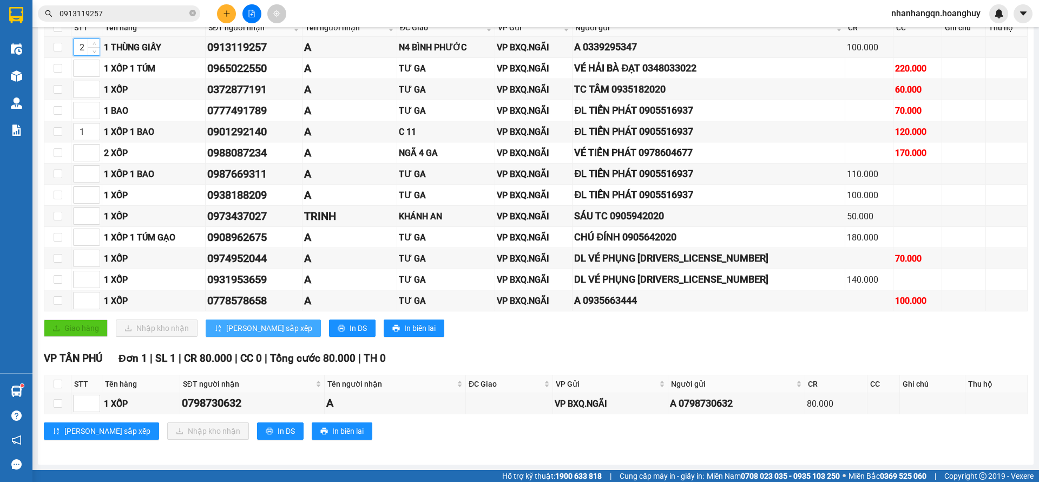
type input "2"
click at [245, 324] on span "[PERSON_NAME] sắp xếp" at bounding box center [269, 328] width 86 height 12
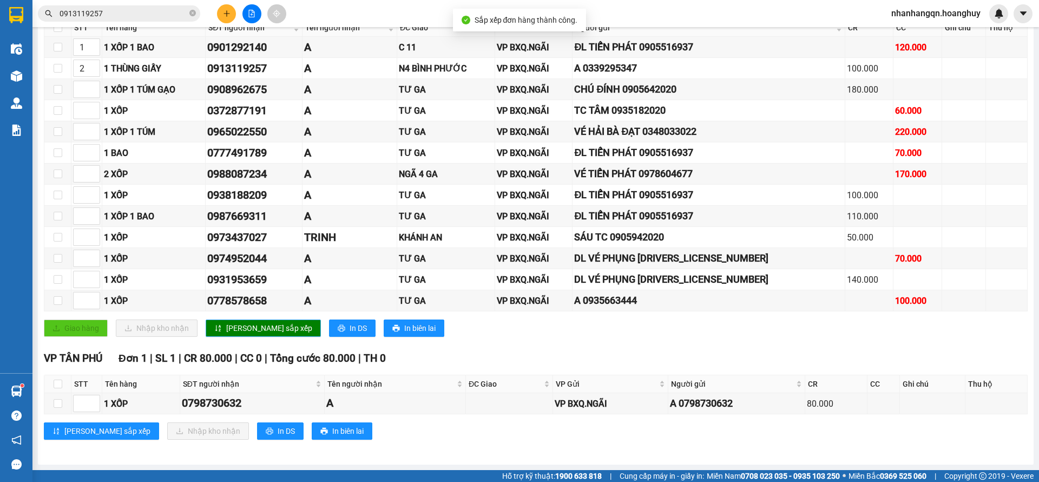
scroll to position [0, 0]
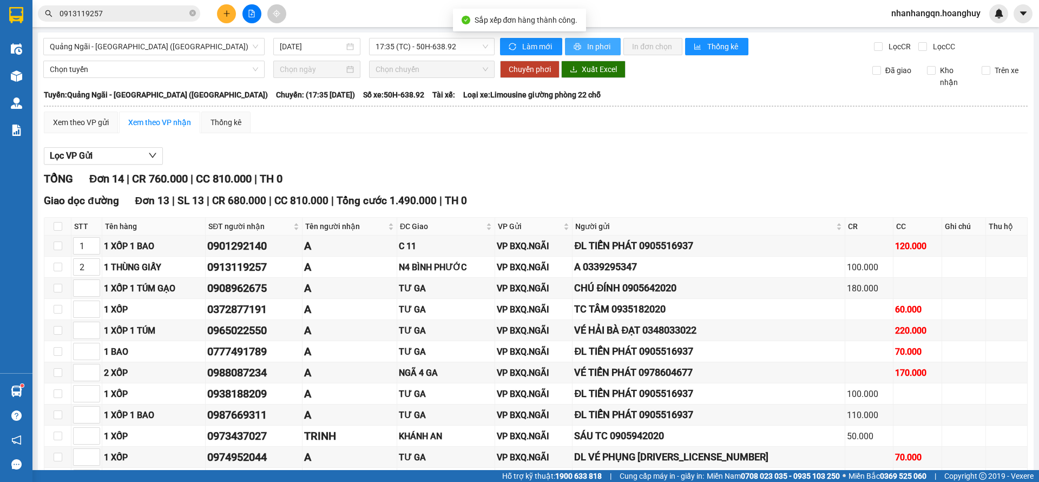
click at [594, 43] on span "In phơi" at bounding box center [599, 47] width 25 height 12
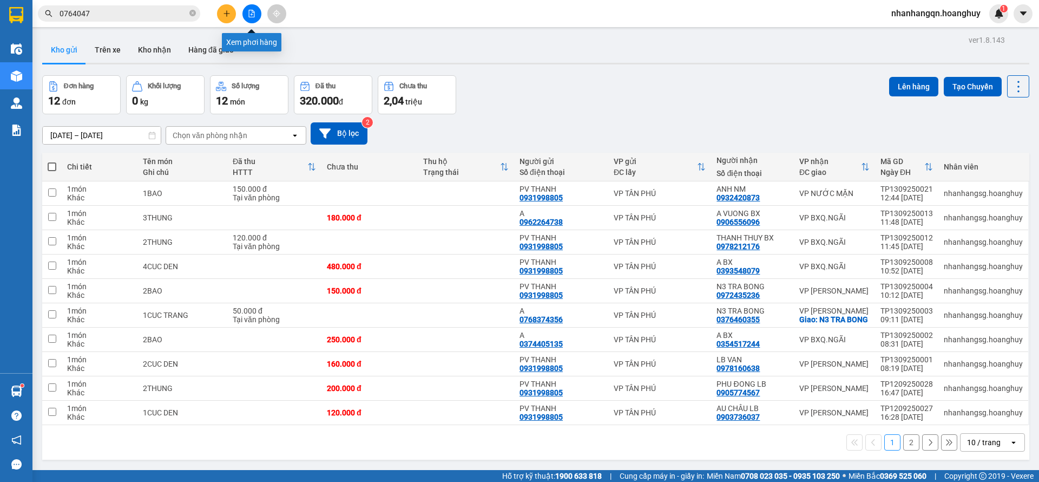
click at [258, 6] on button at bounding box center [251, 13] width 19 height 19
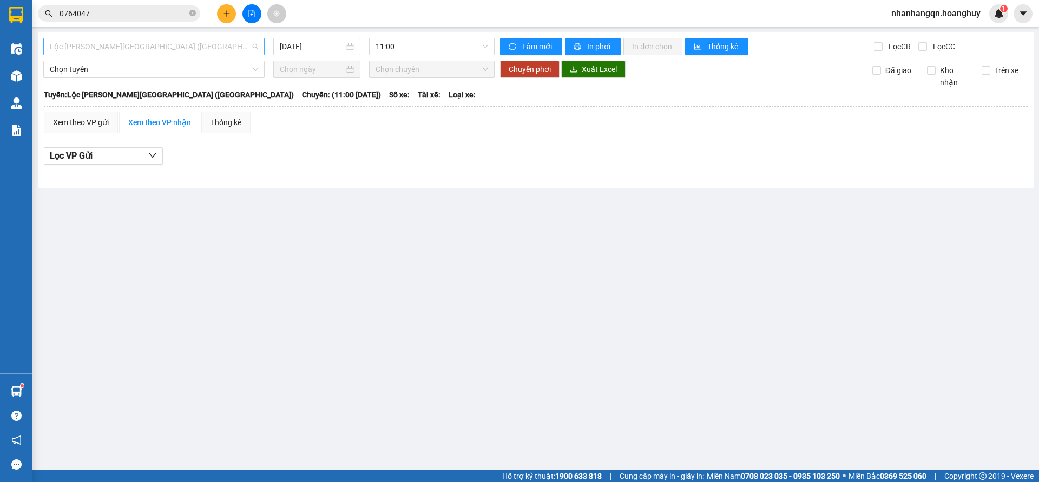
click at [178, 45] on span "Lộc [PERSON_NAME][GEOGRAPHIC_DATA] ([GEOGRAPHIC_DATA])" at bounding box center [154, 46] width 208 height 16
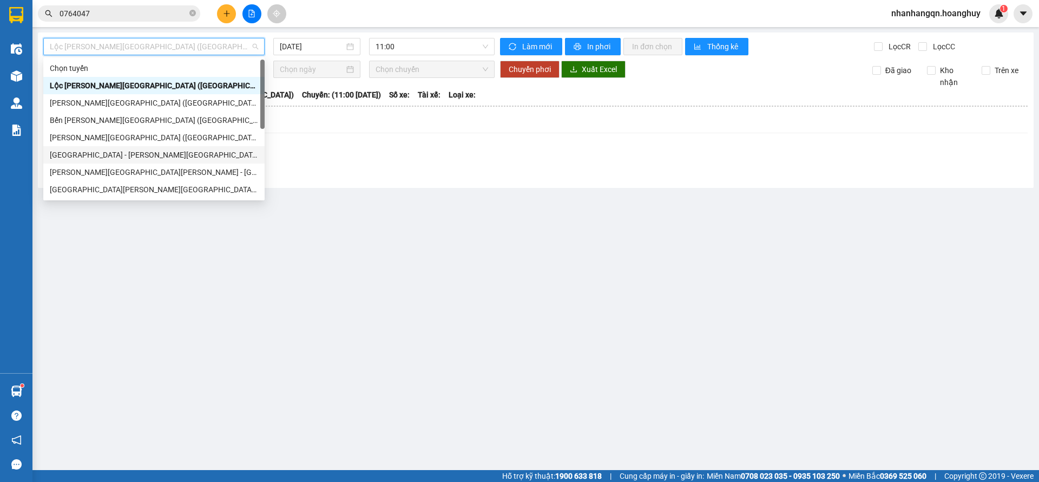
click at [156, 153] on div "[GEOGRAPHIC_DATA] - [PERSON_NAME][GEOGRAPHIC_DATA][PERSON_NAME] ([GEOGRAPHIC_DA…" at bounding box center [154, 155] width 208 height 12
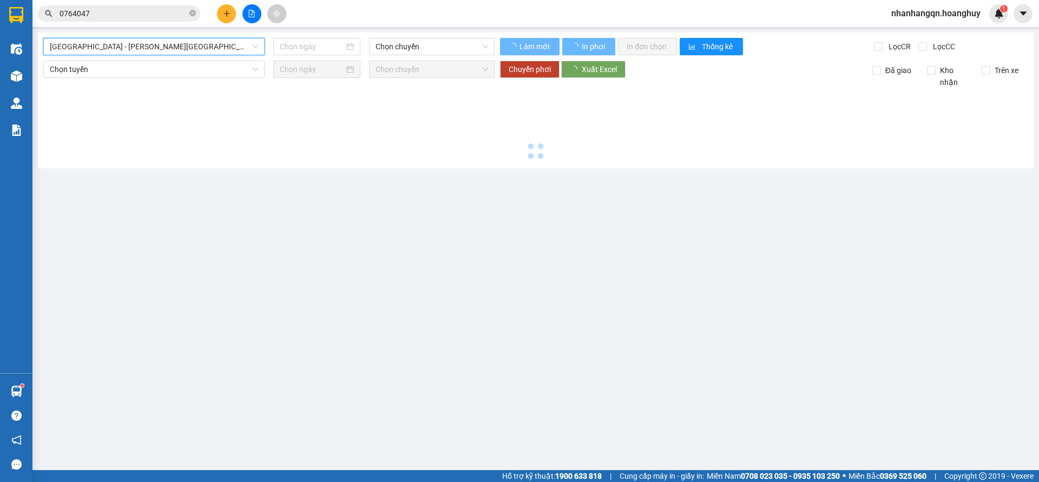
type input "[DATE]"
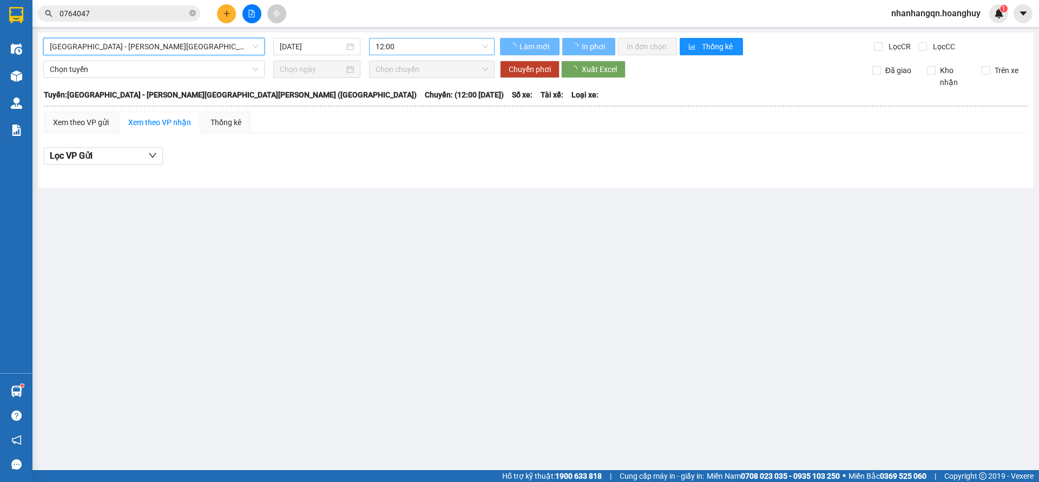
click at [399, 38] on span "12:00" at bounding box center [432, 46] width 113 height 16
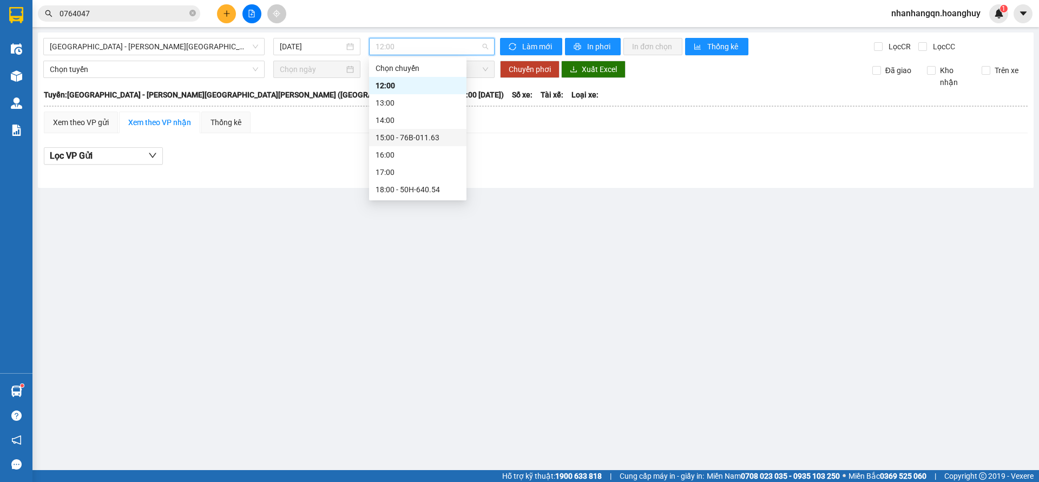
click at [416, 141] on div "15:00 - 76B-011.63" at bounding box center [418, 138] width 84 height 12
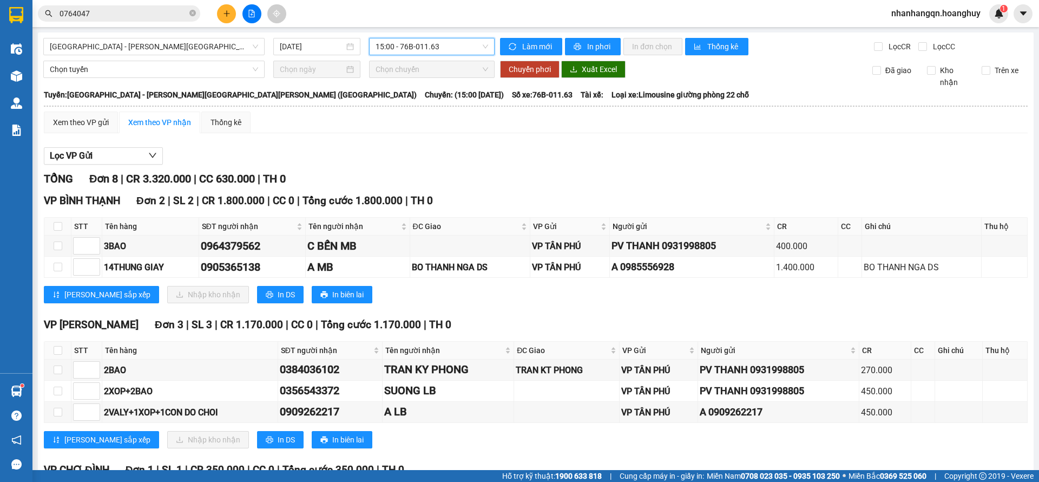
click at [410, 55] on div "[GEOGRAPHIC_DATA] - [PERSON_NAME][GEOGRAPHIC_DATA][PERSON_NAME] ([GEOGRAPHIC_DA…" at bounding box center [536, 406] width 996 height 749
click at [410, 44] on span "15:00 - 76B-011.63" at bounding box center [432, 46] width 113 height 16
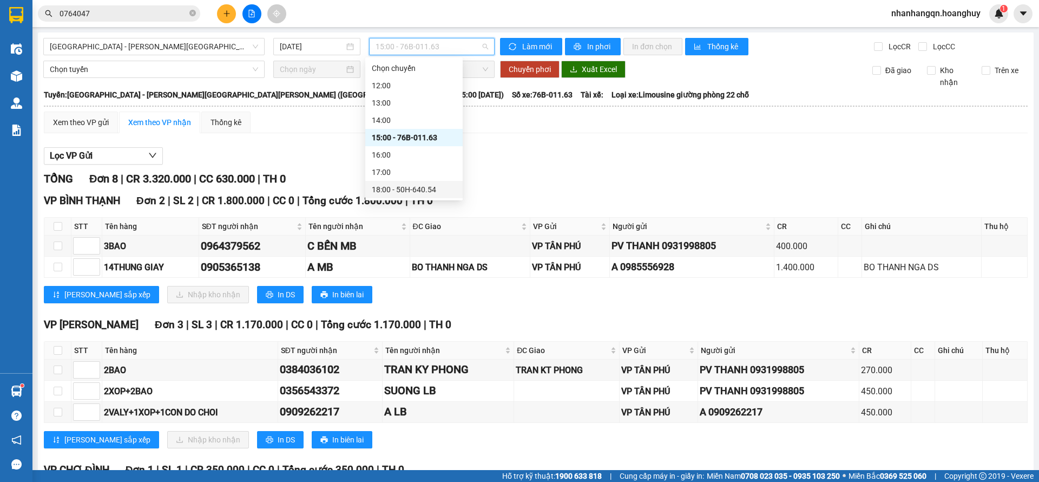
click at [429, 192] on div "18:00 - 50H-640.54" at bounding box center [414, 189] width 84 height 12
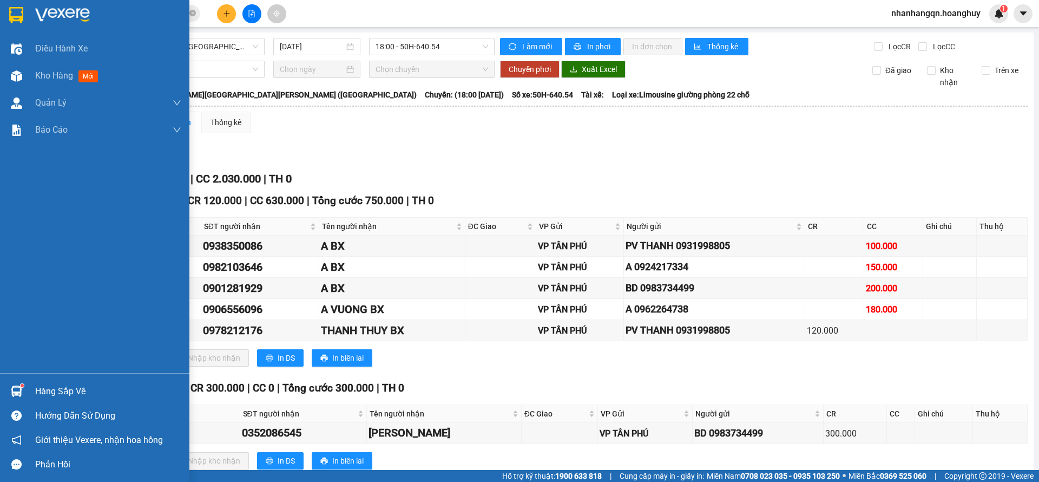
click at [25, 12] on div at bounding box center [16, 14] width 19 height 19
